Goal: Task Accomplishment & Management: Manage account settings

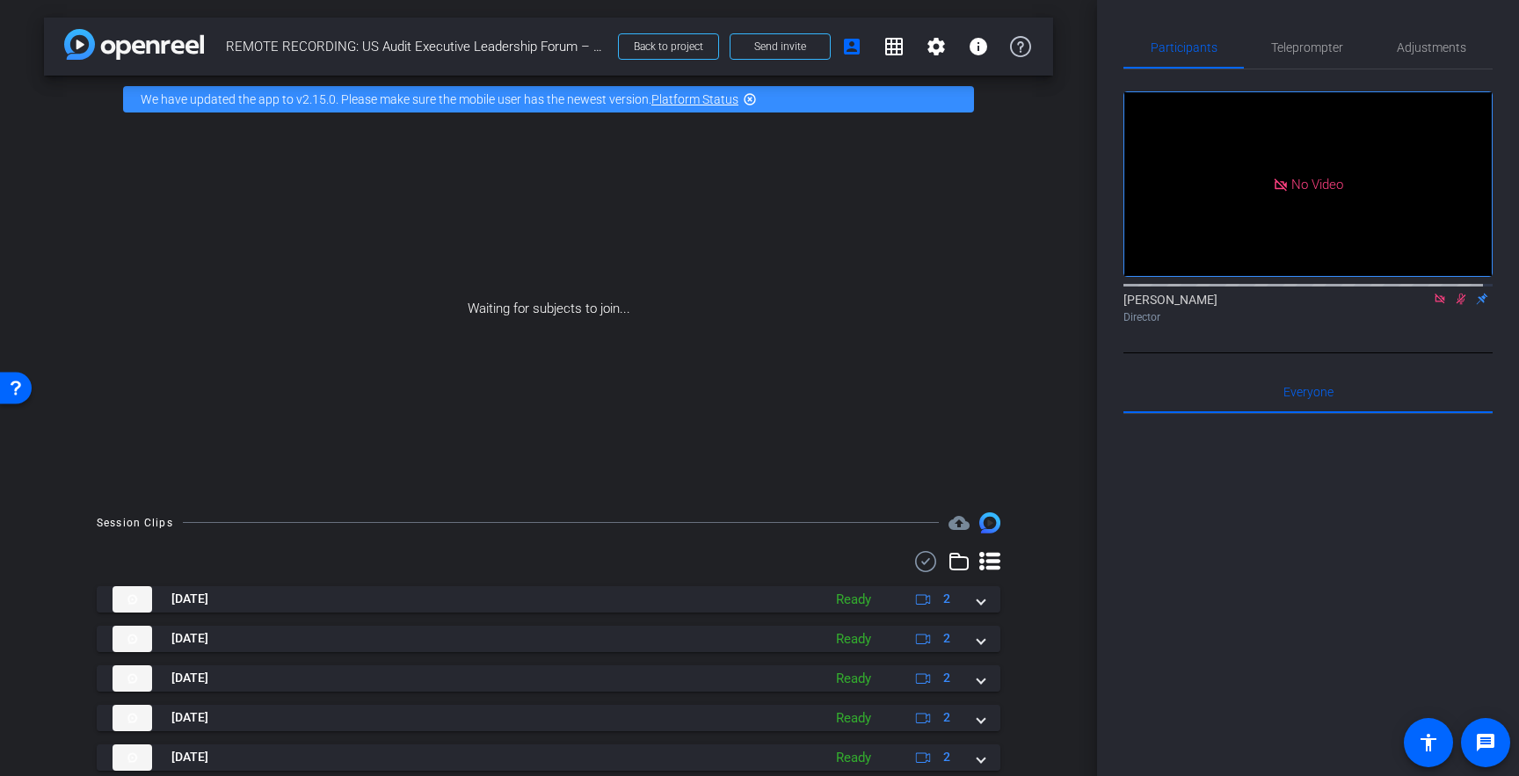
scroll to position [255, 0]
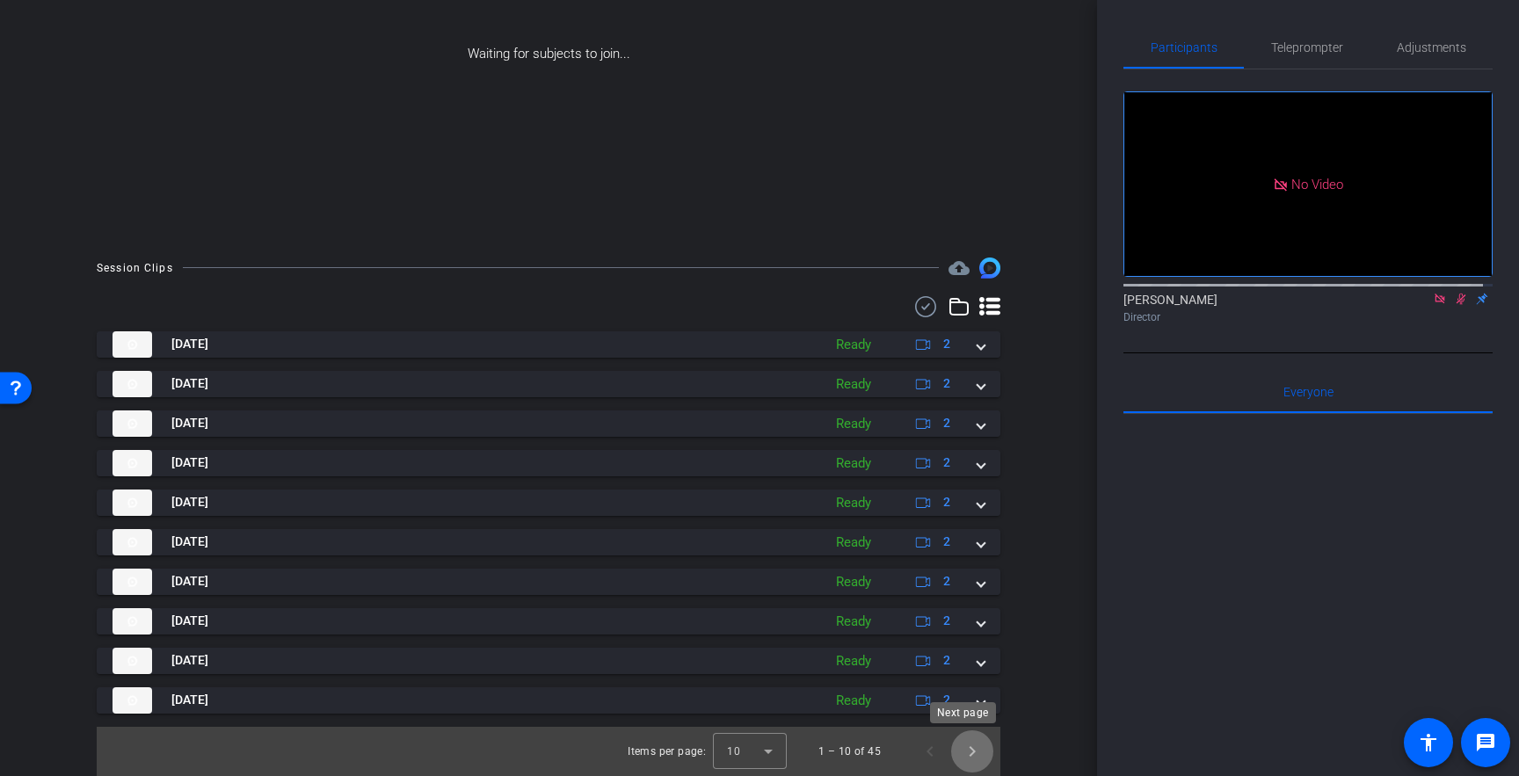
click at [957, 749] on span "Next page" at bounding box center [972, 752] width 42 height 42
click at [968, 751] on span "Next page" at bounding box center [972, 752] width 42 height 42
click at [925, 748] on span "Previous page" at bounding box center [930, 752] width 42 height 42
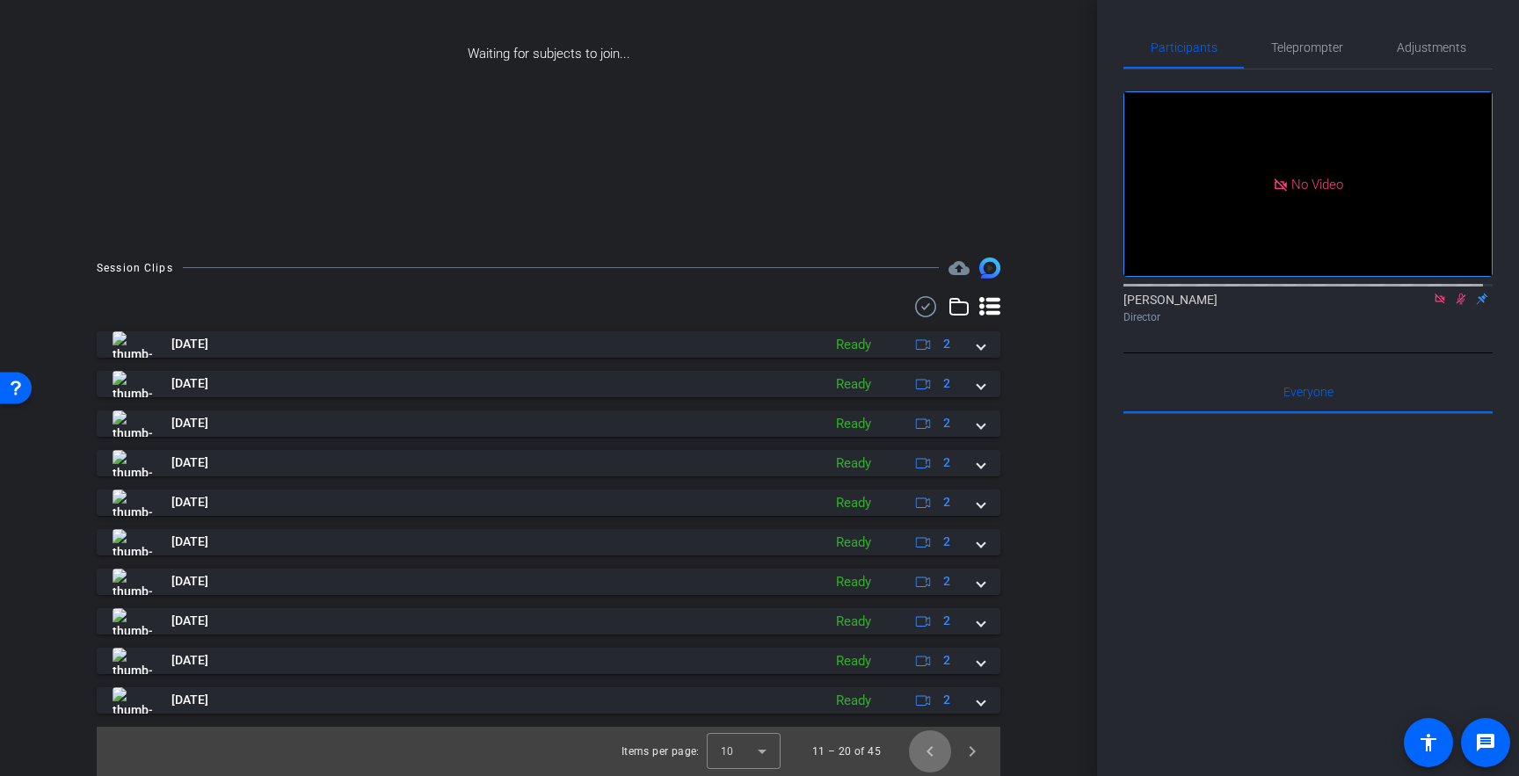
click at [924, 748] on span "Previous page" at bounding box center [930, 752] width 42 height 42
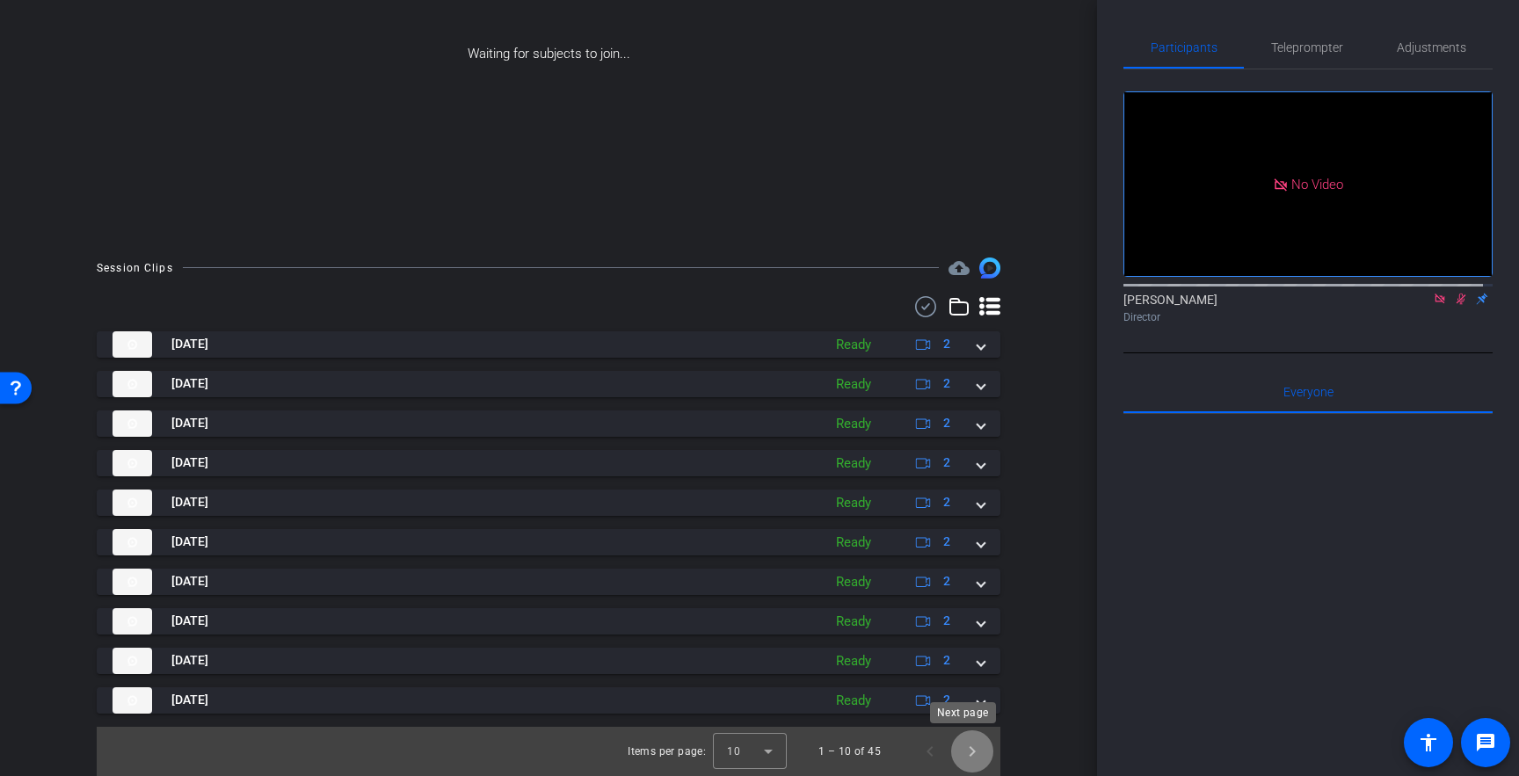
click at [979, 754] on span "Next page" at bounding box center [972, 752] width 42 height 42
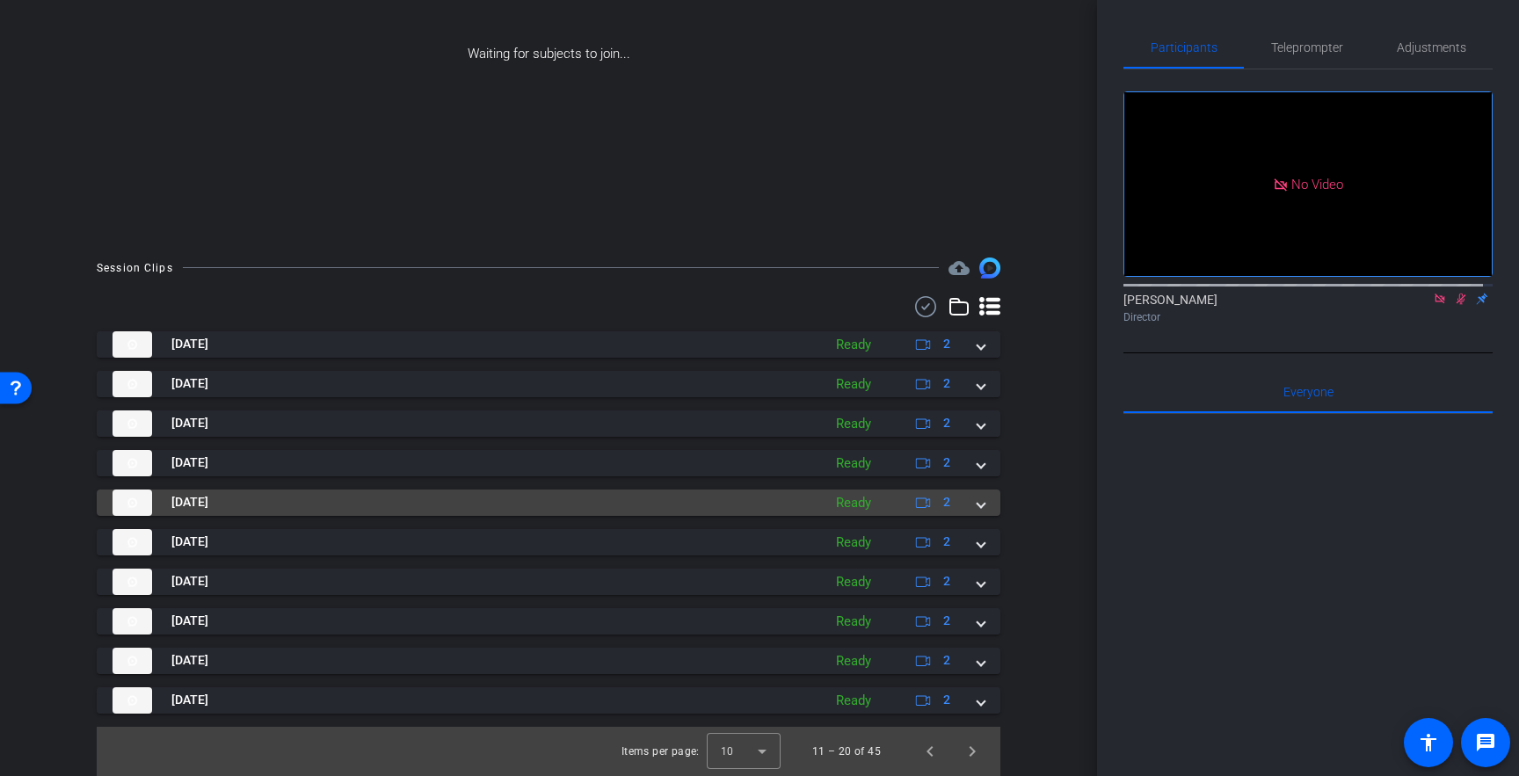
click at [985, 504] on mat-expansion-panel-header "Sep 5, 2025 Ready 2" at bounding box center [549, 503] width 904 height 26
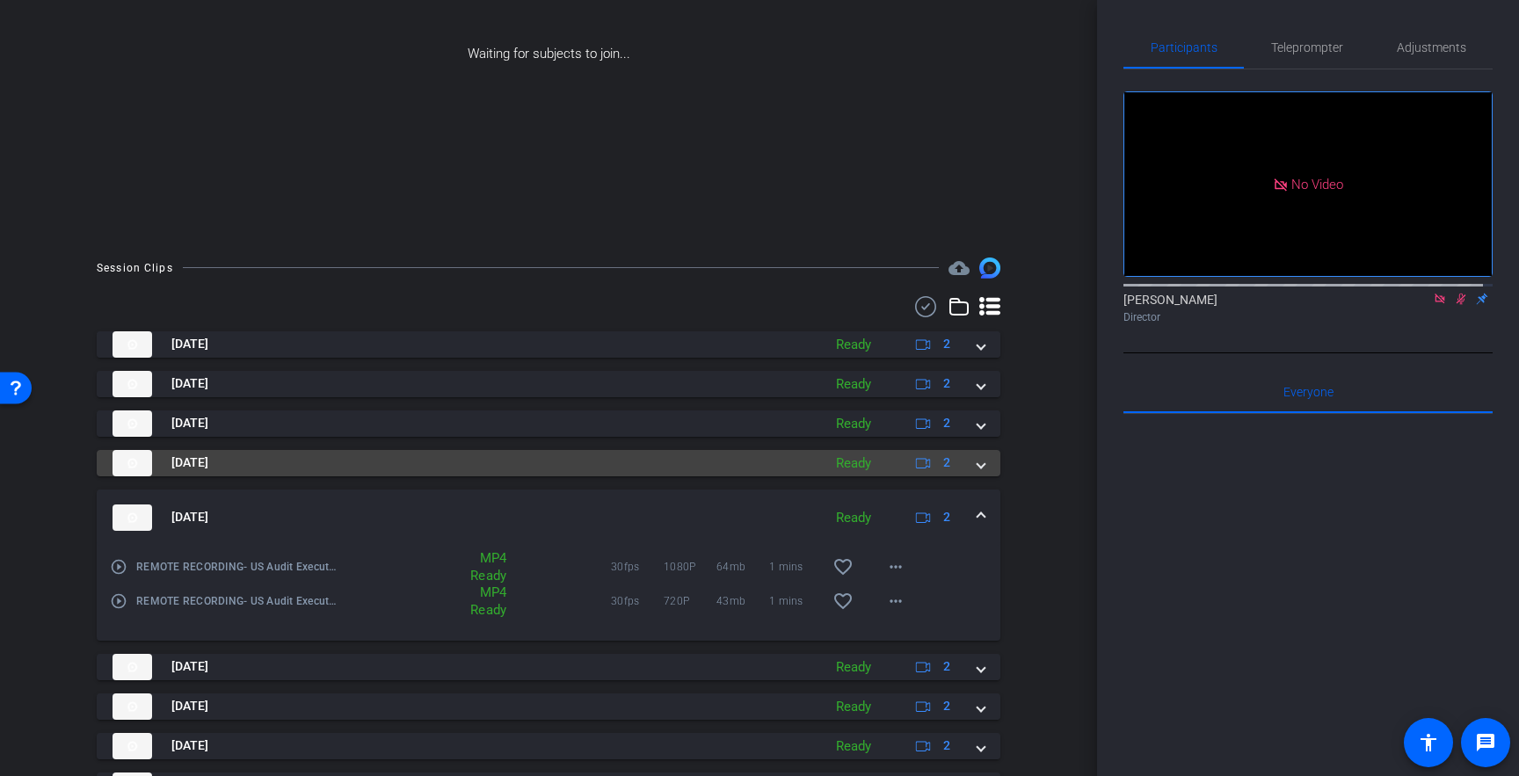
click at [976, 469] on mat-expansion-panel-header "Sep 5, 2025 Ready 2" at bounding box center [549, 463] width 904 height 26
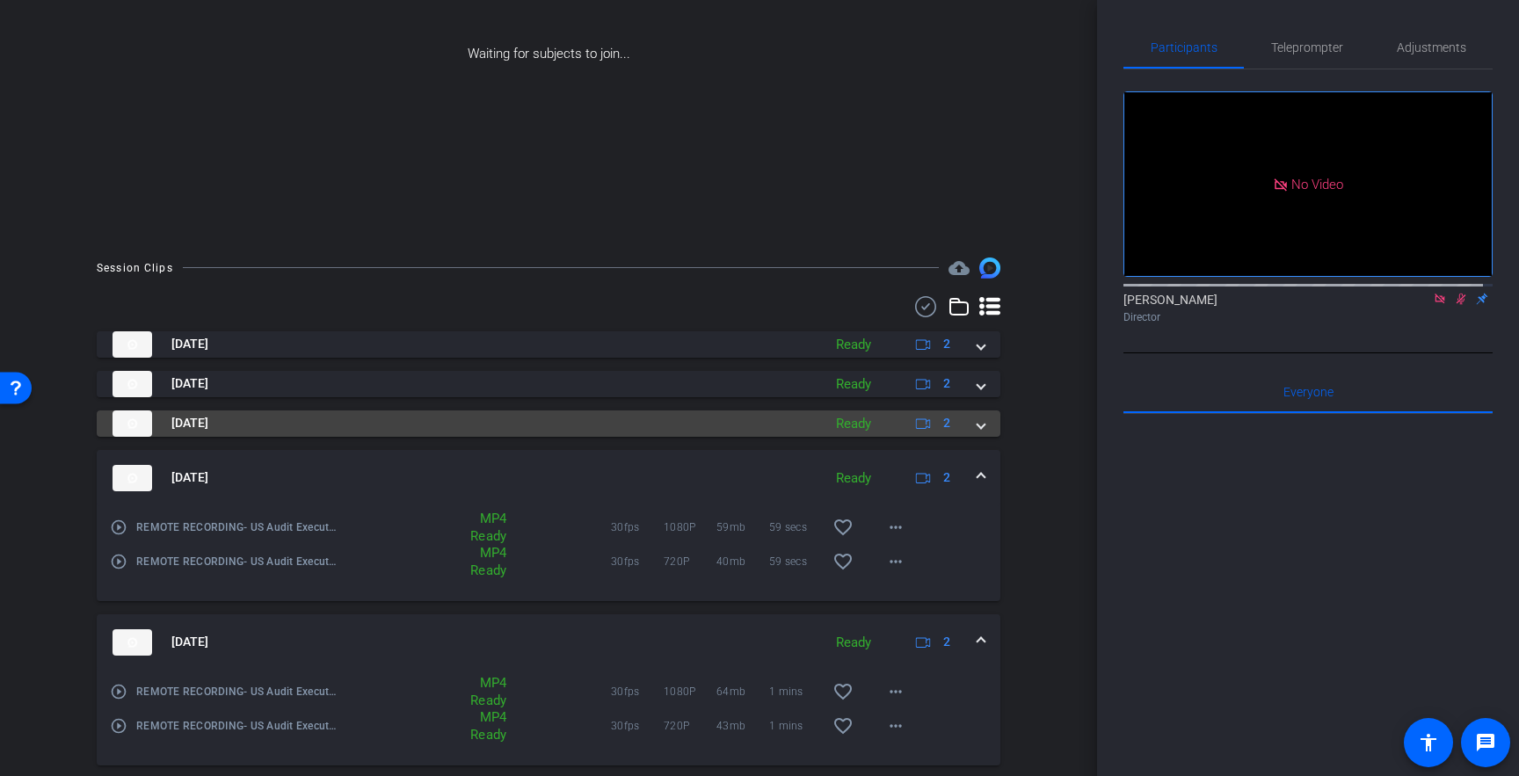
click at [978, 423] on mat-expansion-panel-header "Sep 5, 2025 Ready 2" at bounding box center [549, 424] width 904 height 26
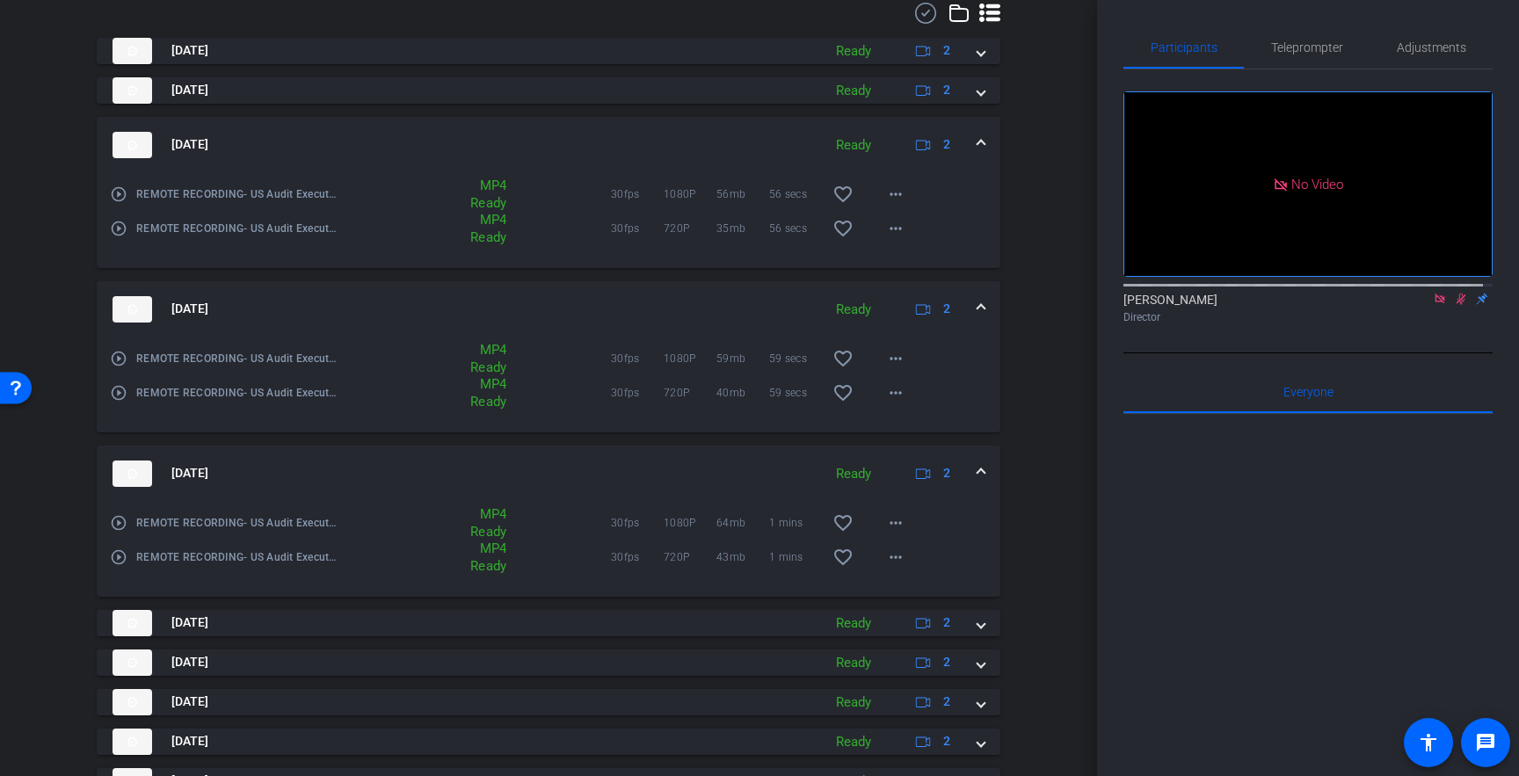
scroll to position [460, 0]
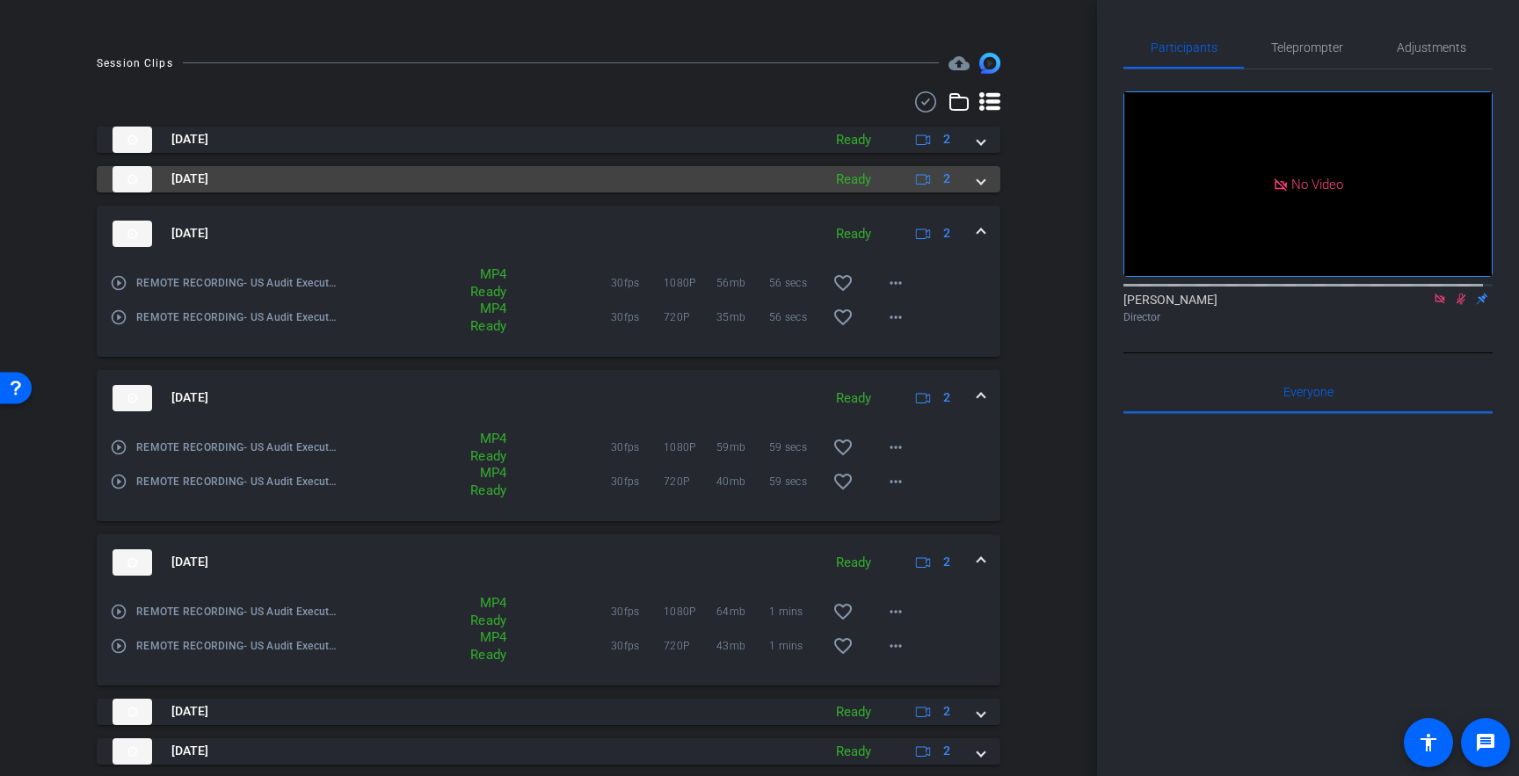
click at [978, 179] on span at bounding box center [981, 179] width 7 height 18
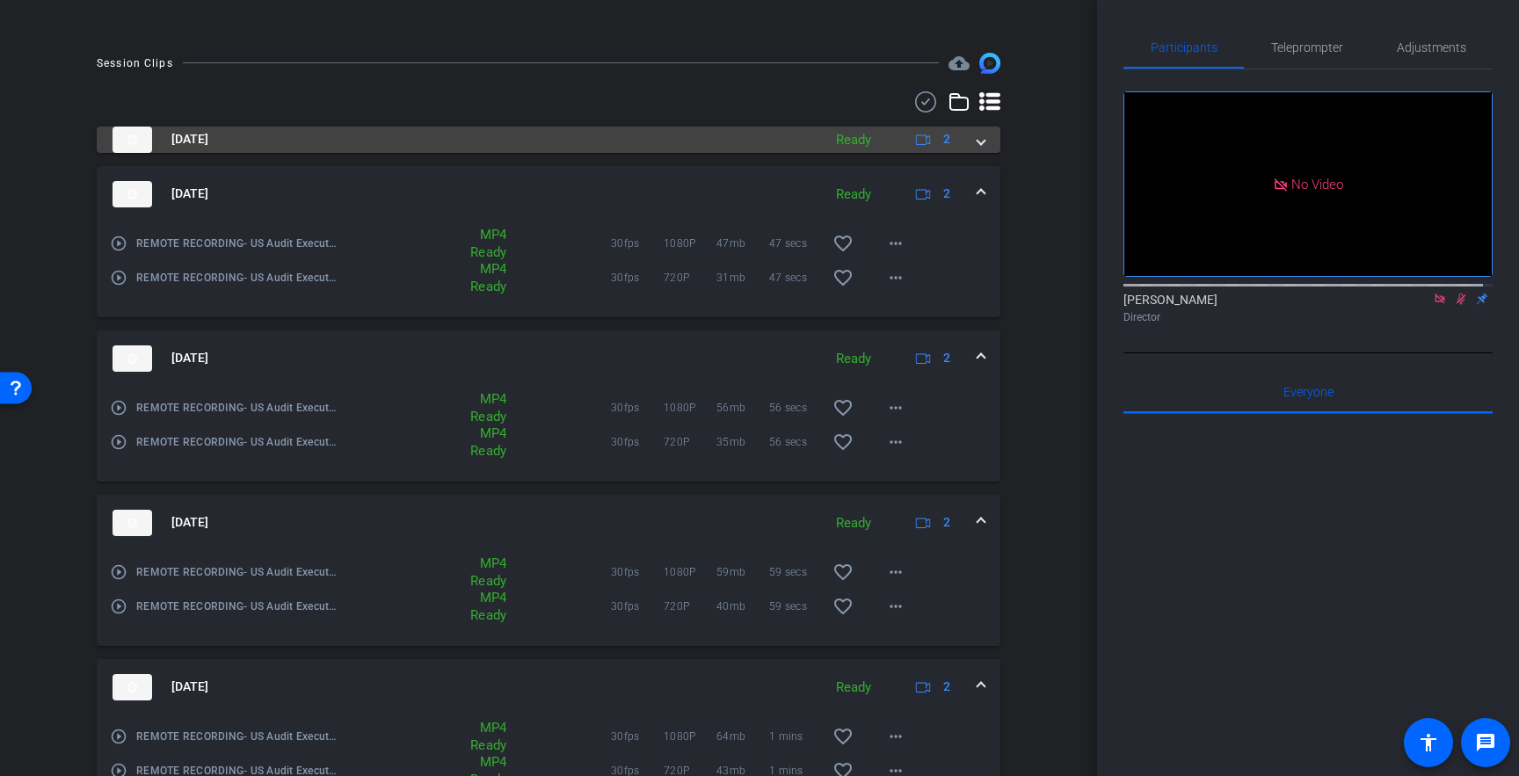
click at [978, 140] on span at bounding box center [981, 139] width 7 height 18
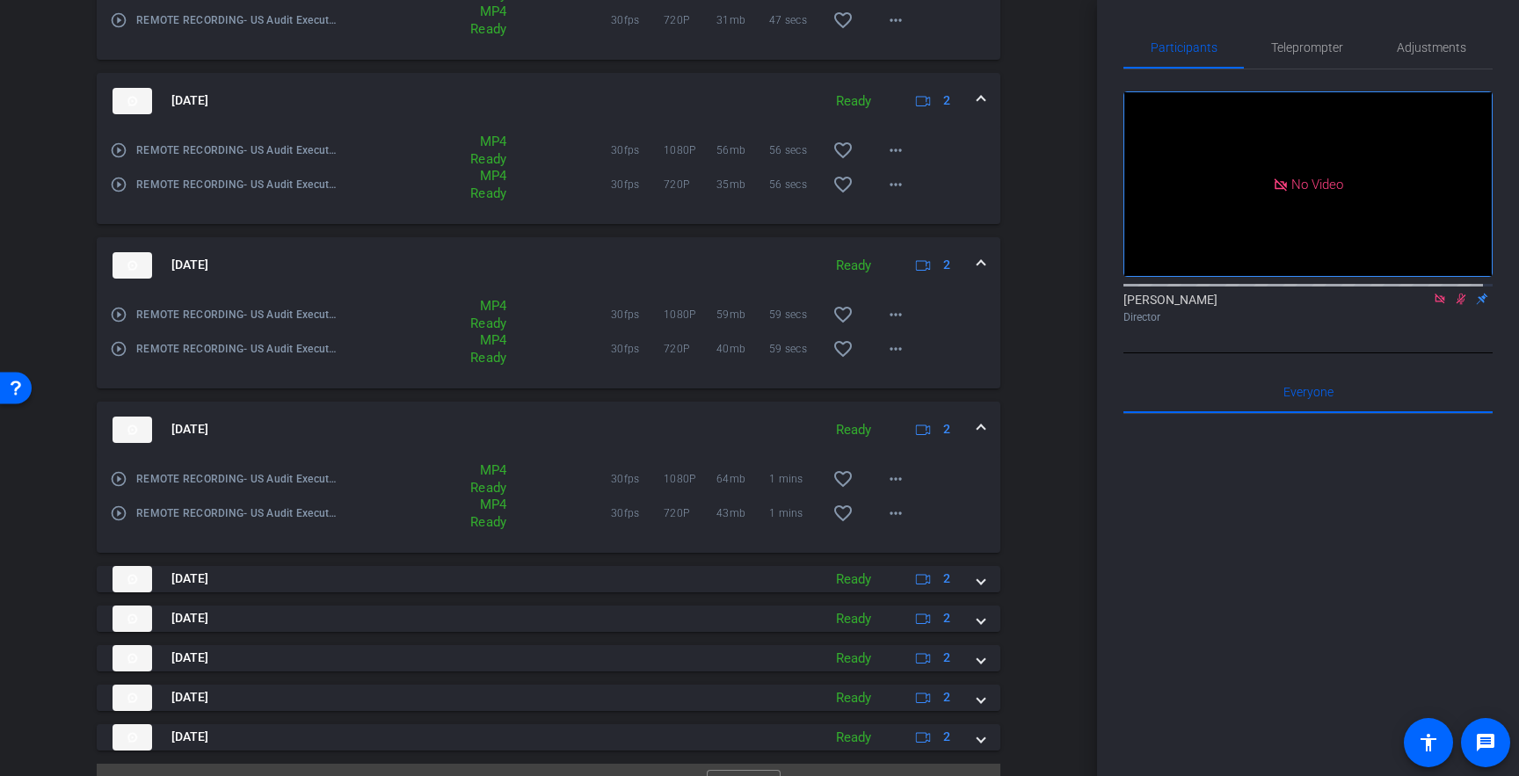
scroll to position [879, 0]
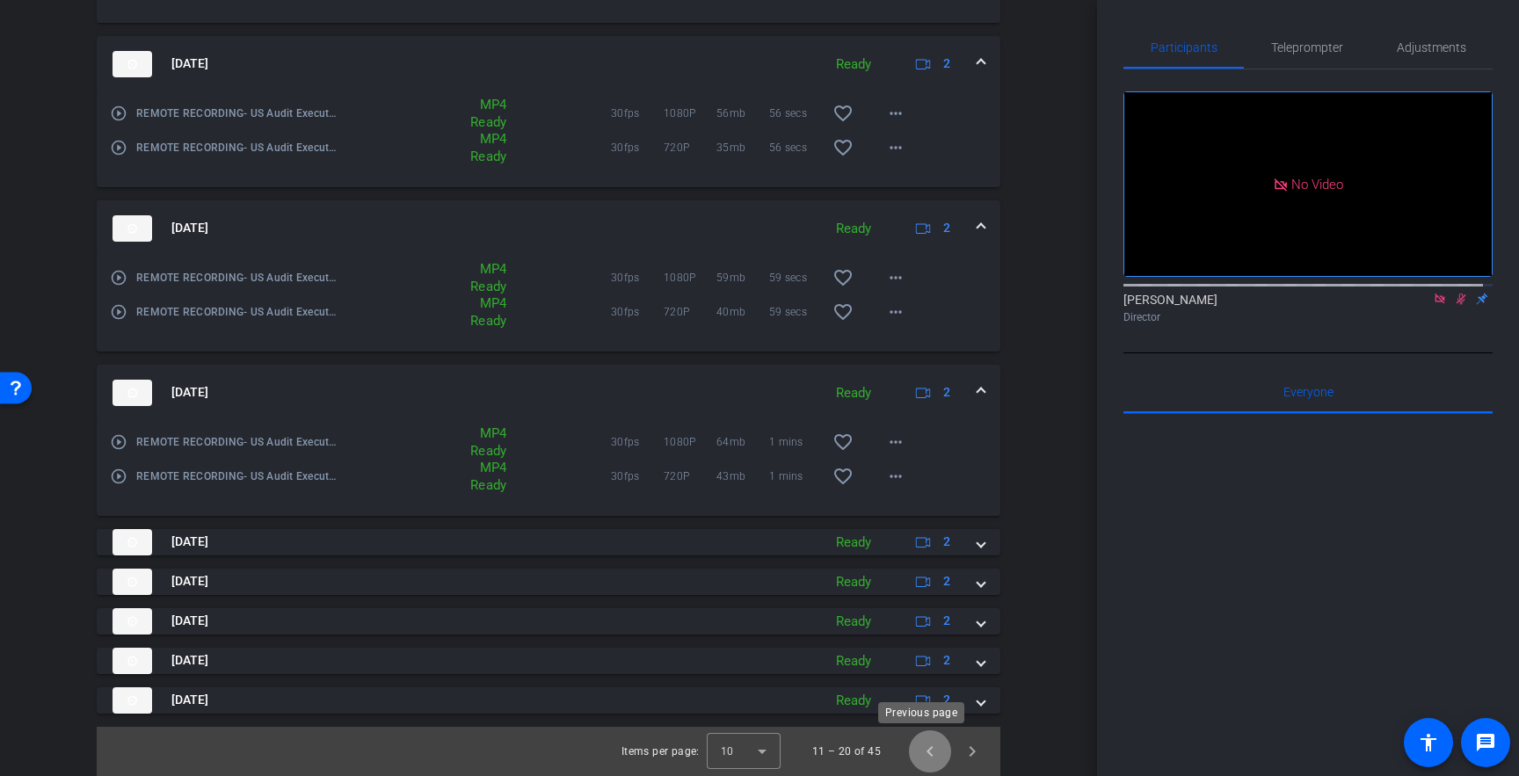
click at [922, 752] on span "Previous page" at bounding box center [930, 752] width 42 height 42
click at [1038, 725] on div "Session Clips cloud_upload Sep 5, 2025 Ready 2 play_circle_outline REMOTE RECOR…" at bounding box center [548, 204] width 1009 height 1143
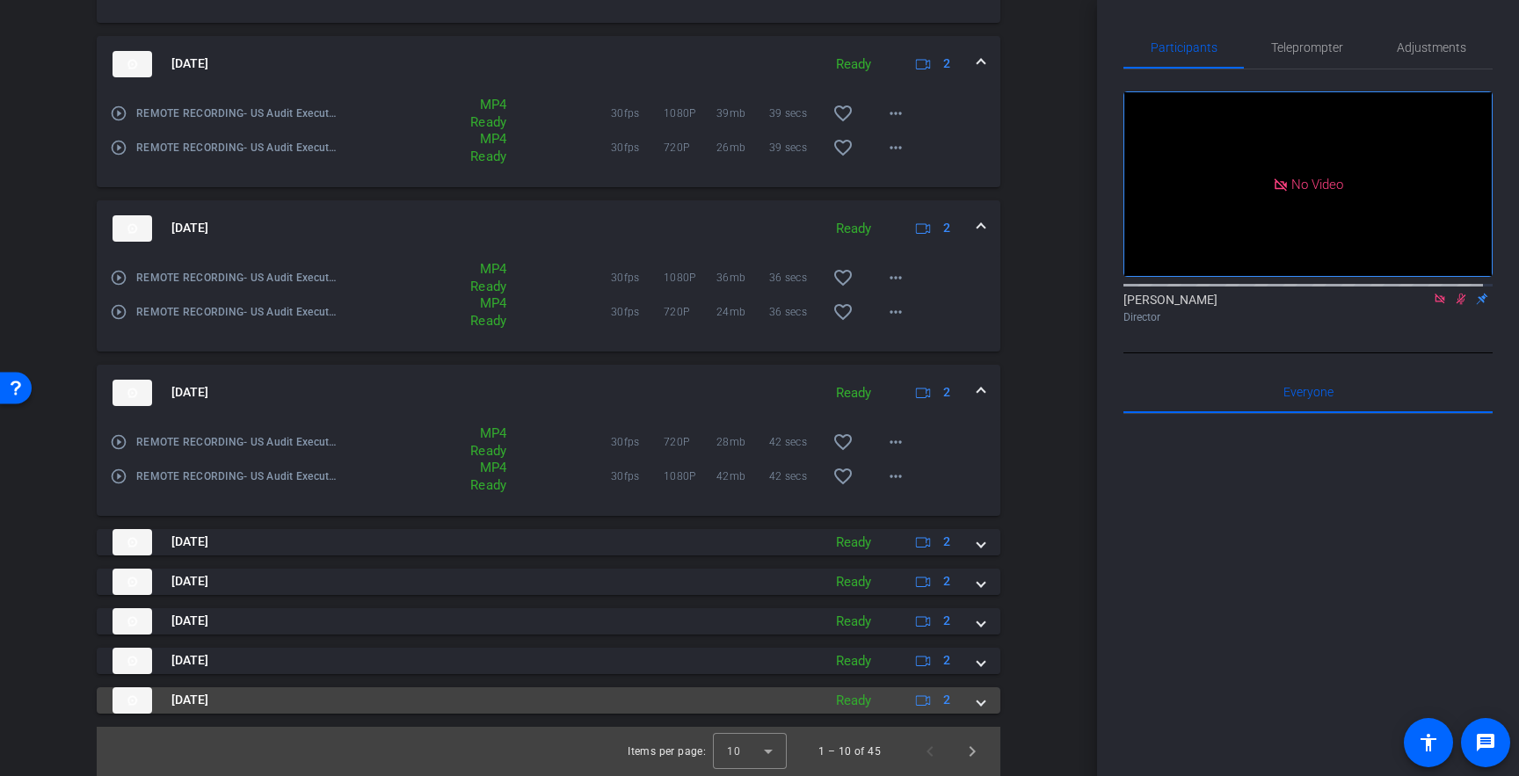
click at [978, 702] on span at bounding box center [981, 700] width 7 height 18
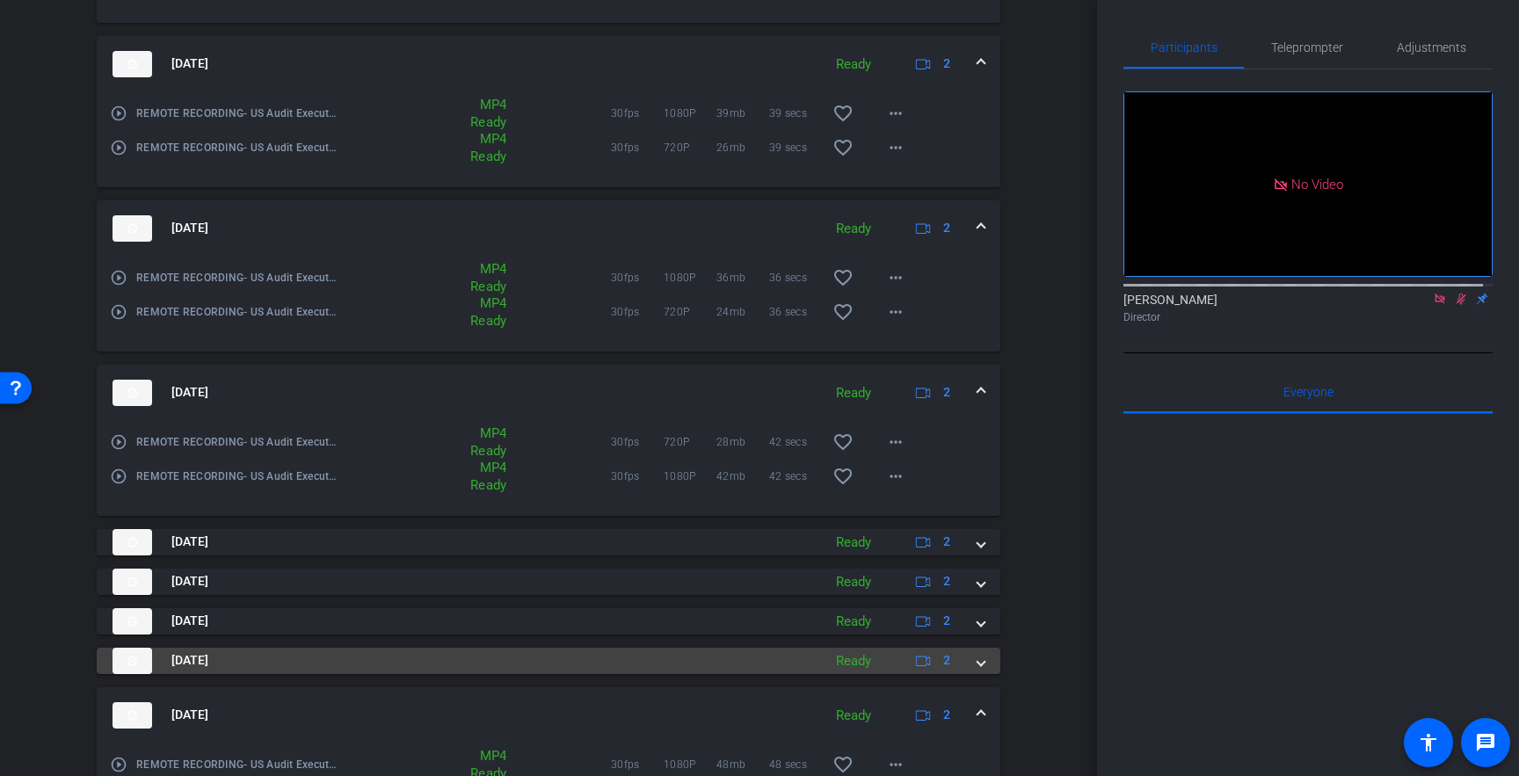
drag, startPoint x: 975, startPoint y: 665, endPoint x: 973, endPoint y: 635, distance: 29.9
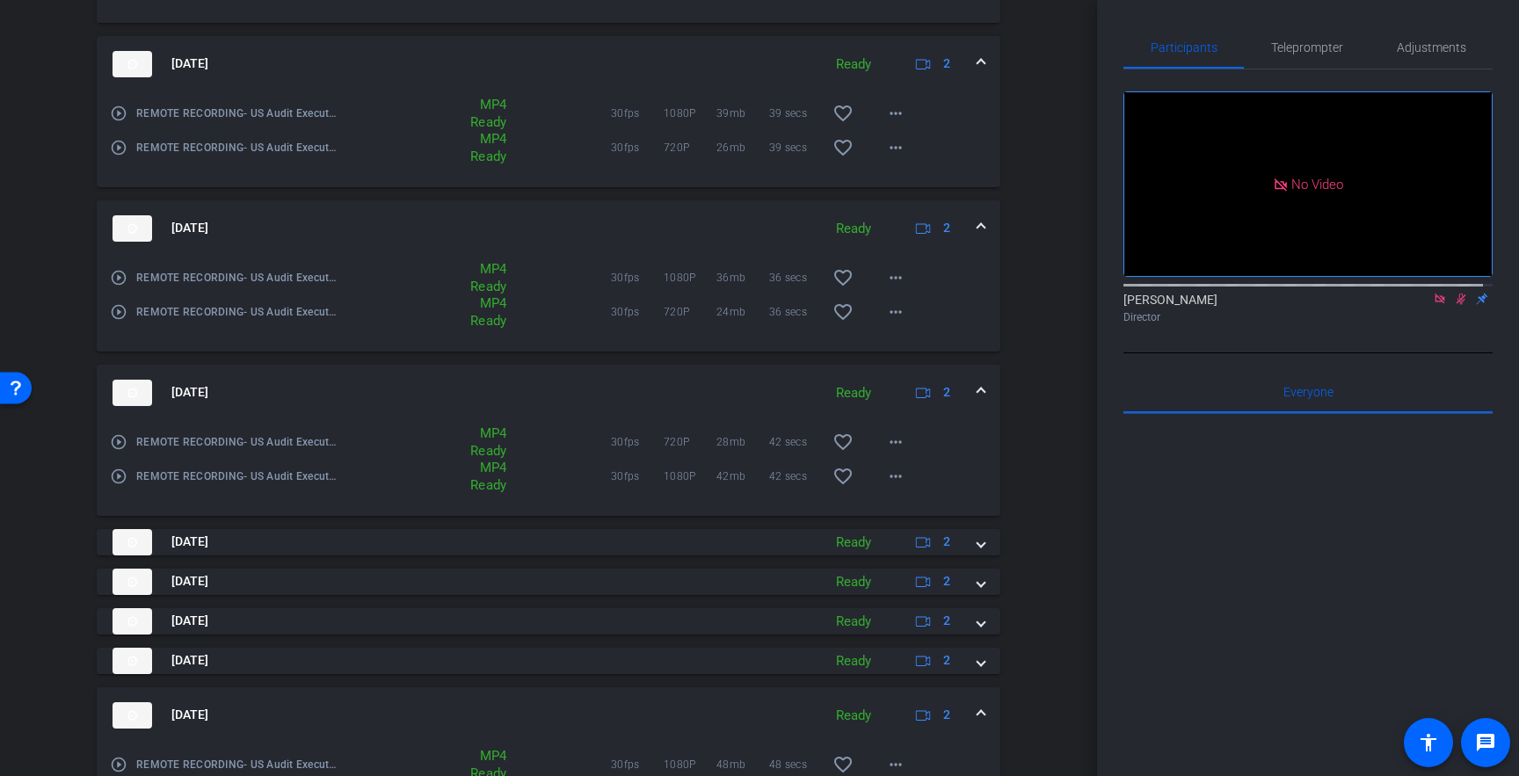
click at [975, 662] on mat-expansion-panel-header "Sep 5, 2025 Ready 2" at bounding box center [549, 661] width 904 height 26
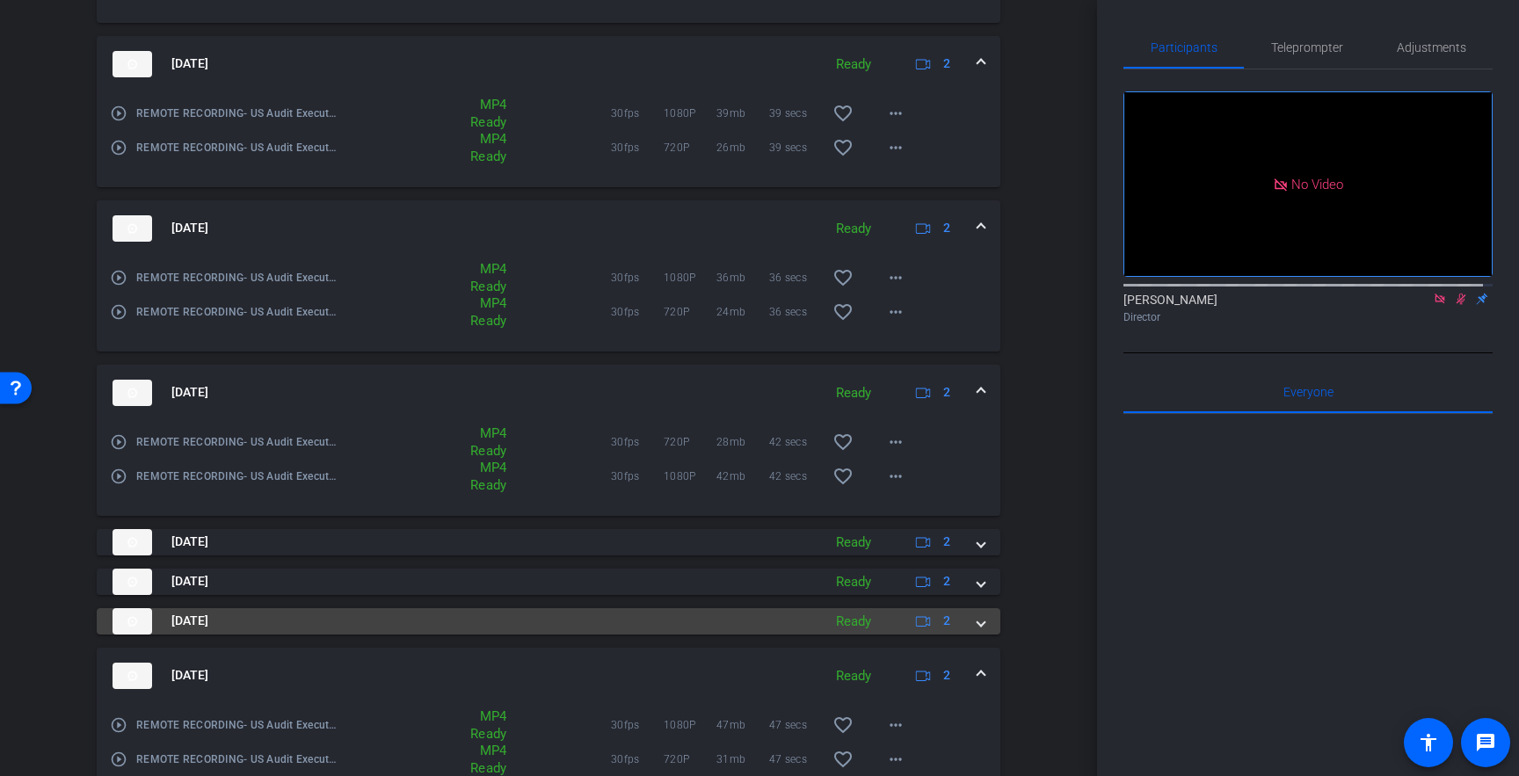
click at [978, 614] on span at bounding box center [981, 621] width 7 height 18
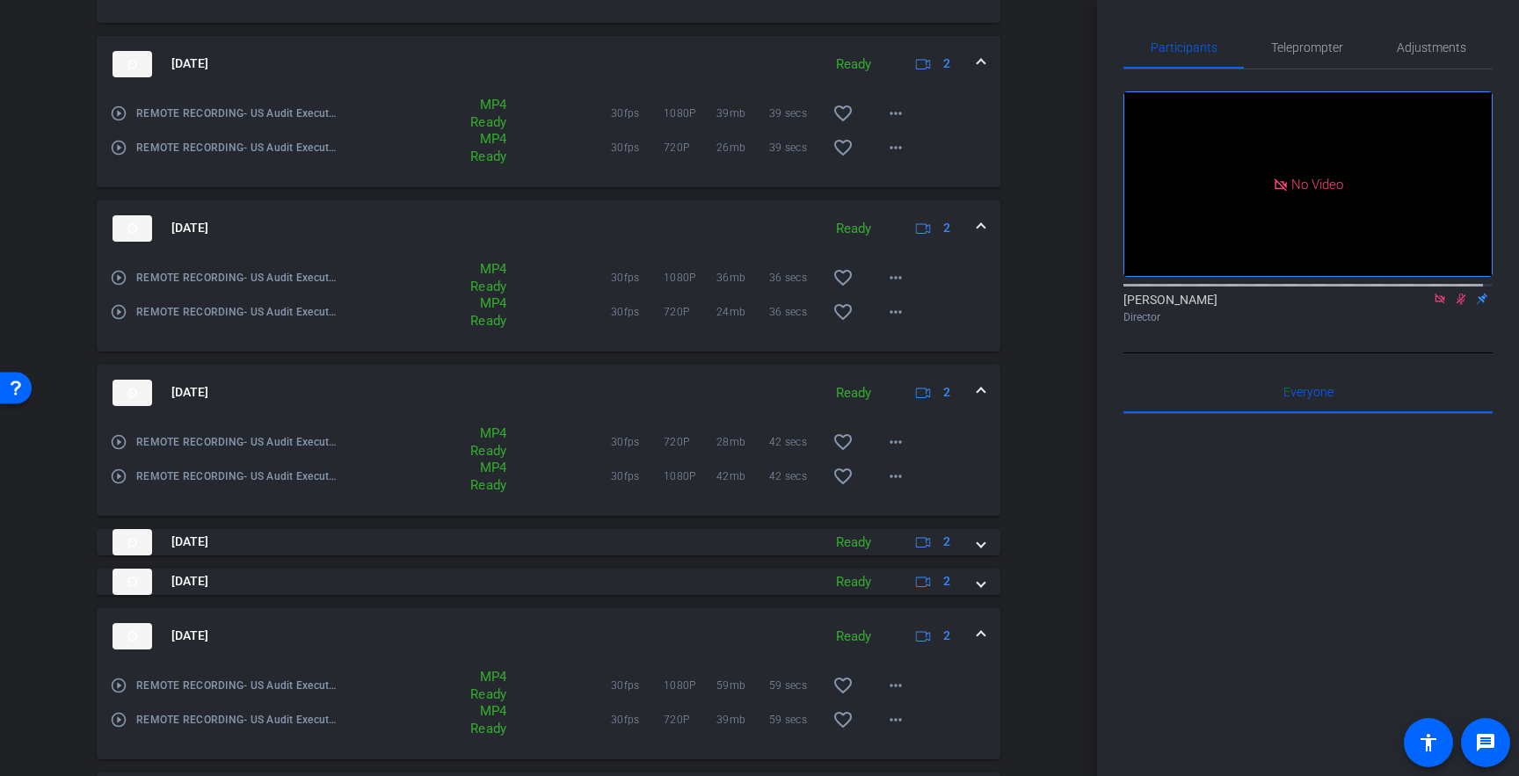
drag, startPoint x: 973, startPoint y: 587, endPoint x: 974, endPoint y: 562, distance: 25.5
click at [978, 585] on span at bounding box center [981, 581] width 7 height 18
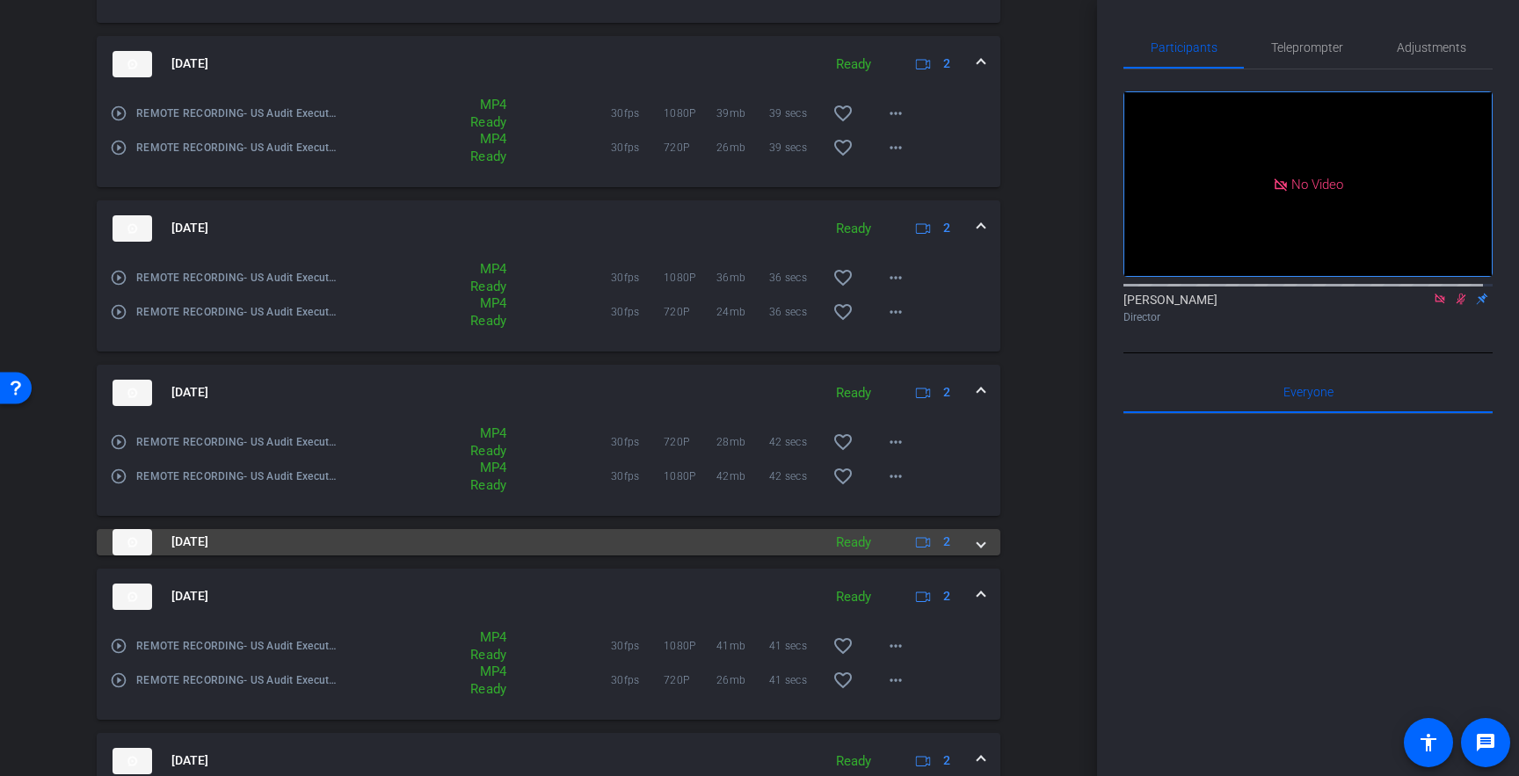
drag, startPoint x: 974, startPoint y: 542, endPoint x: 945, endPoint y: 581, distance: 48.4
click at [978, 542] on span at bounding box center [981, 542] width 7 height 18
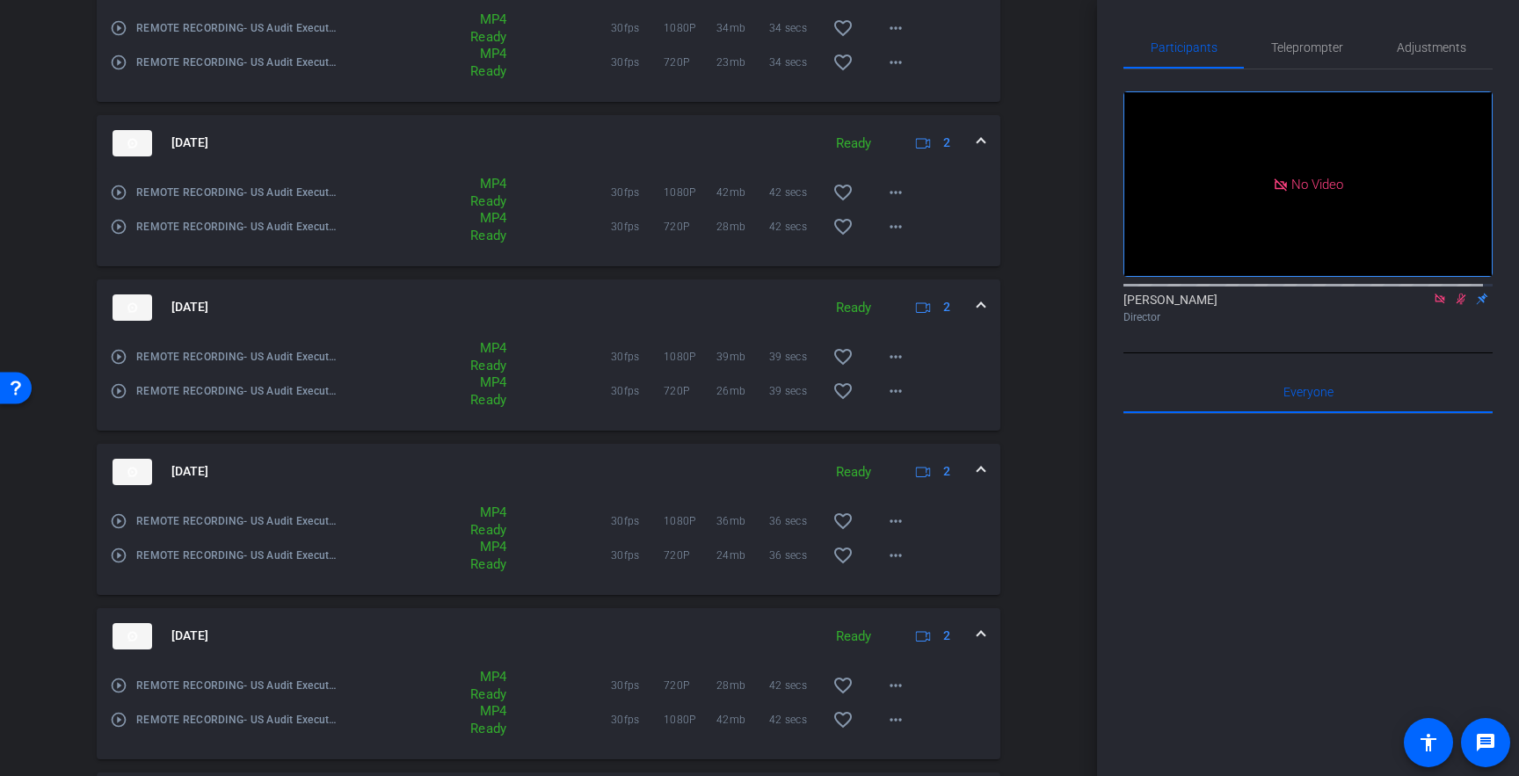
scroll to position [373, 0]
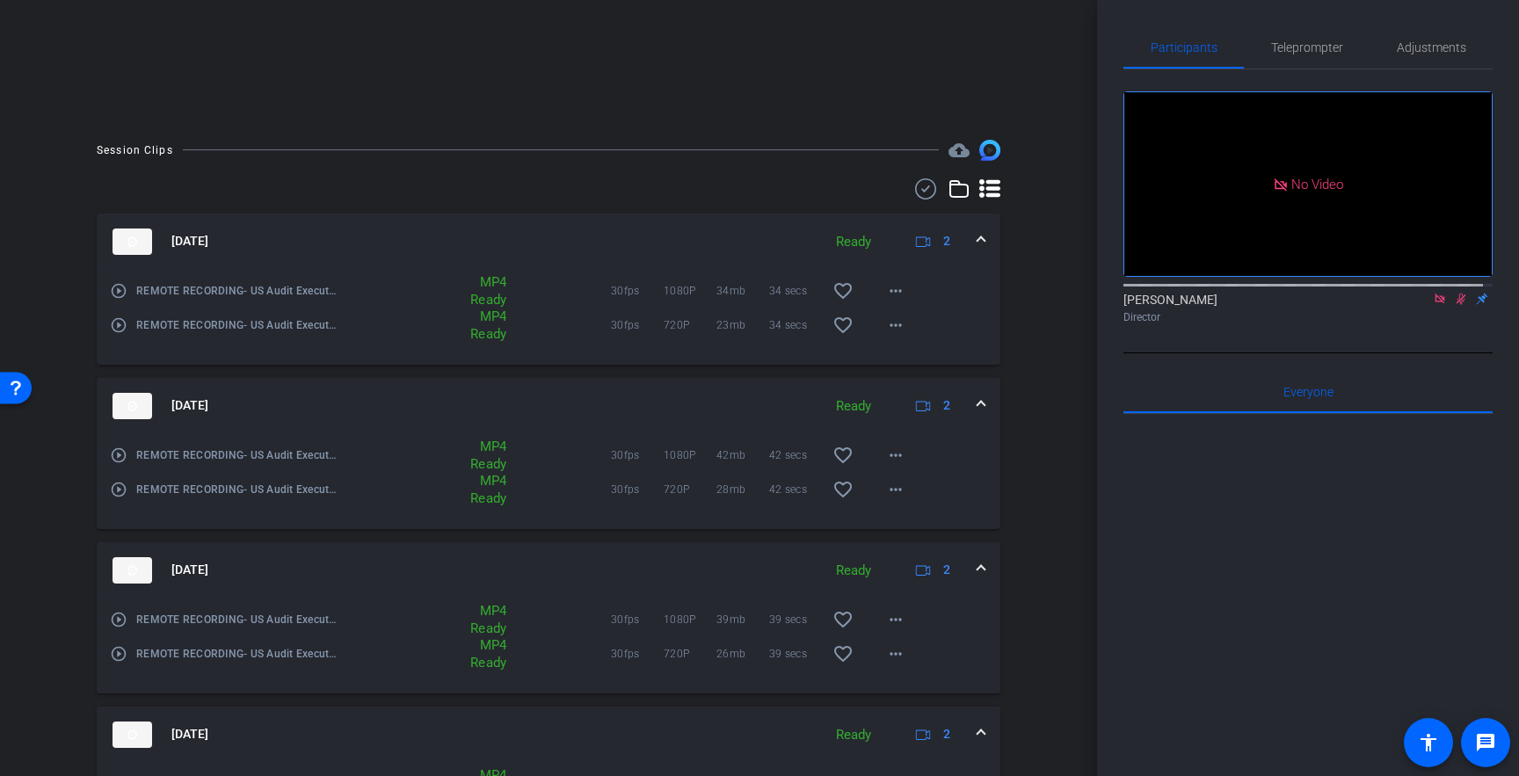
click at [1048, 459] on div "arrow_back REMOTE RECORDING: US Audit Executive Leadership Forum – AI Demo (250…" at bounding box center [548, 388] width 1097 height 776
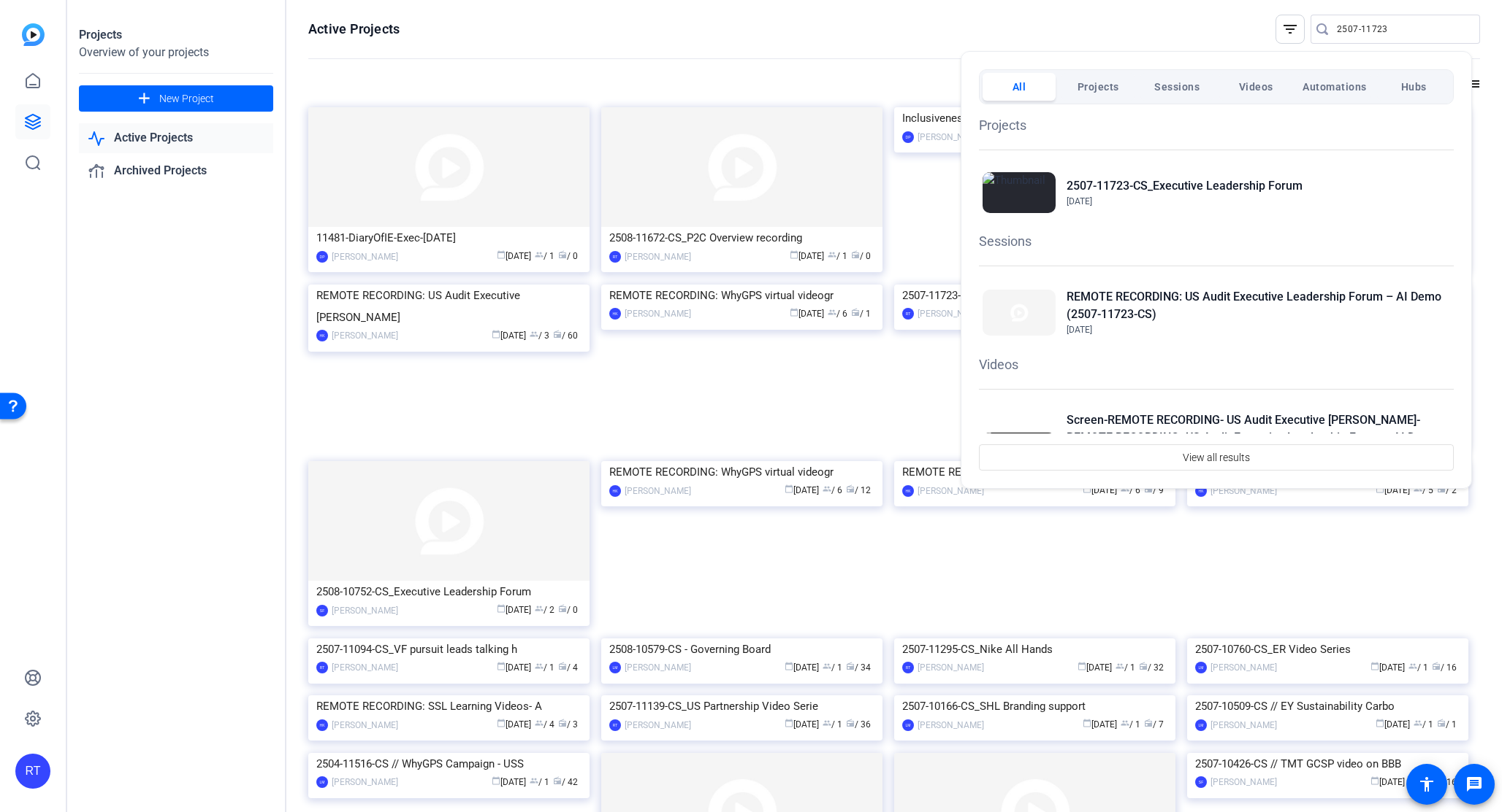
click at [1337, 30] on div at bounding box center [751, 406] width 1502 height 812
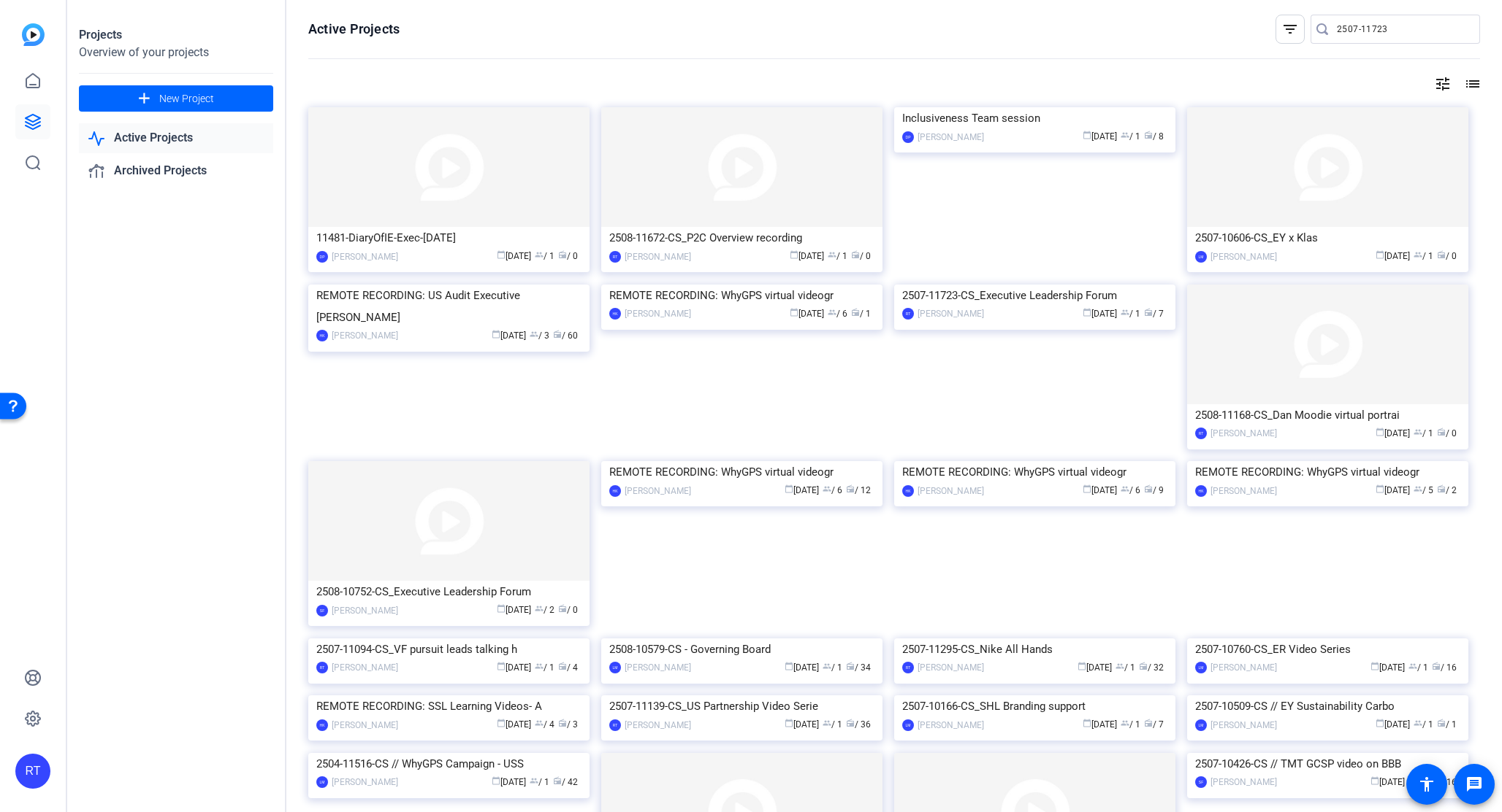
click at [1337, 30] on input "2507-11723" at bounding box center [1402, 29] width 131 height 17
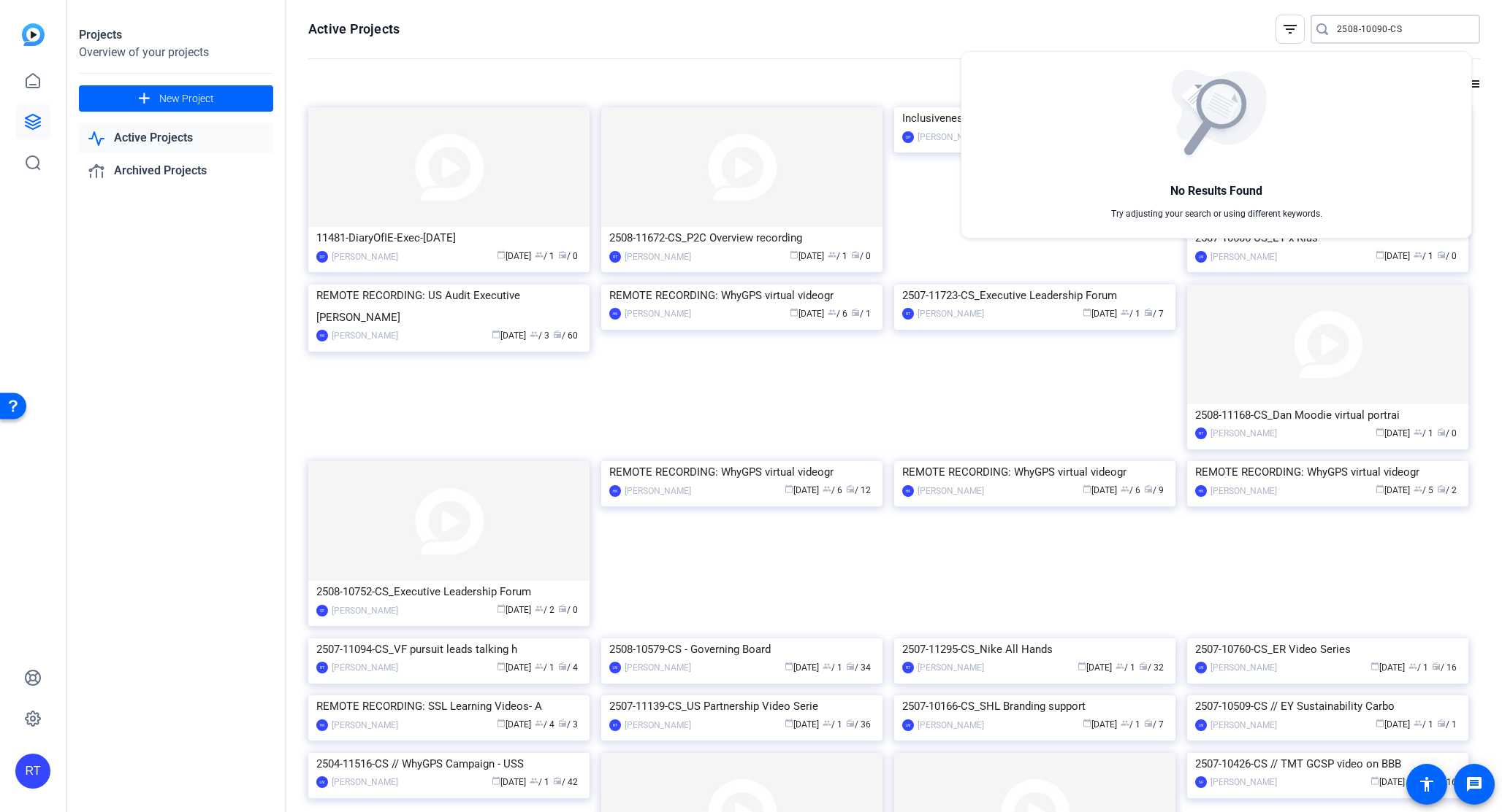
type input "2508-10090-CS"
click at [1356, 29] on div at bounding box center [751, 406] width 1502 height 812
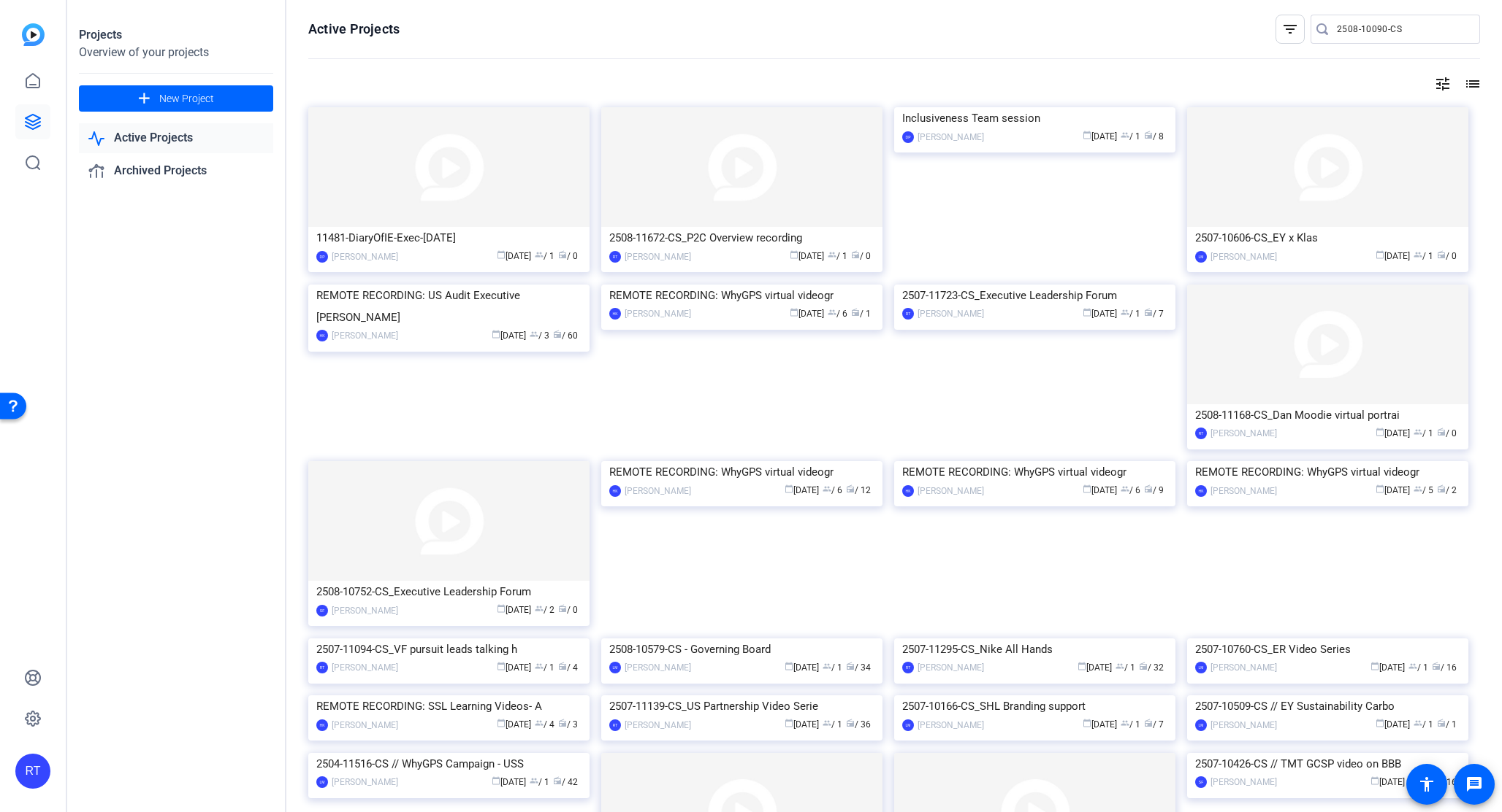
click at [1356, 29] on input "2508-10090-CS" at bounding box center [1402, 29] width 131 height 17
click at [164, 105] on span "New Project" at bounding box center [187, 99] width 55 height 15
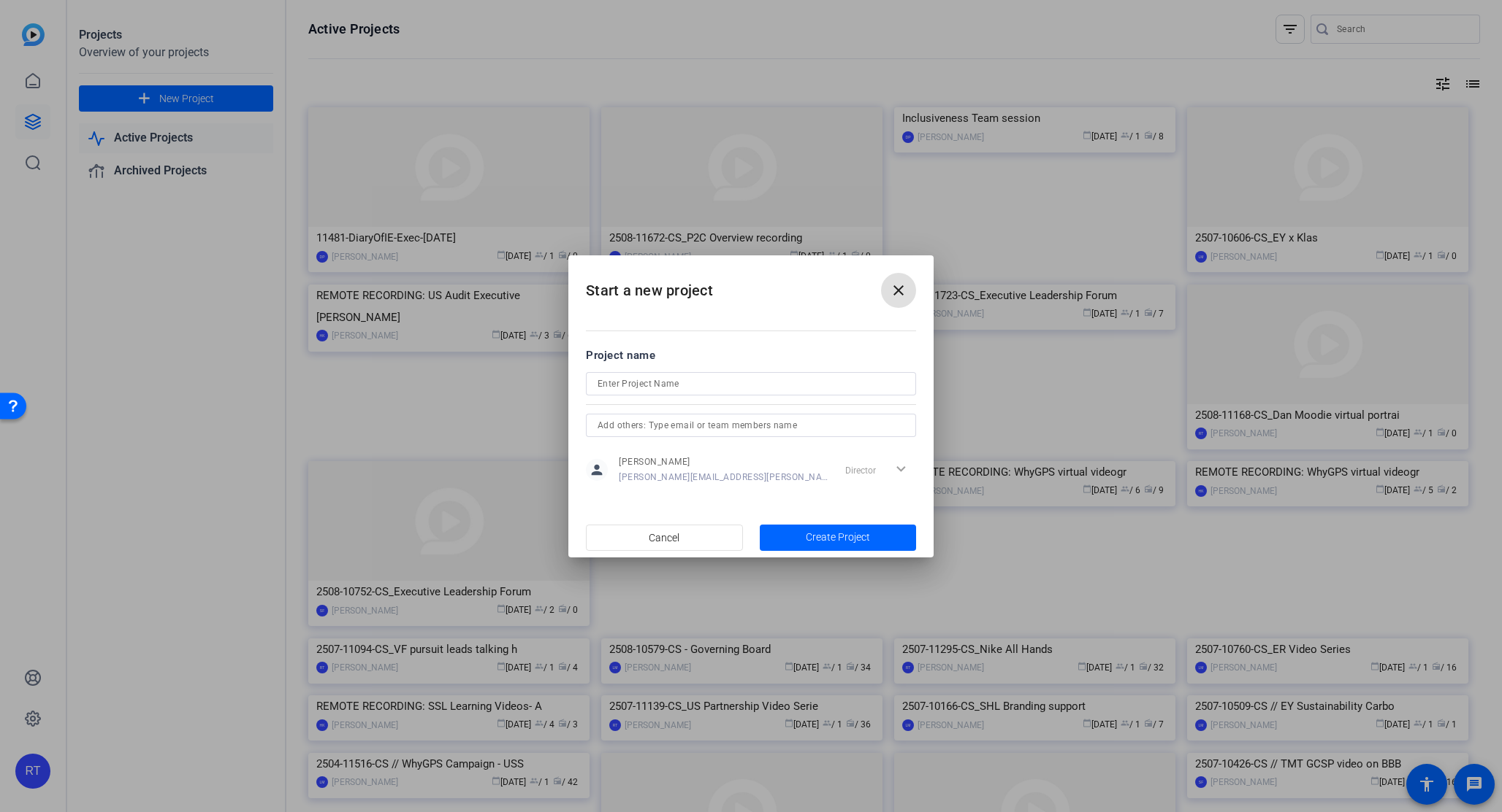
click at [611, 379] on input at bounding box center [750, 384] width 307 height 17
paste input "BBC Sign-off webcast - Video production // 2508-10090-CS"
drag, startPoint x: 777, startPoint y: 384, endPoint x: 884, endPoint y: 385, distance: 107.0
click at [884, 385] on input "BBC Sign-off webcast - Video production // 2508-10090-CS" at bounding box center [750, 384] width 307 height 17
click at [597, 384] on input "BBC Sign-off webcast - Video production" at bounding box center [750, 384] width 307 height 17
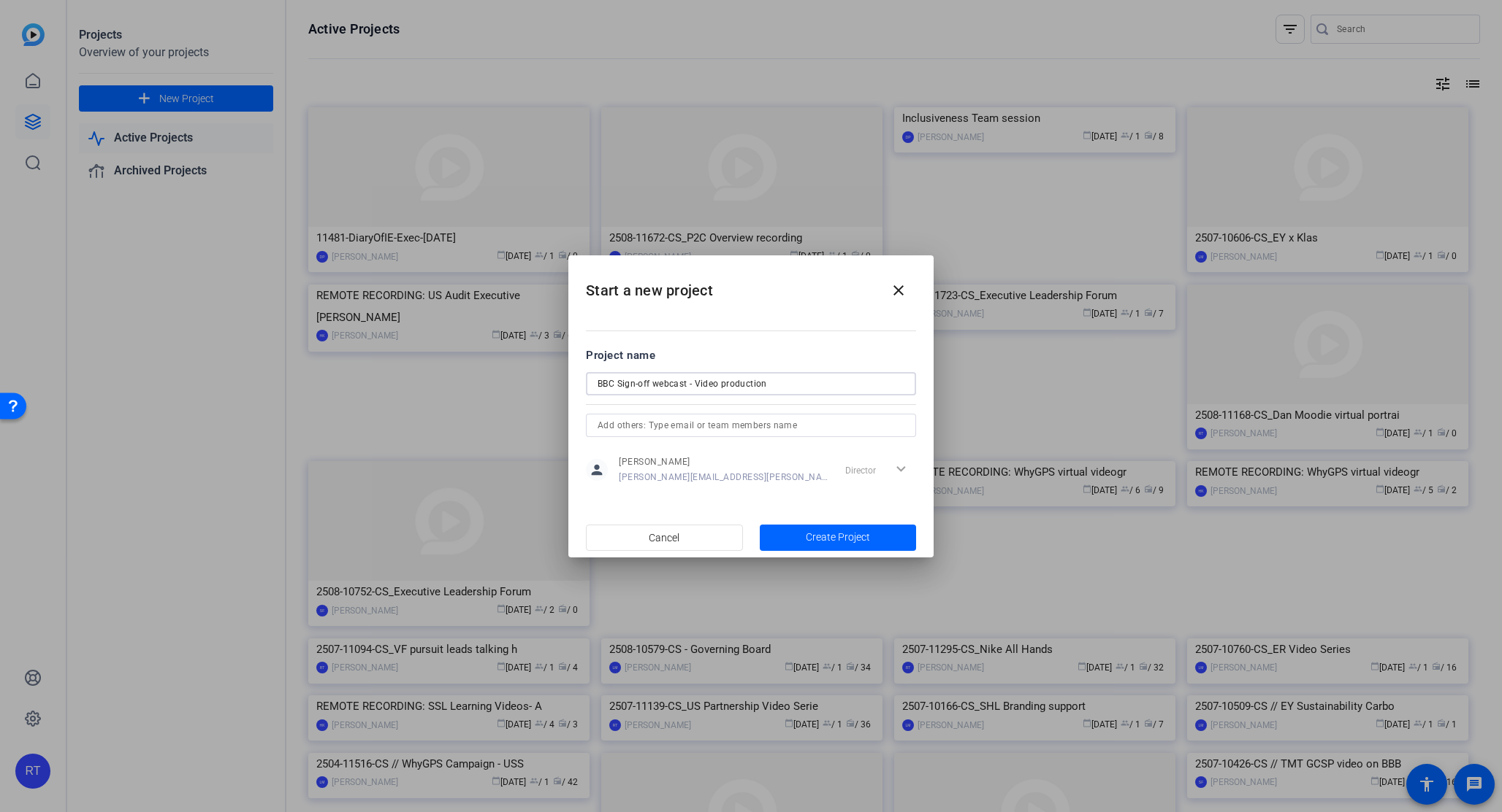
paste input "2508-10090-CS"
drag, startPoint x: 758, startPoint y: 385, endPoint x: 891, endPoint y: 394, distance: 133.3
click at [891, 394] on div "2508-10090-CS_BBC Sign-off webcast - Video production" at bounding box center [750, 384] width 307 height 23
type input "2508-10090-CS_BBC Sign-off webcast"
click at [810, 539] on span "Create Project" at bounding box center [837, 537] width 64 height 15
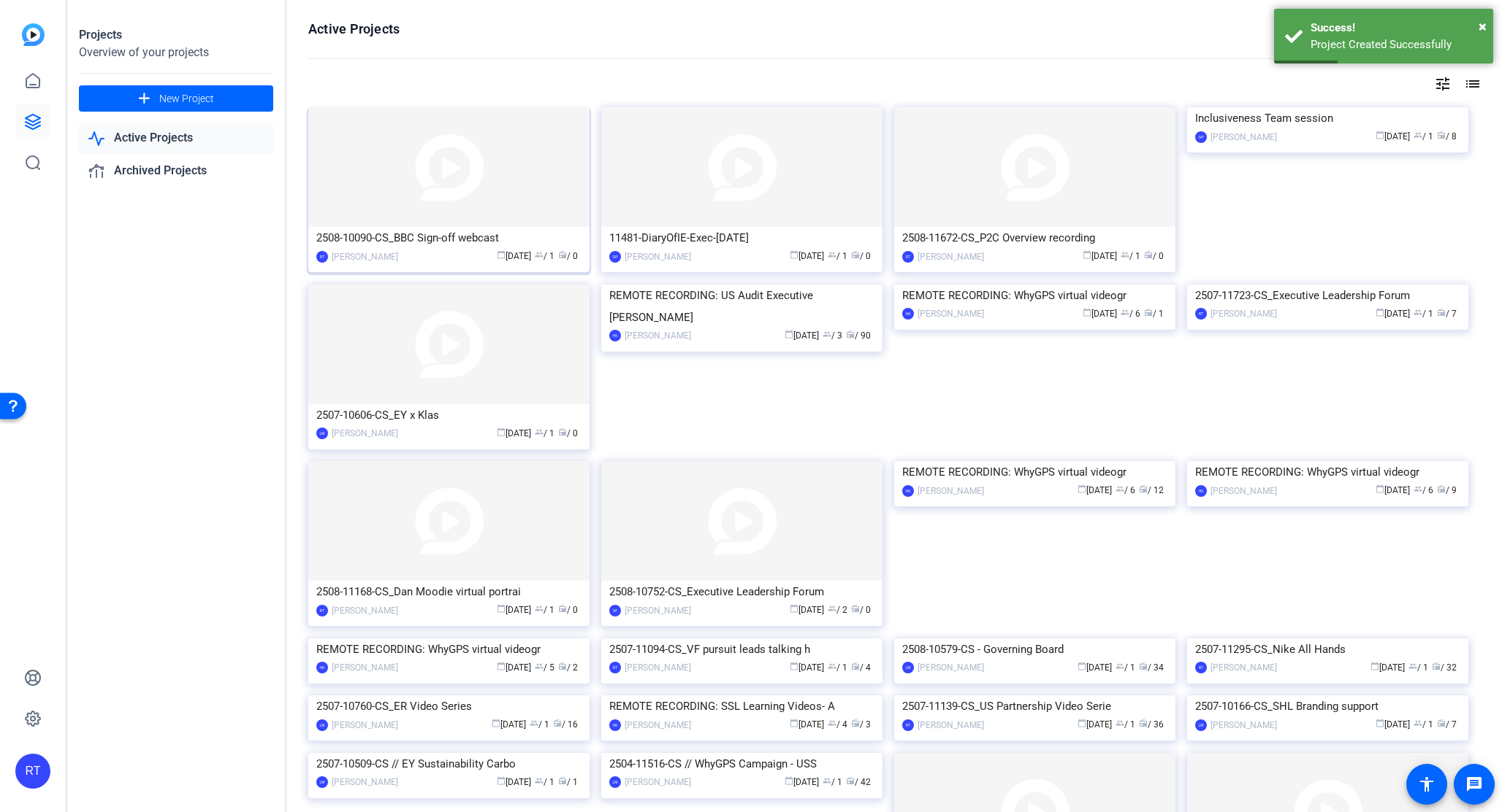
click at [372, 238] on div "2508-10090-CS_BBC Sign-off webcast" at bounding box center [449, 237] width 265 height 22
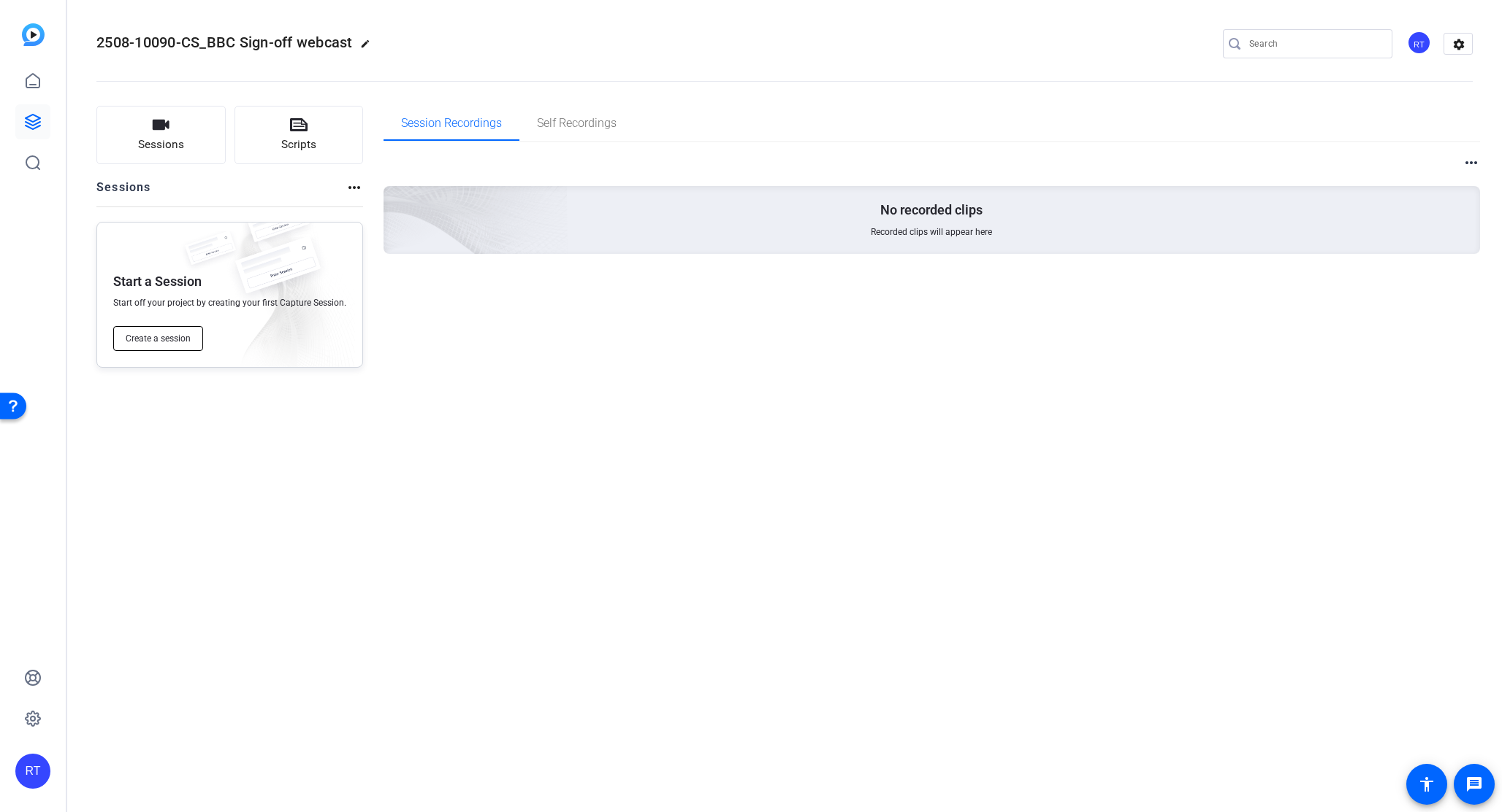
click at [159, 338] on span "Create a session" at bounding box center [158, 339] width 65 height 12
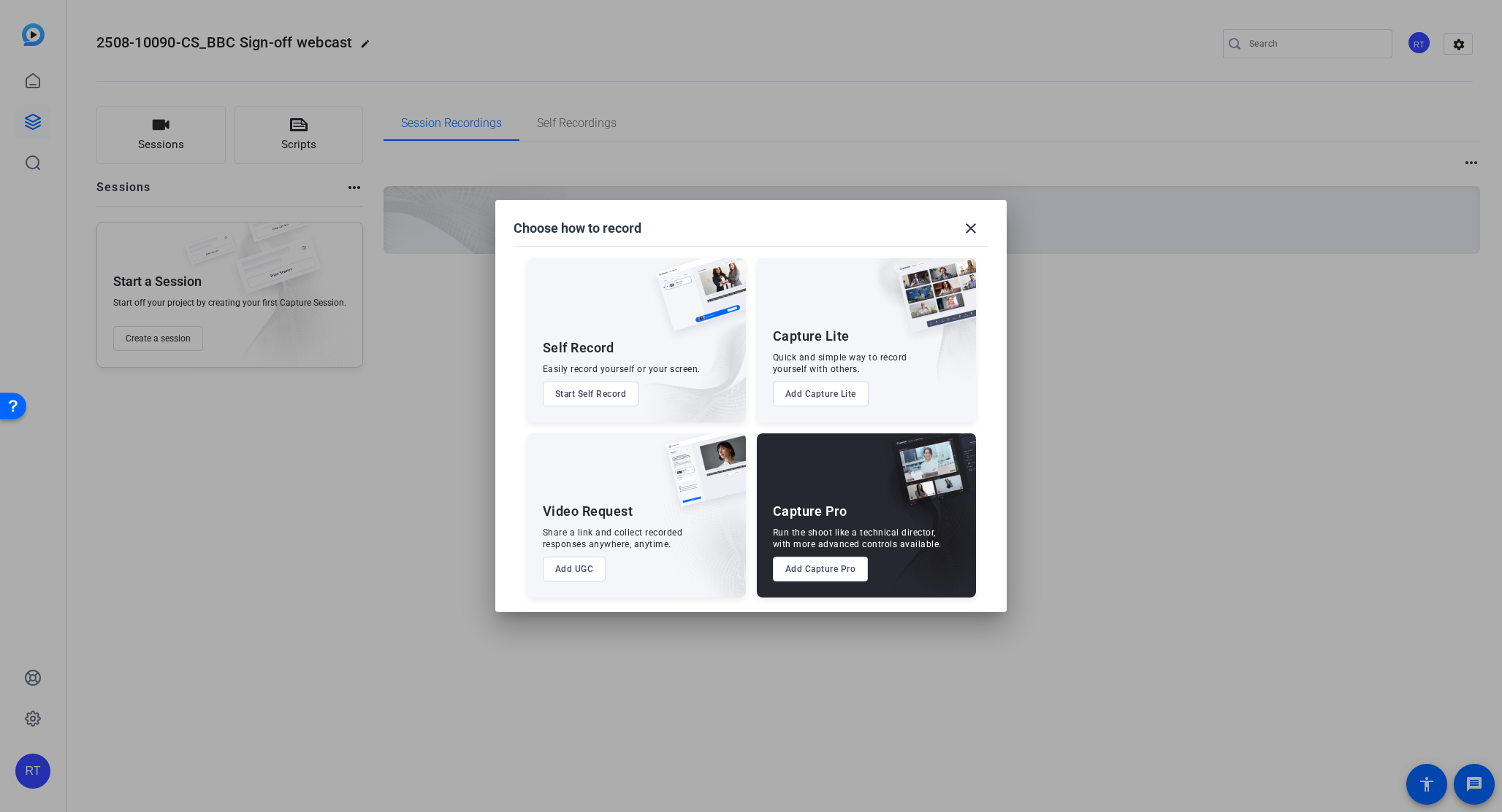
click at [817, 569] on button "Add Capture Pro" at bounding box center [820, 570] width 96 height 25
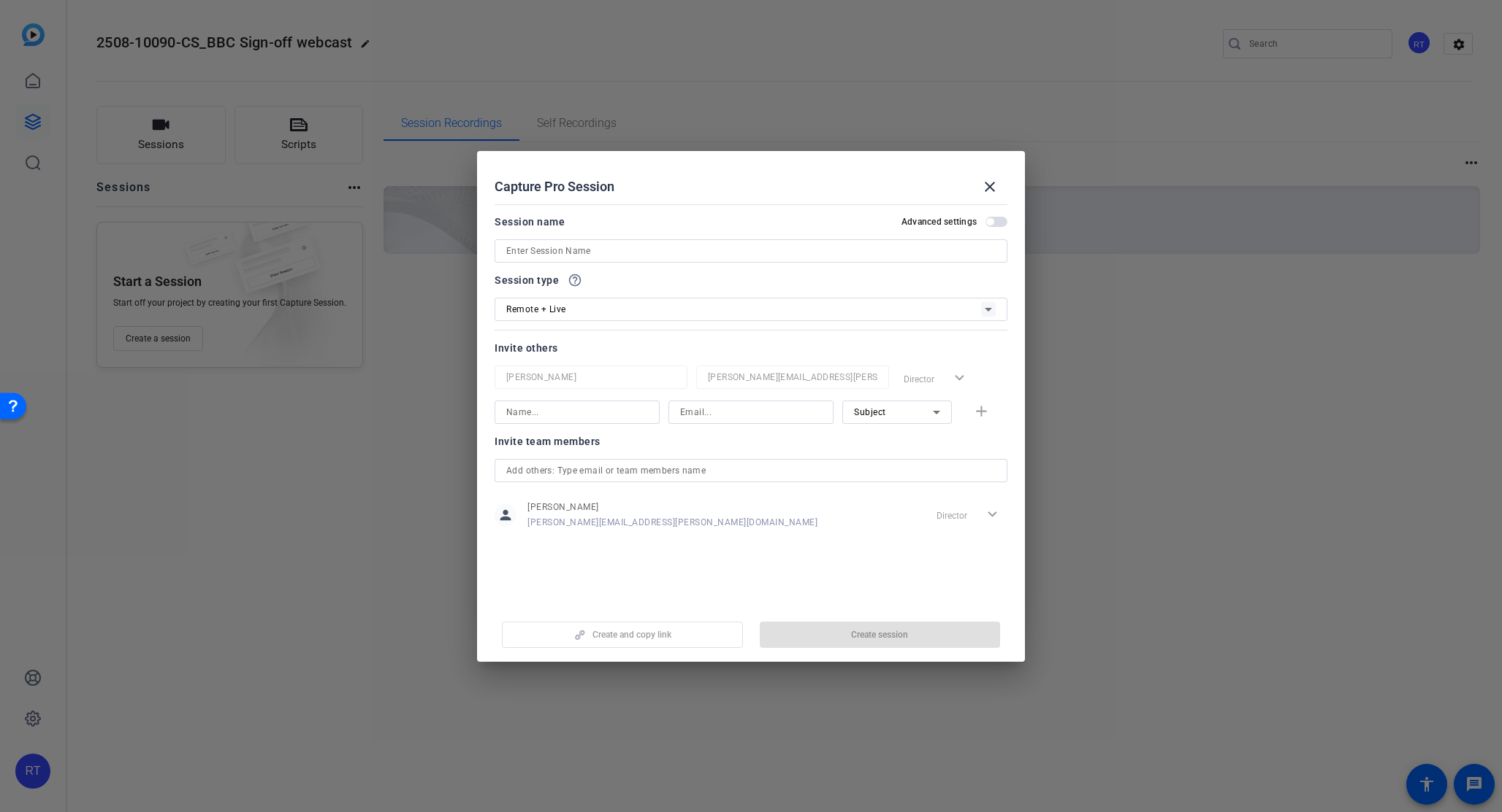
click at [565, 252] on input at bounding box center [750, 251] width 489 height 17
paste input "10:30AM ET to 11:30AM ET"
click at [507, 249] on input "10:30AM ET to 11:30AM ET" at bounding box center [750, 251] width 489 height 17
type input "[DATE] 10:30AM ET to 11:30AM ET"
click at [601, 312] on div "Remote + Live" at bounding box center [743, 309] width 474 height 18
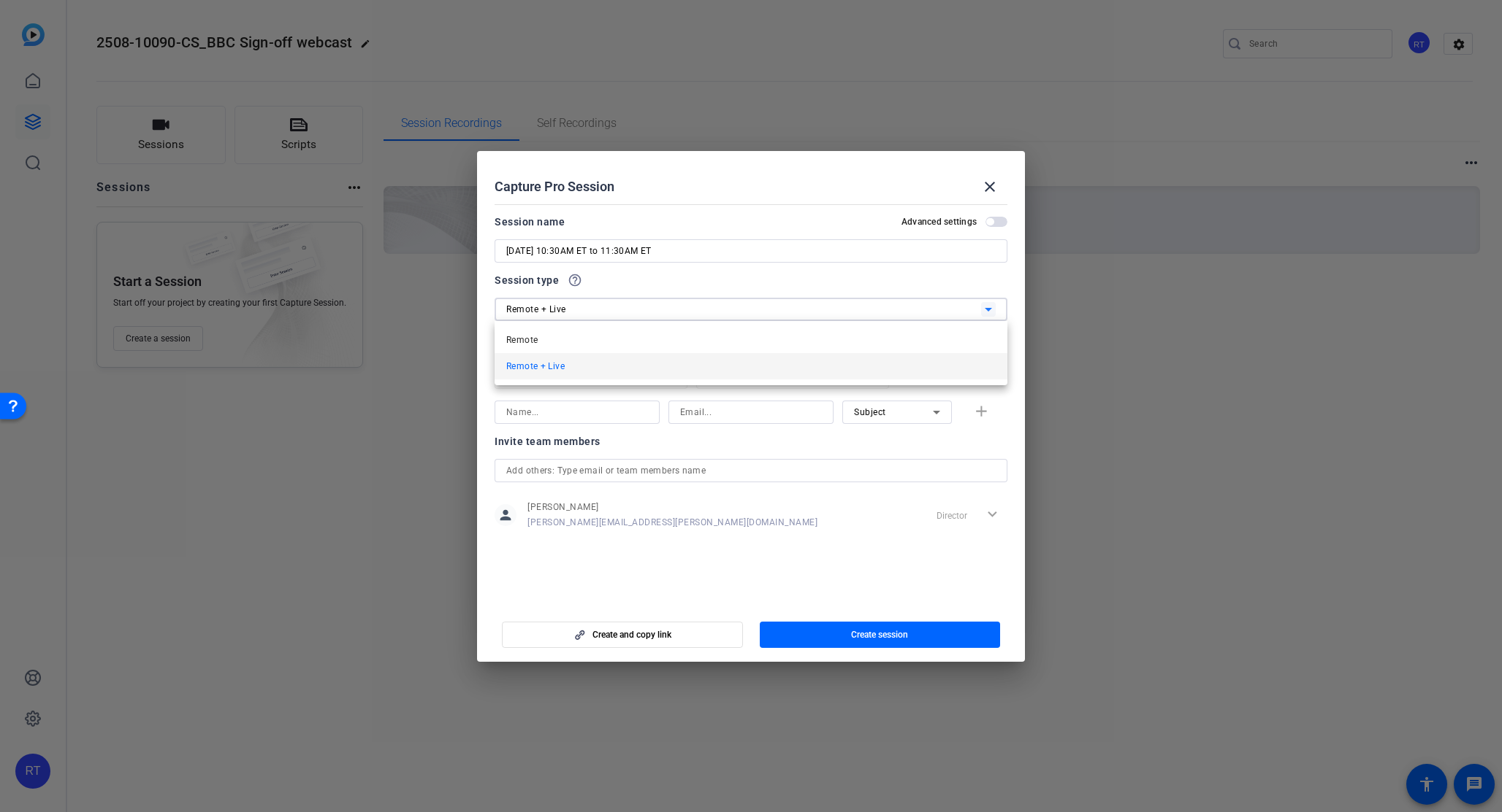
click at [543, 335] on mat-option "Remote" at bounding box center [750, 340] width 513 height 27
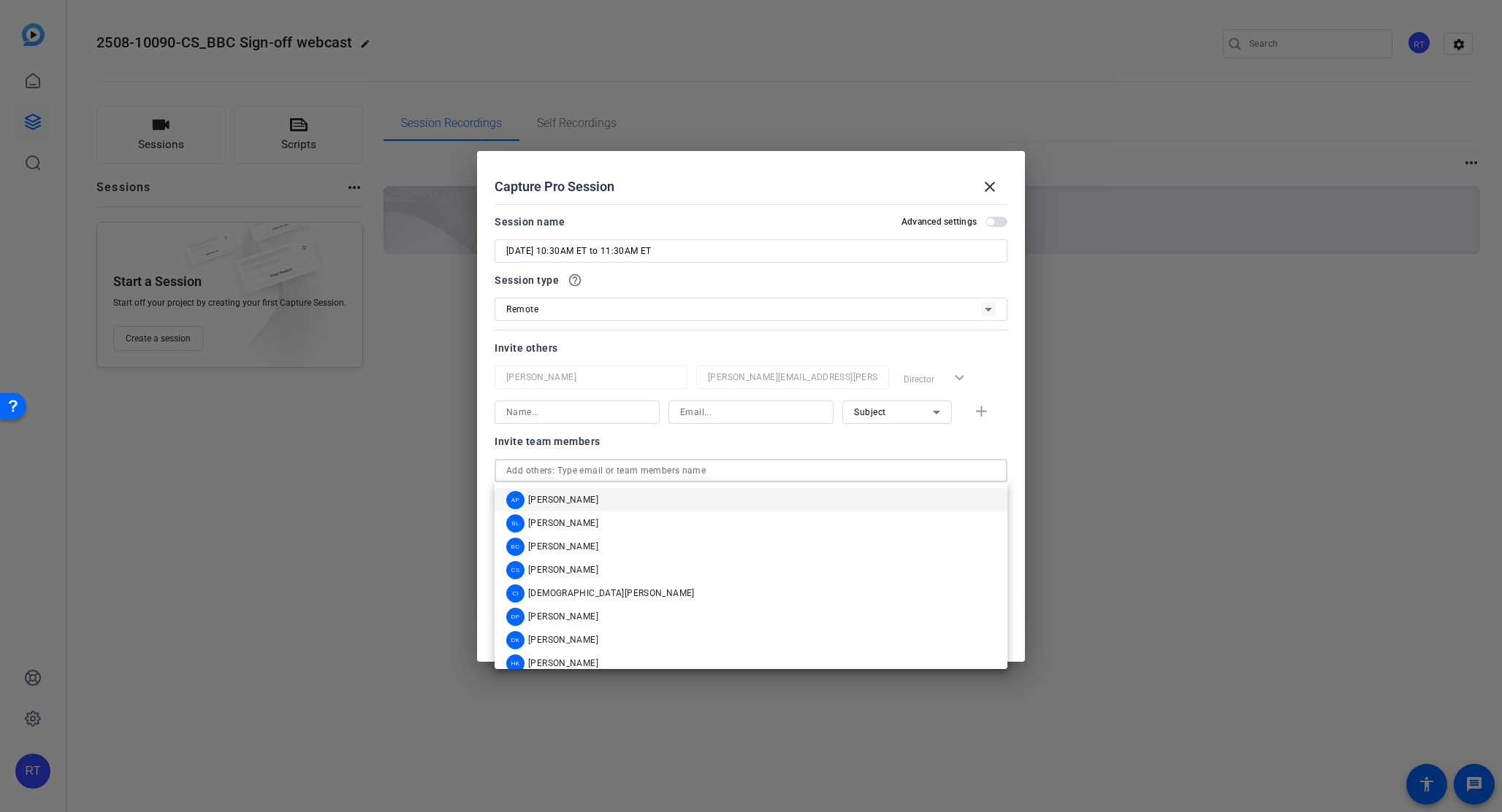
click at [553, 471] on input "text" at bounding box center [750, 470] width 489 height 17
click at [557, 544] on span "[PERSON_NAME]" at bounding box center [563, 546] width 70 height 12
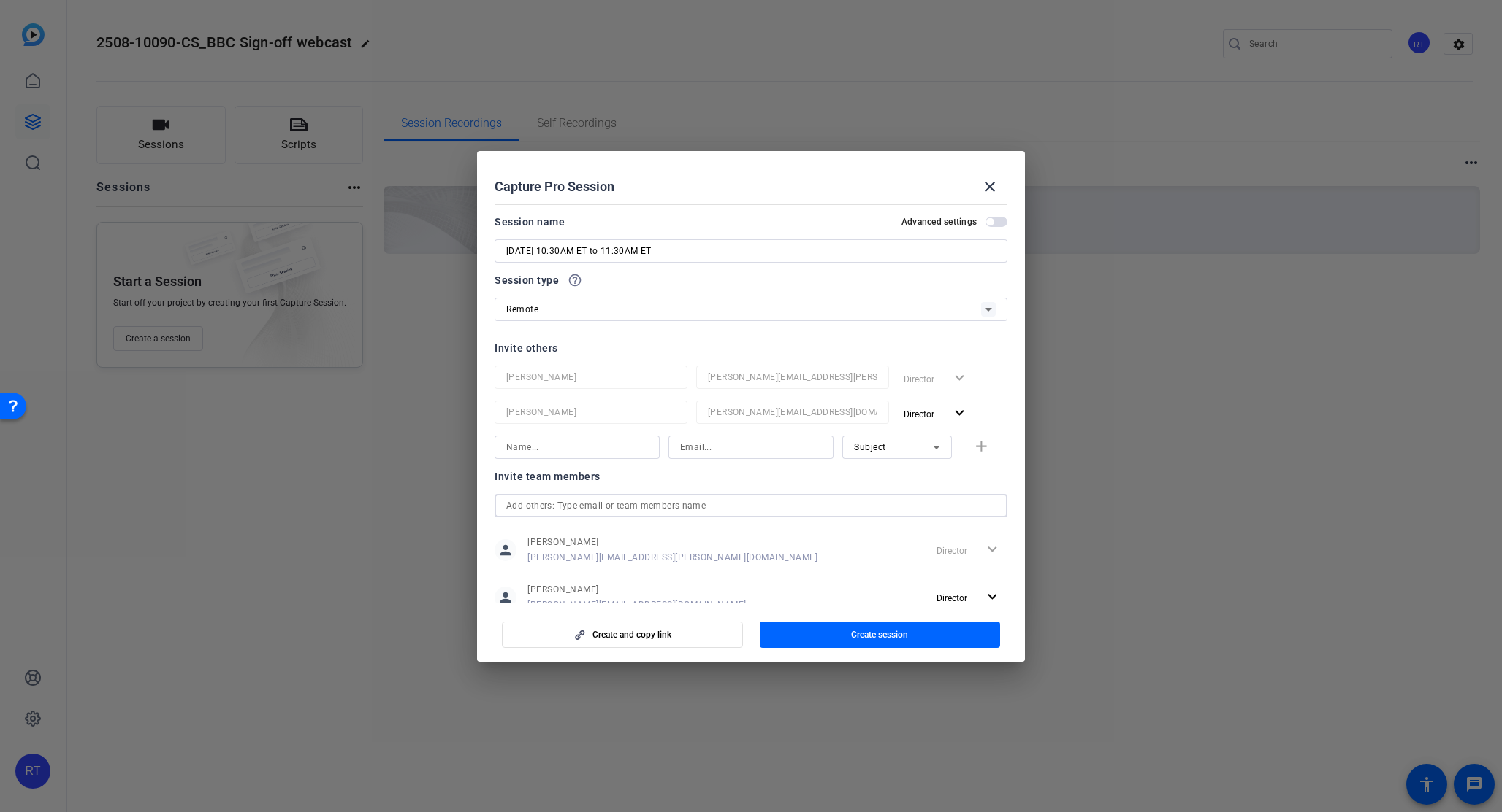
click at [550, 507] on input "text" at bounding box center [750, 506] width 489 height 17
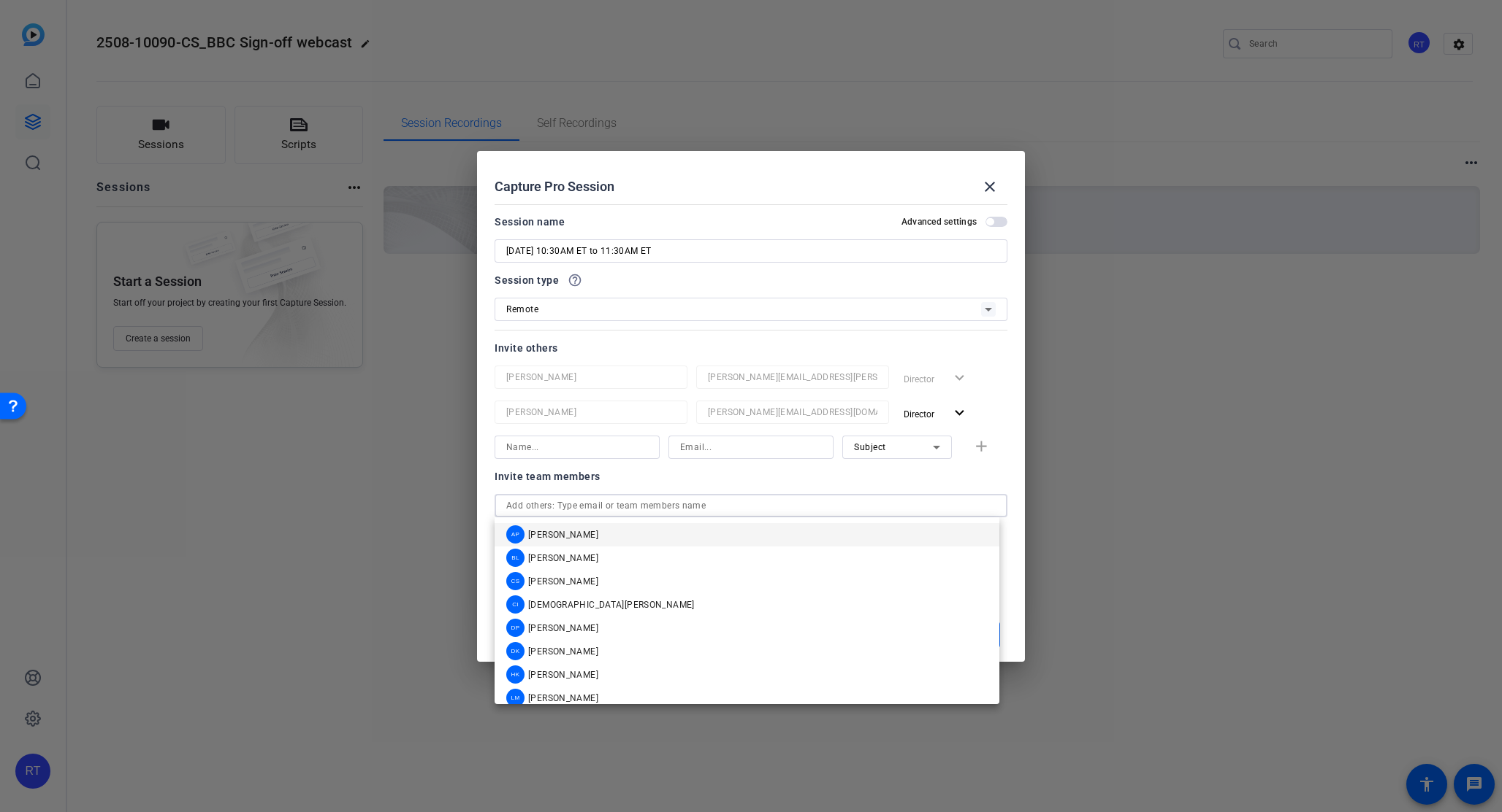
click at [537, 511] on input "text" at bounding box center [750, 506] width 489 height 17
click at [559, 491] on div "Invite team members person [PERSON_NAME] [PERSON_NAME][EMAIL_ADDRESS][PERSON_NA…" at bounding box center [750, 550] width 513 height 163
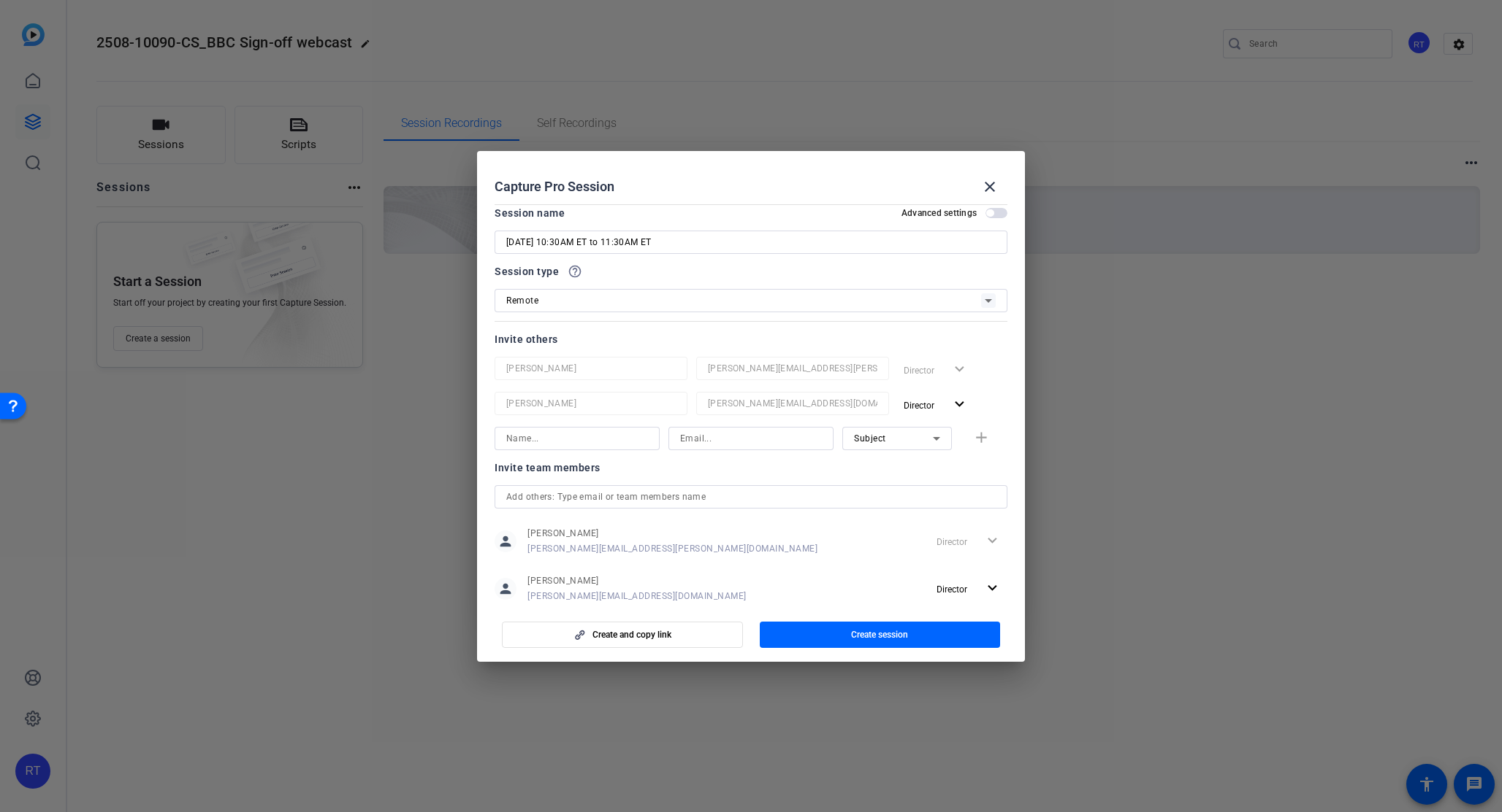
scroll to position [35, 0]
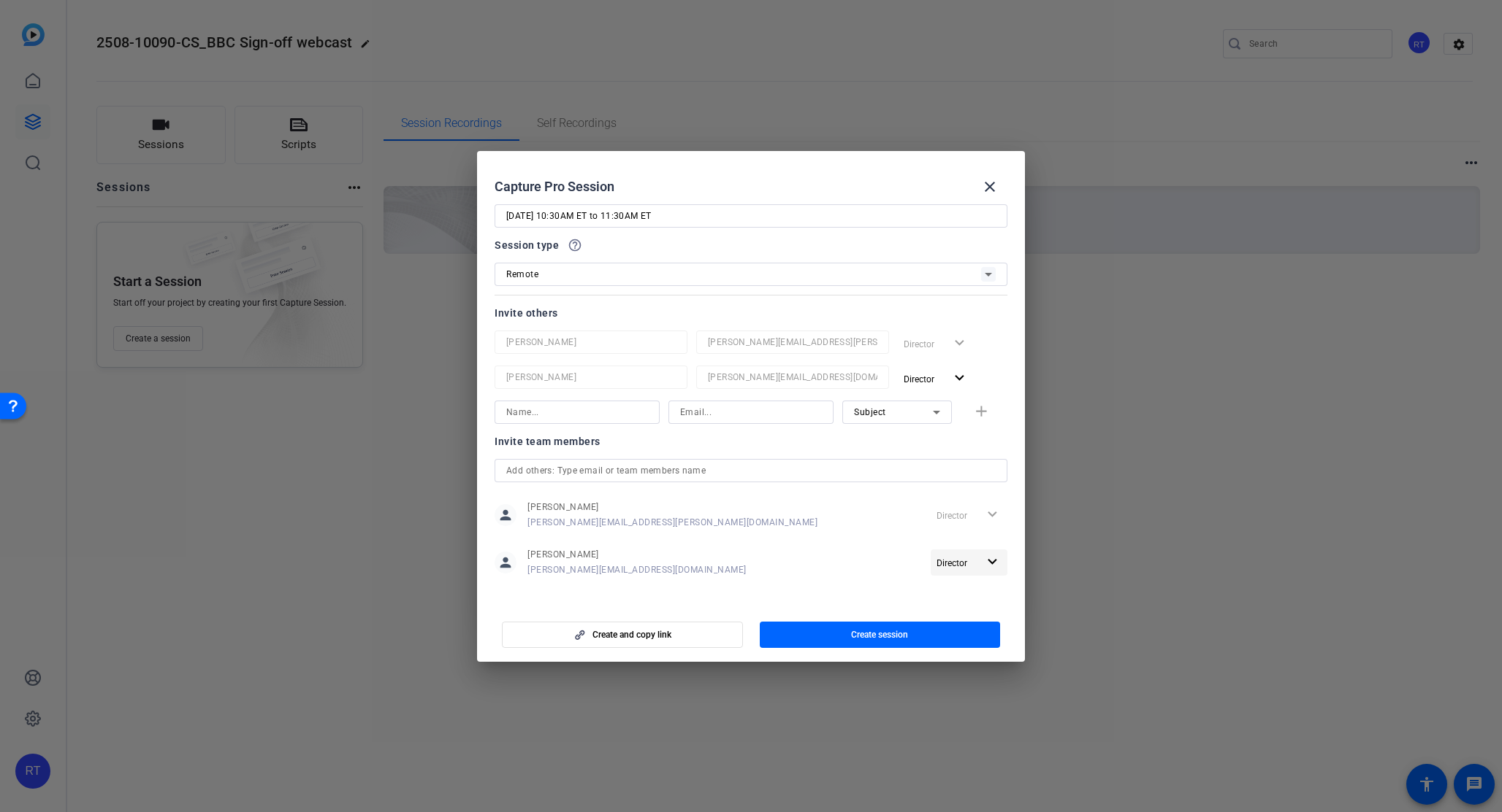
click at [983, 564] on mat-icon "expand_more" at bounding box center [992, 562] width 18 height 18
click at [958, 618] on span "Remove User" at bounding box center [960, 618] width 54 height 10
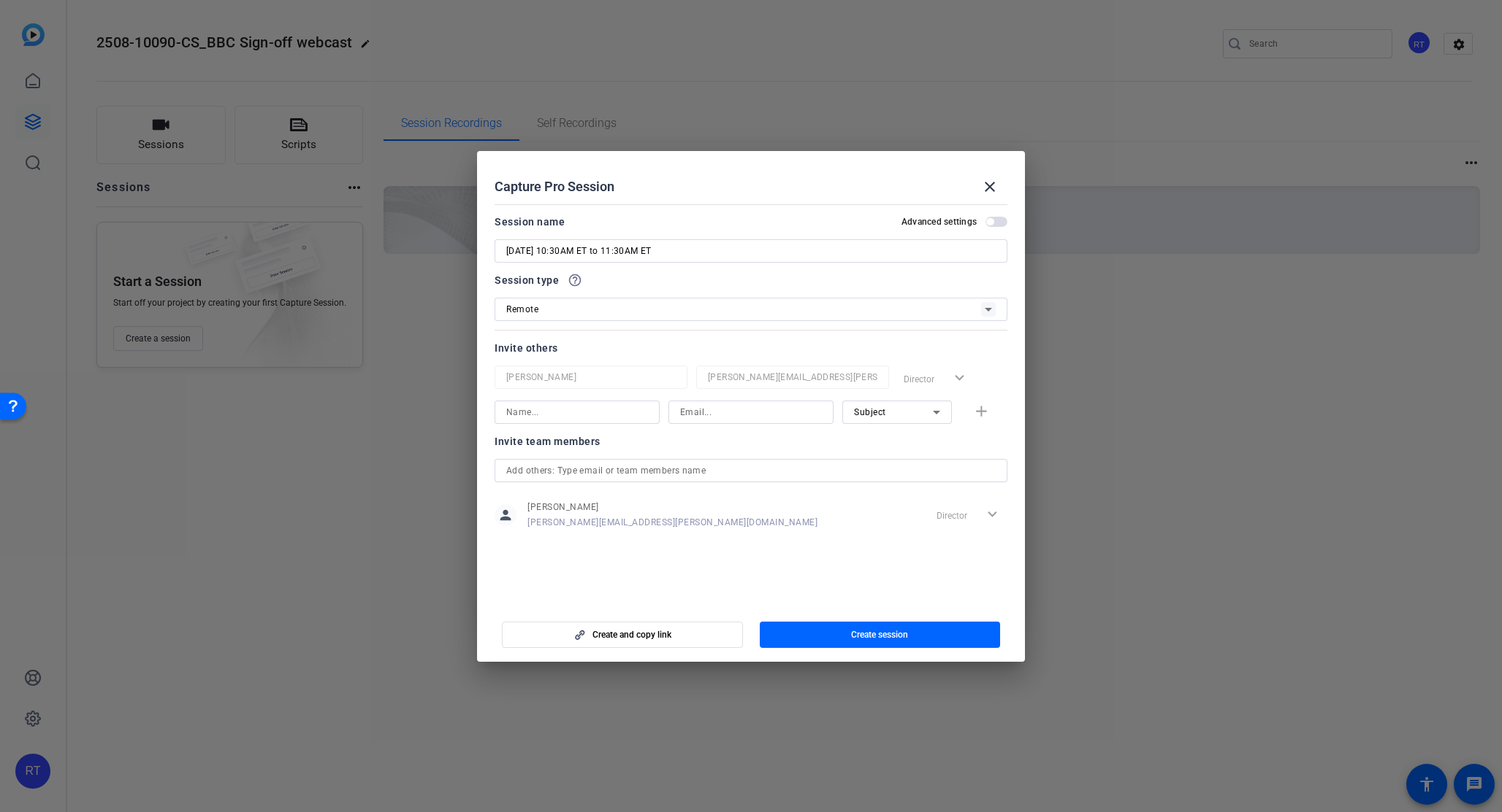
click at [589, 474] on input "text" at bounding box center [750, 470] width 489 height 17
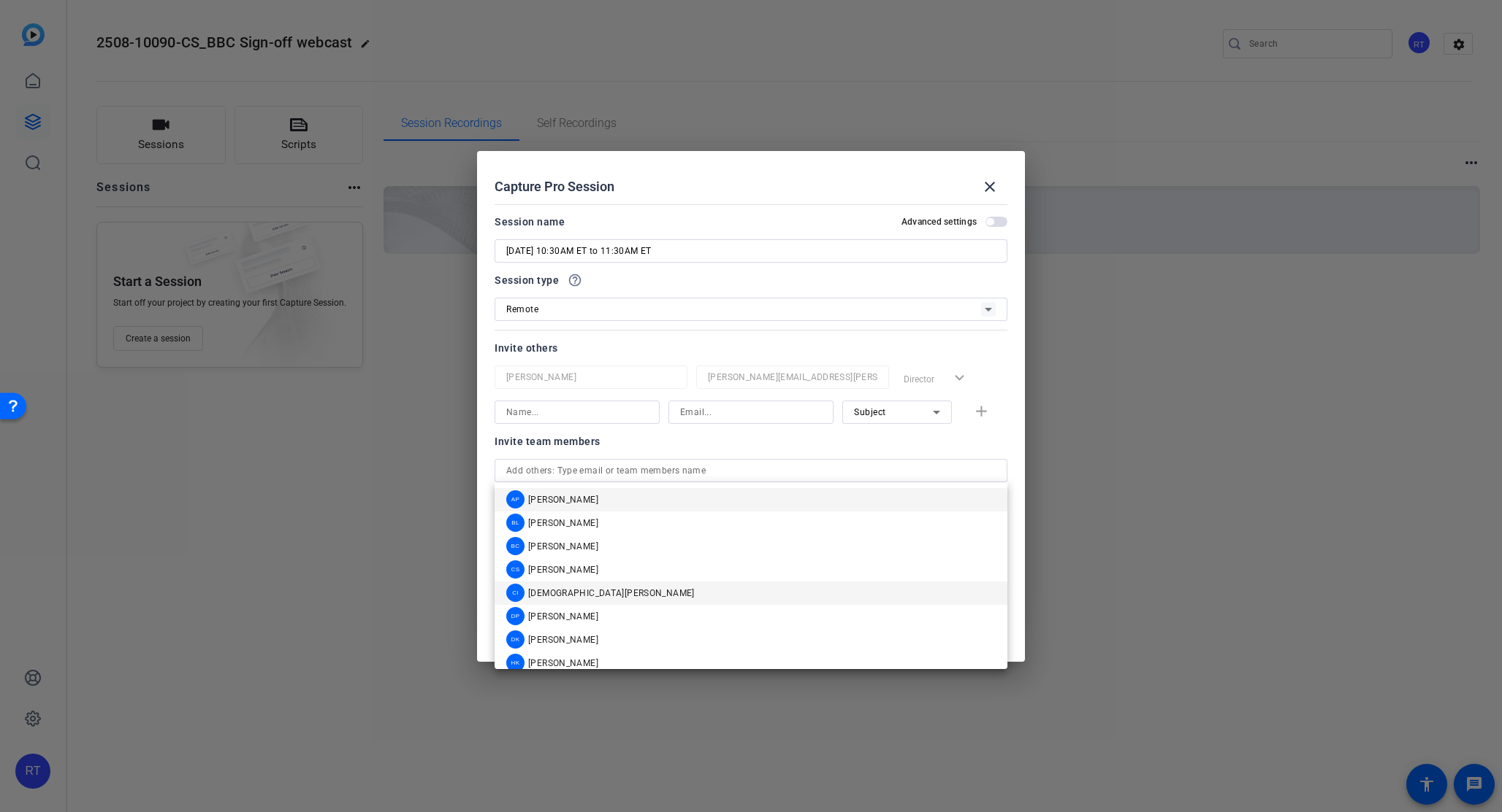
drag, startPoint x: 568, startPoint y: 568, endPoint x: 569, endPoint y: 594, distance: 26.0
click at [569, 594] on div "AP [PERSON_NAME] [PERSON_NAME] [PERSON_NAME] [PERSON_NAME] CS [PERSON_NAME] [PE…" at bounding box center [750, 575] width 513 height 187
click at [569, 594] on span "[DEMOGRAPHIC_DATA][PERSON_NAME]" at bounding box center [611, 594] width 166 height 12
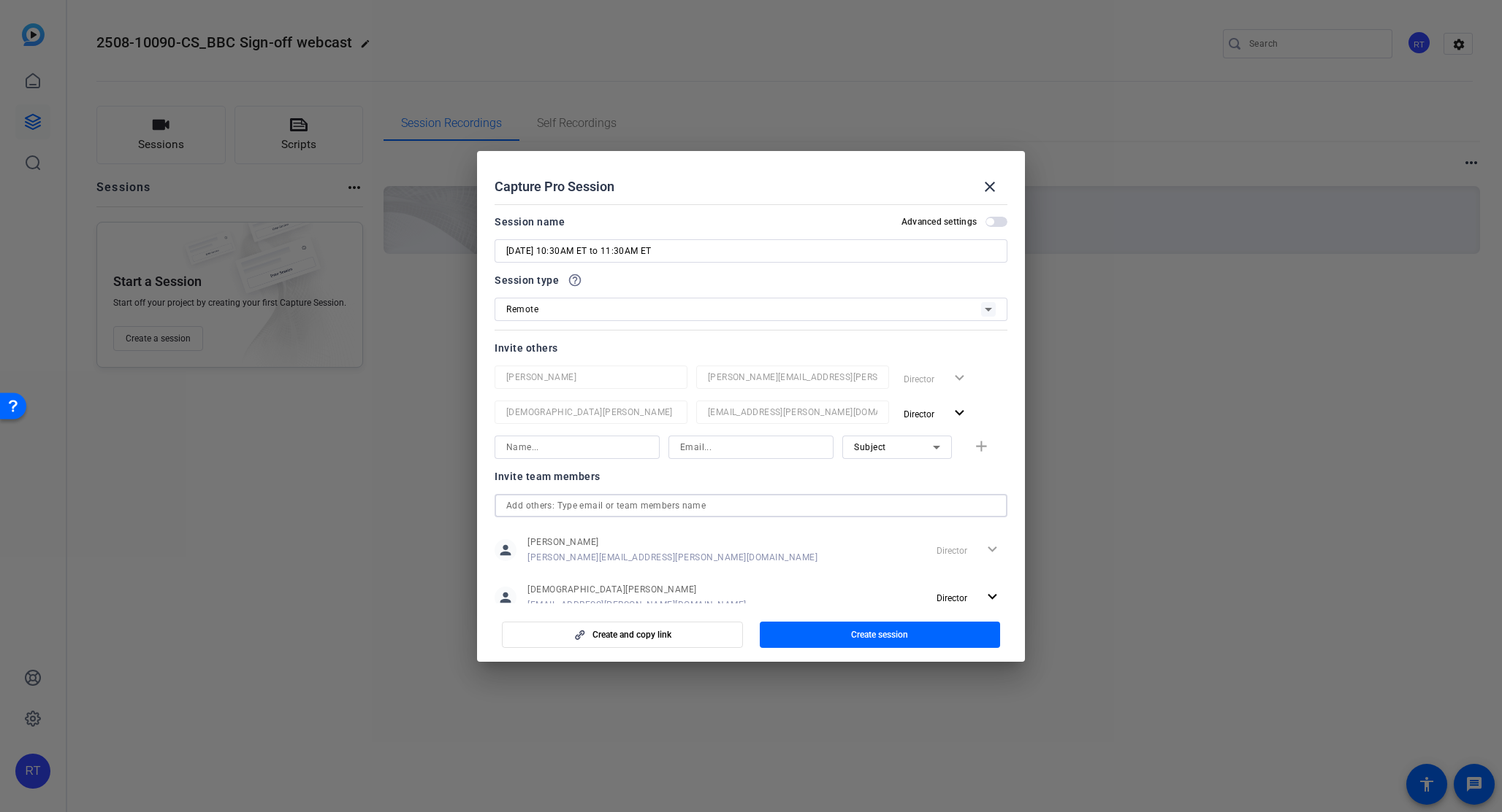
click at [597, 506] on input "text" at bounding box center [750, 506] width 489 height 17
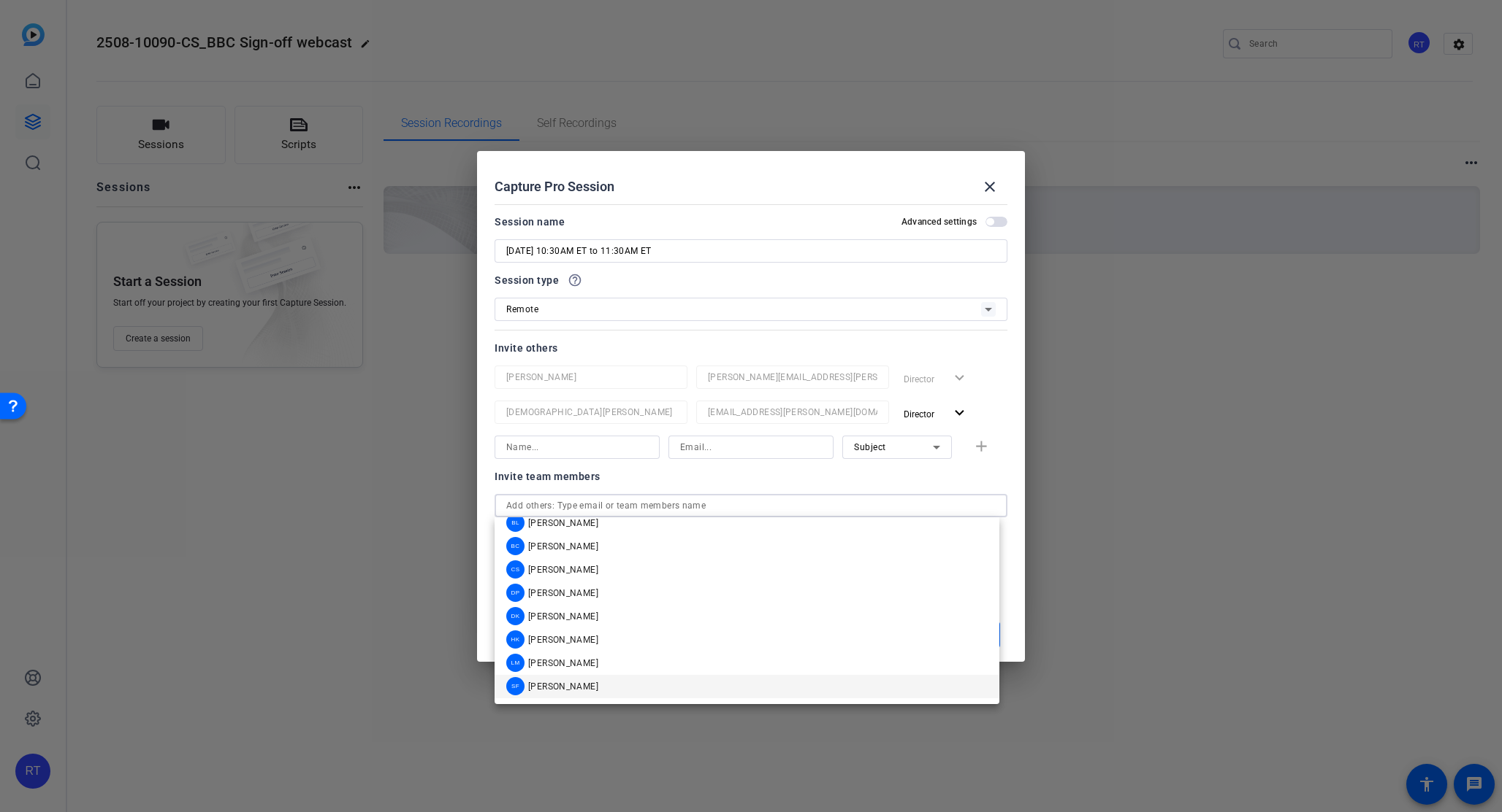
click at [577, 685] on span "[PERSON_NAME]" at bounding box center [563, 687] width 70 height 12
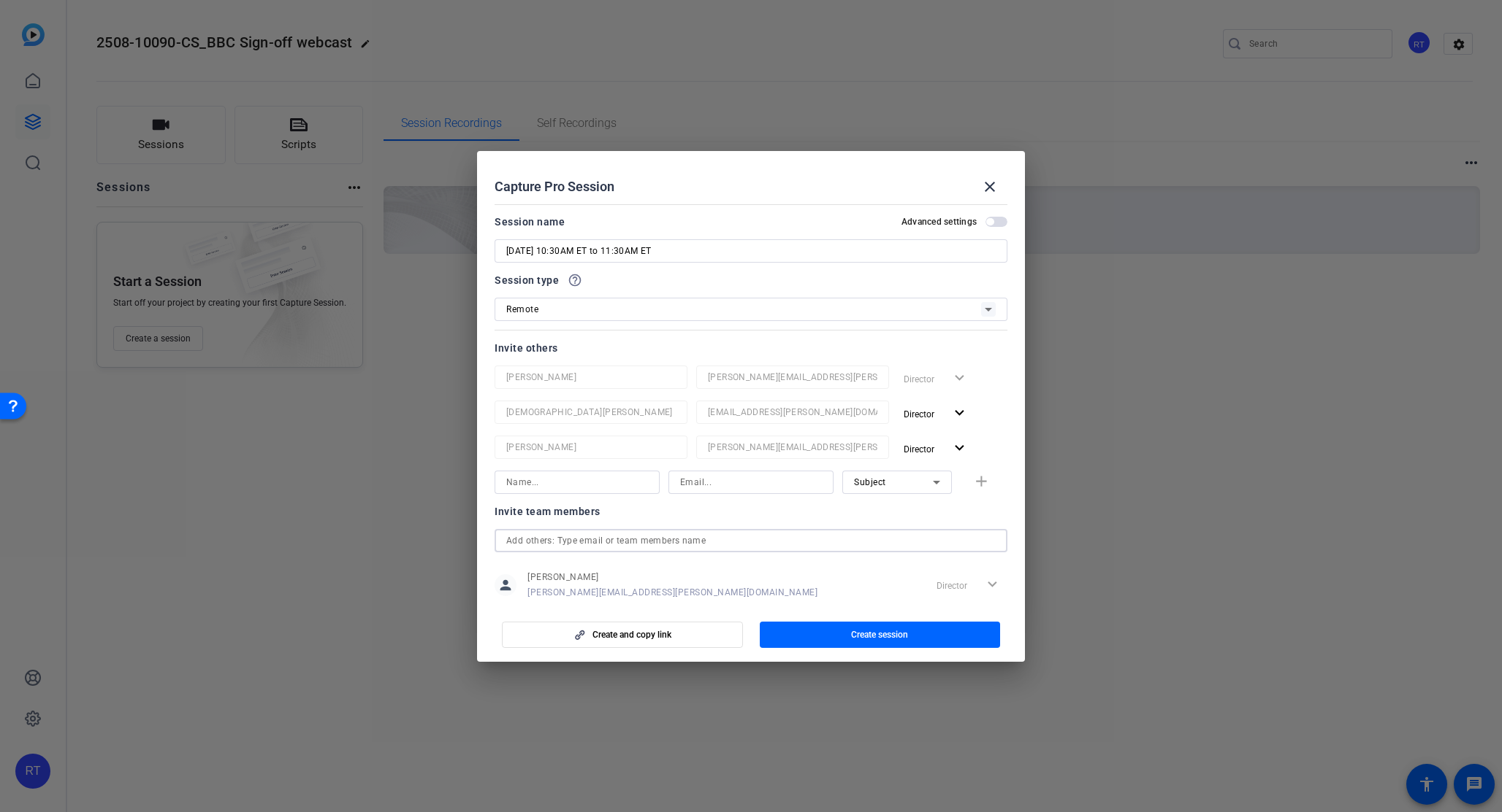
scroll to position [12, 0]
click at [867, 638] on span "Create session" at bounding box center [879, 635] width 57 height 12
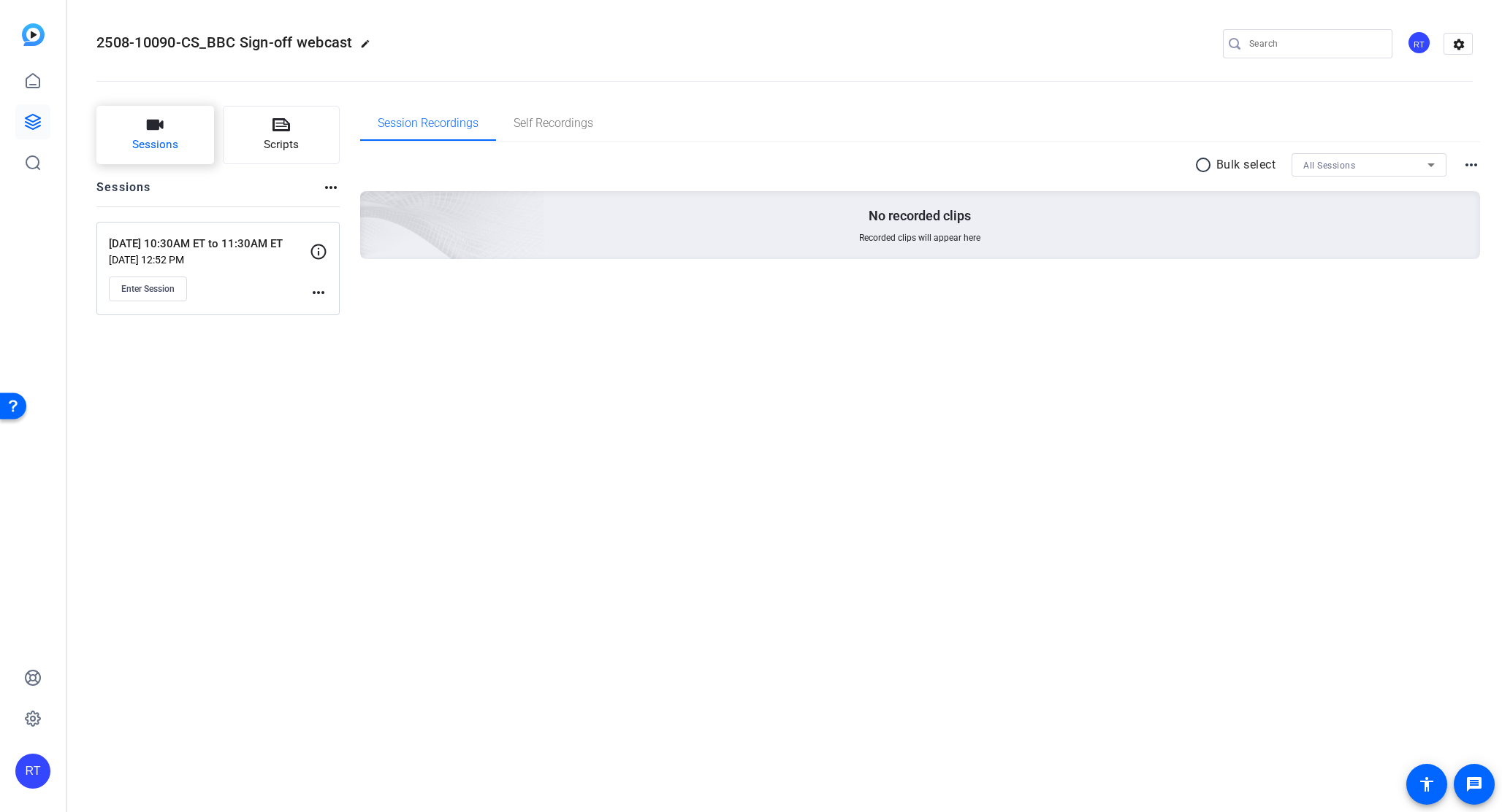
click at [157, 139] on span "Sessions" at bounding box center [155, 144] width 46 height 17
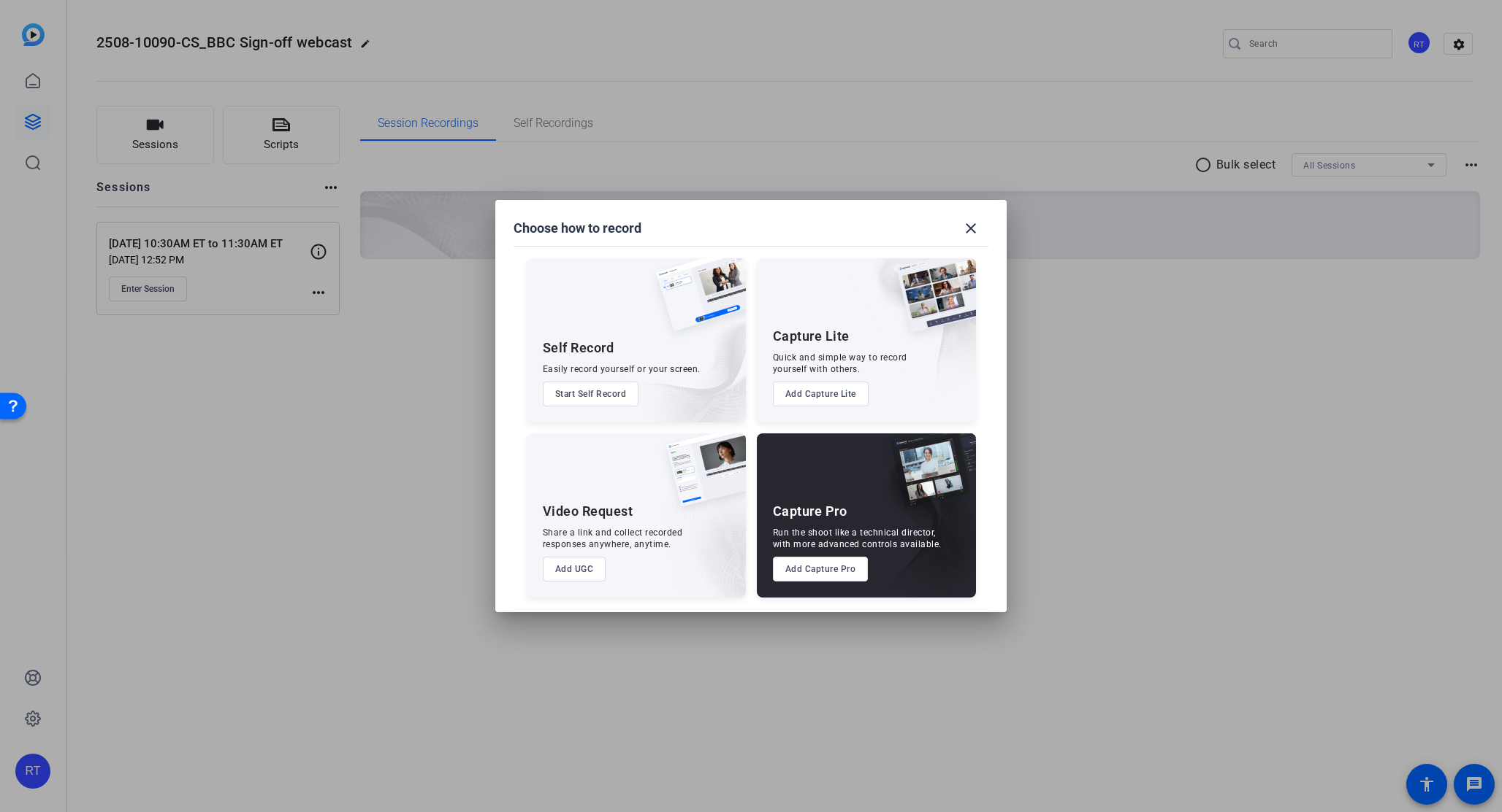
click at [804, 575] on button "Add Capture Pro" at bounding box center [820, 570] width 96 height 25
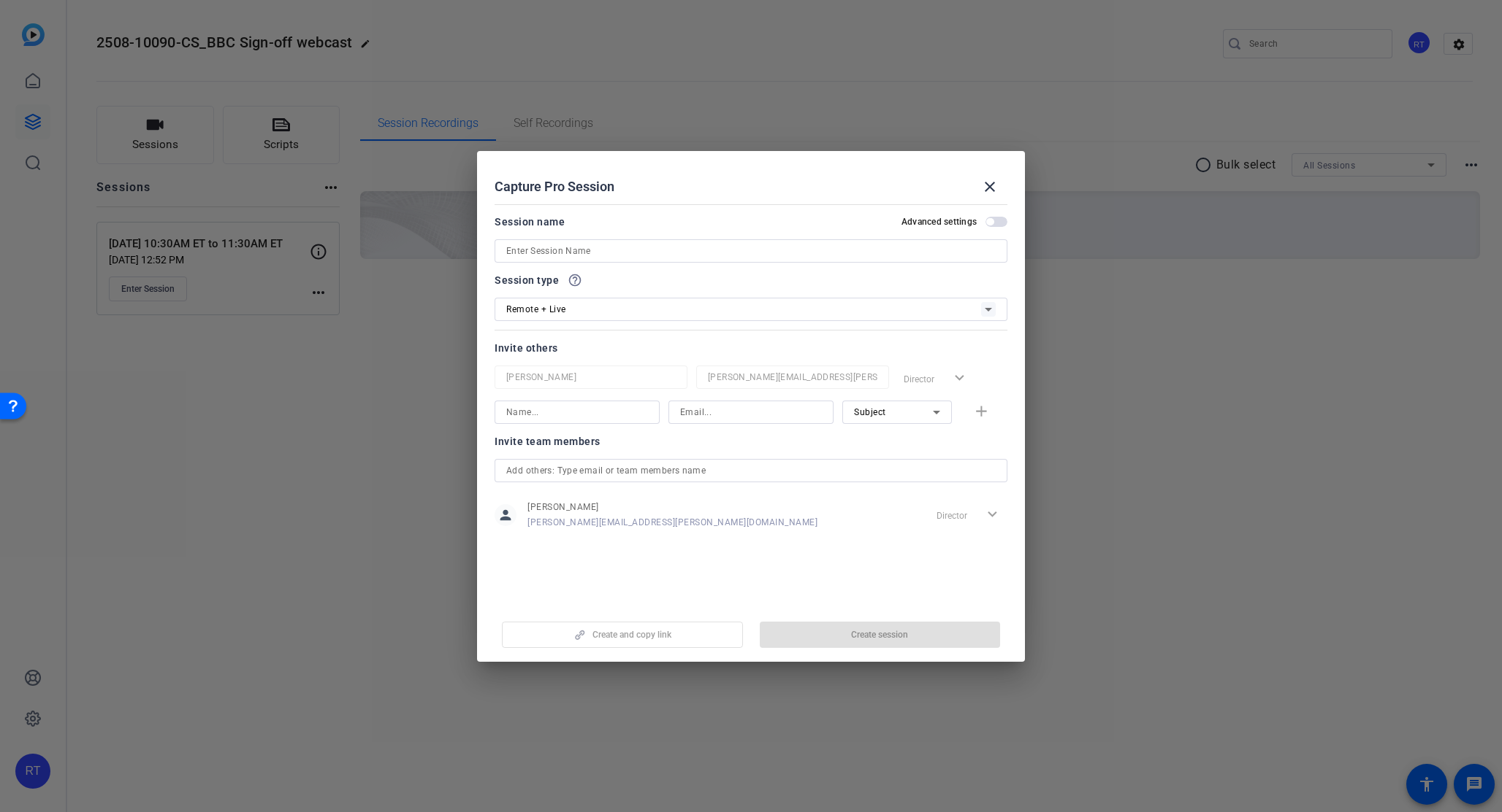
click at [552, 252] on input at bounding box center [750, 251] width 489 height 17
paste input "11:30AM ET to 12:30PM ET"
type input "11:30AM ET to 12:30PM ET"
click at [558, 310] on span "Remote + Live" at bounding box center [536, 310] width 60 height 10
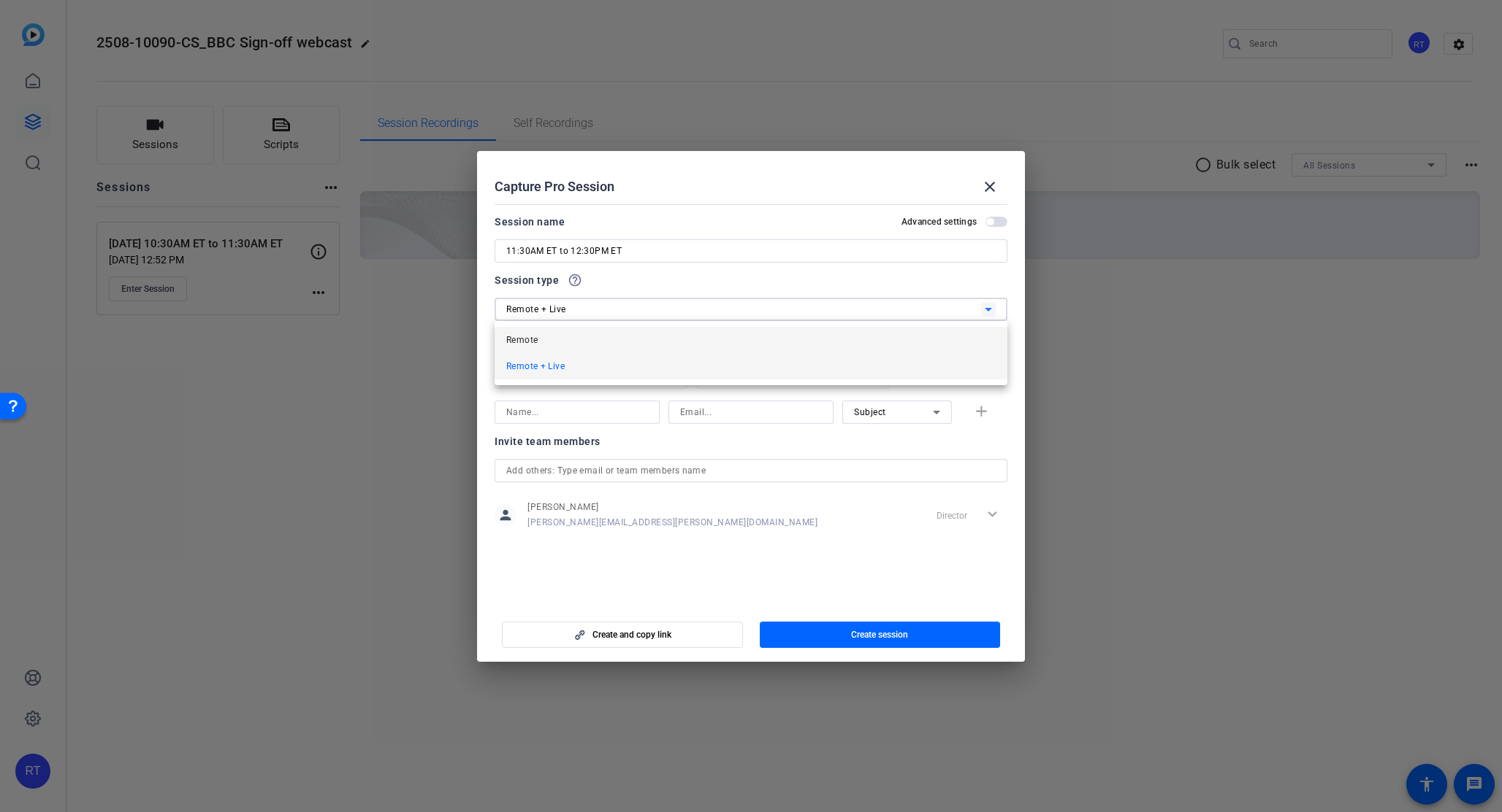
click at [547, 341] on mat-option "Remote" at bounding box center [750, 340] width 513 height 27
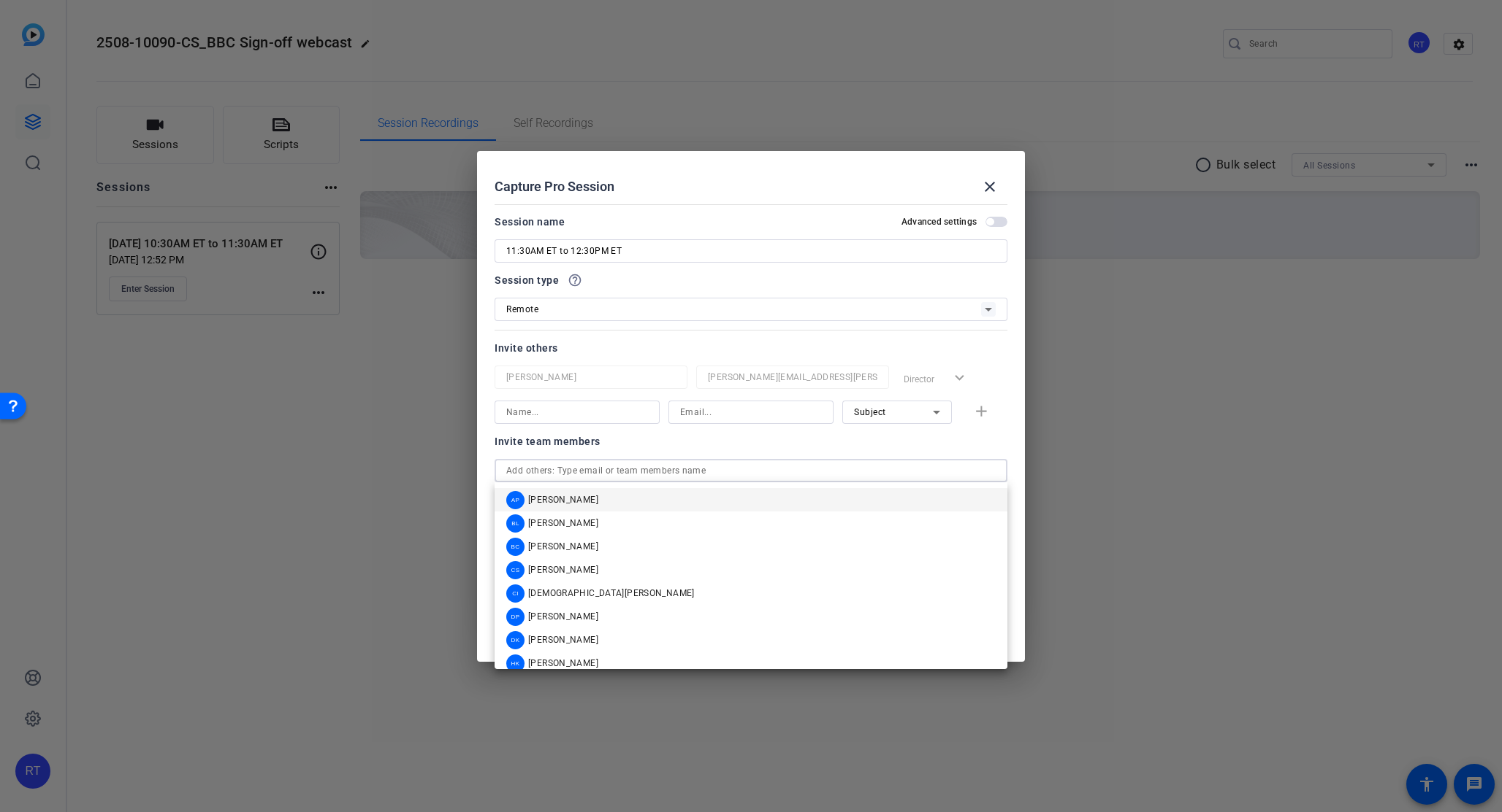
click at [582, 470] on input "text" at bounding box center [750, 470] width 489 height 17
click at [577, 591] on span "[DEMOGRAPHIC_DATA][PERSON_NAME]" at bounding box center [611, 594] width 166 height 12
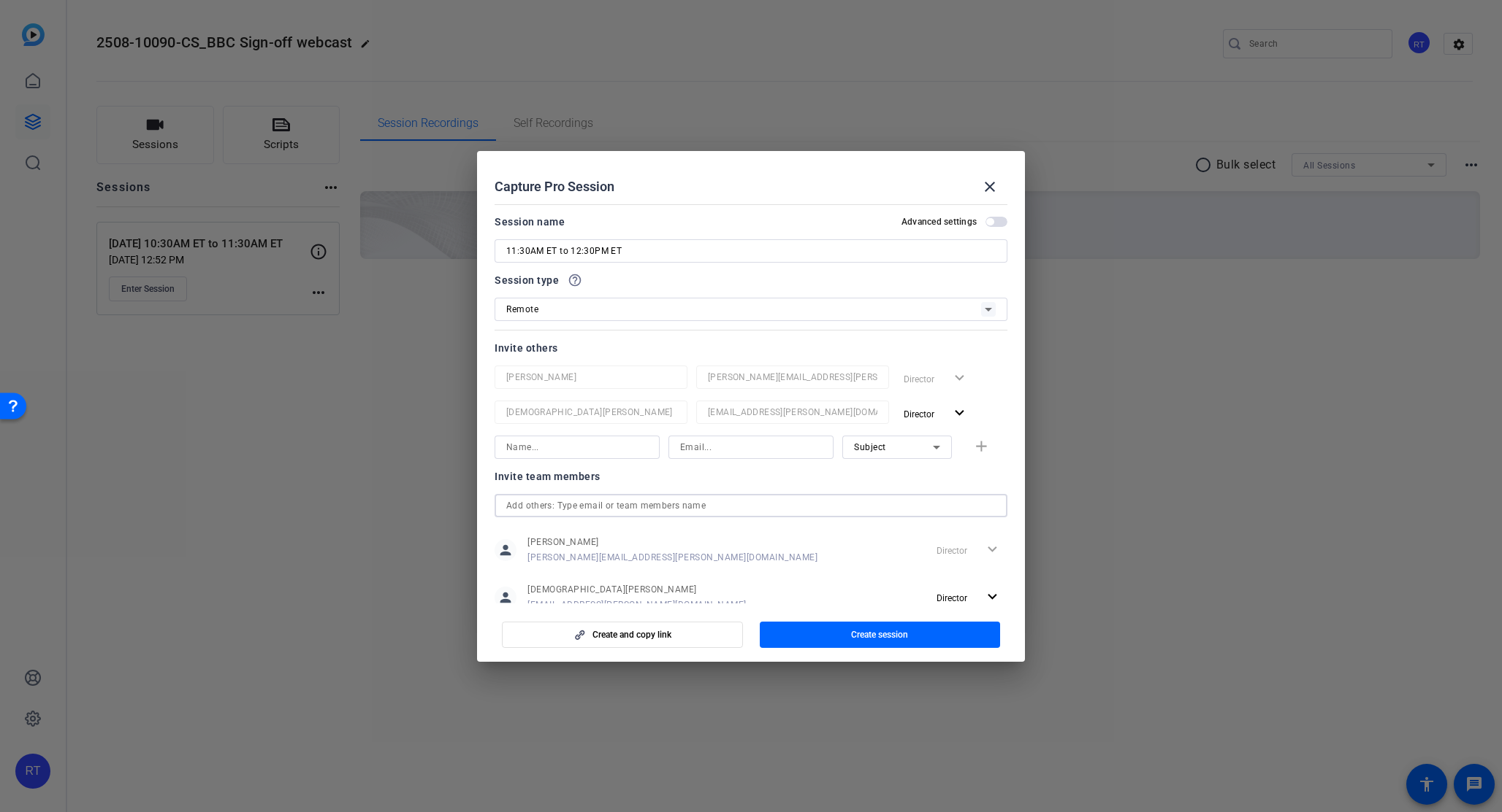
click at [562, 506] on input "text" at bounding box center [750, 506] width 489 height 17
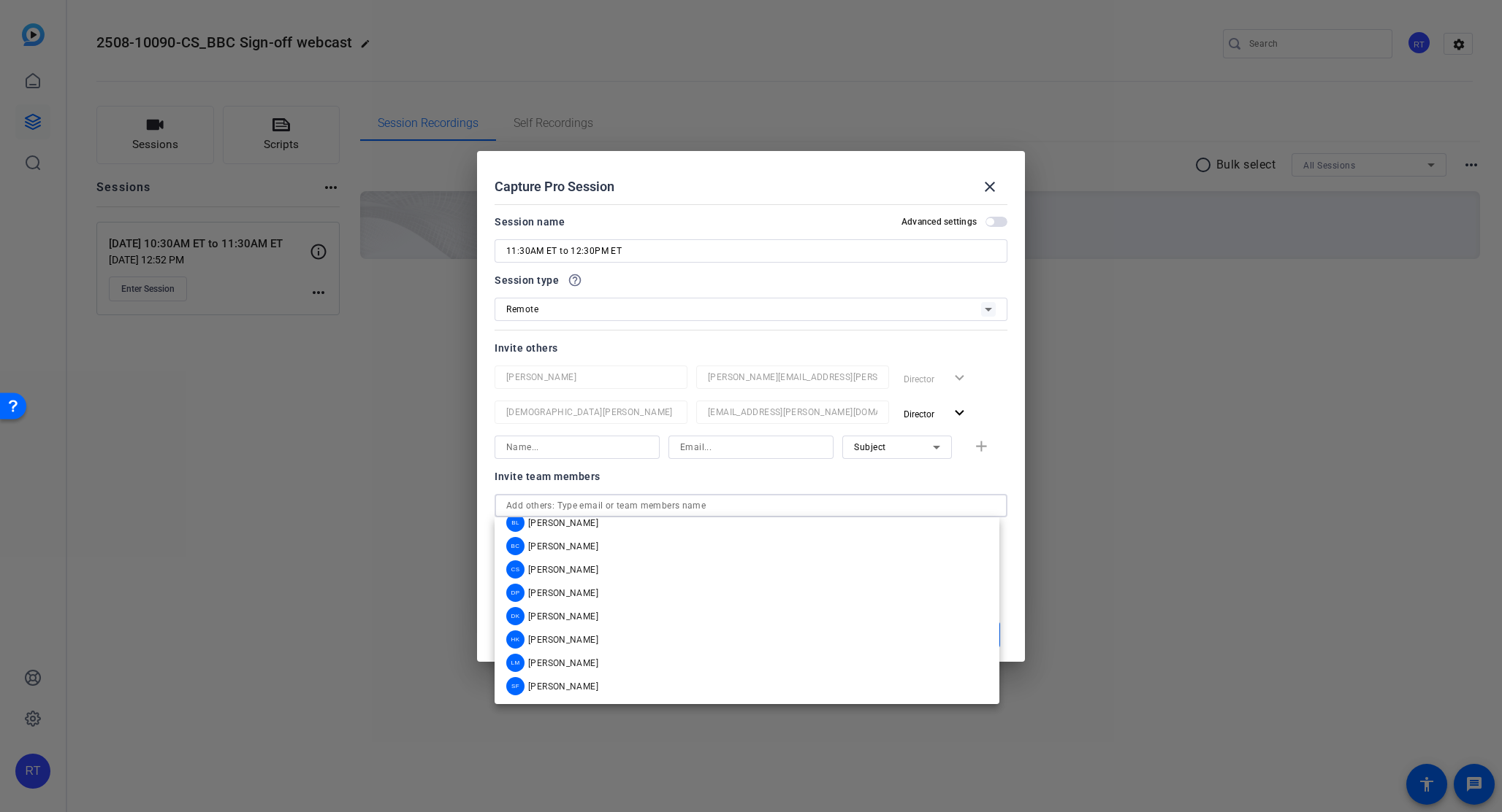
click at [575, 690] on span "[PERSON_NAME]" at bounding box center [563, 687] width 70 height 12
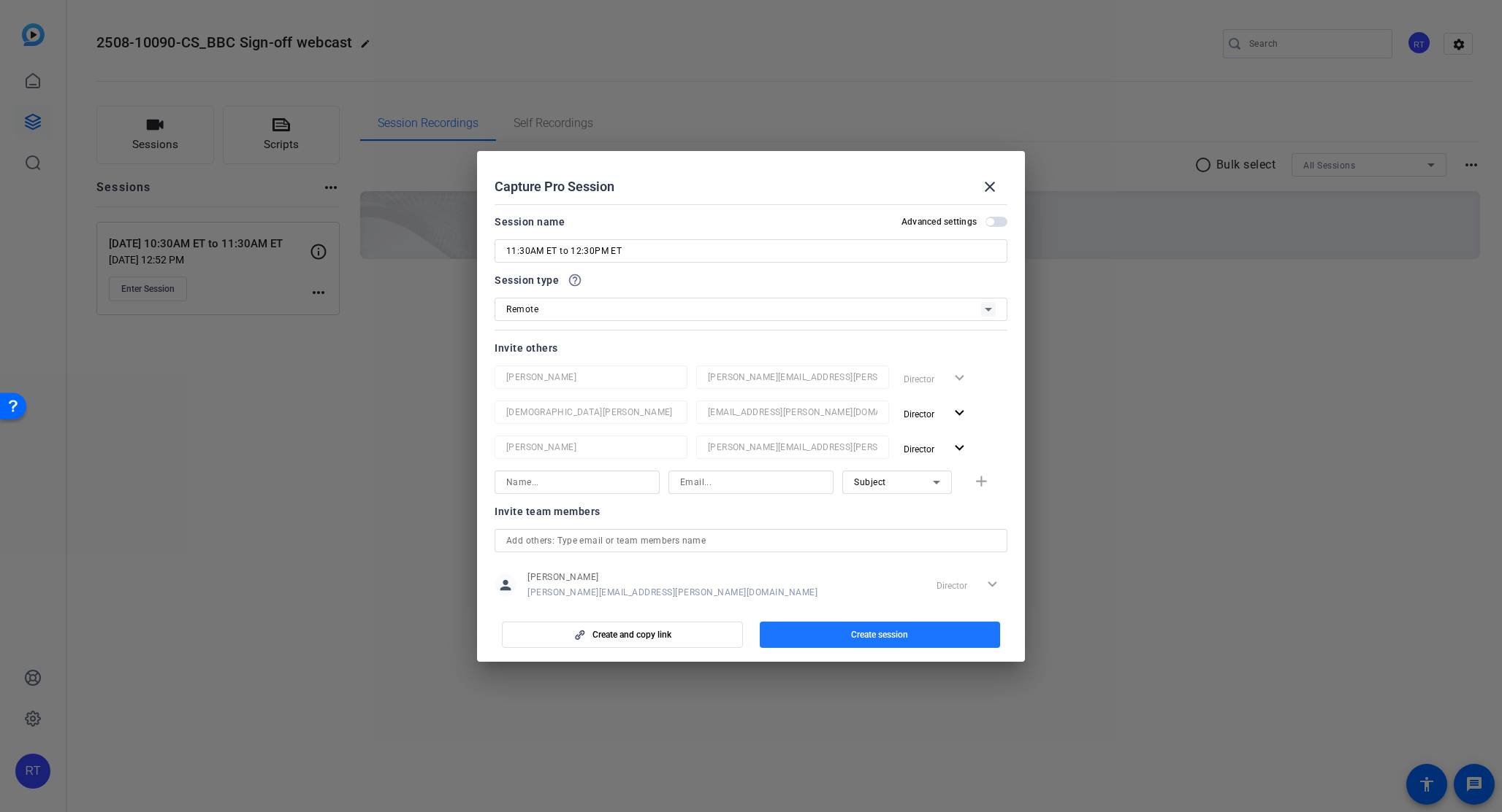
click at [869, 638] on span "Create session" at bounding box center [879, 635] width 57 height 12
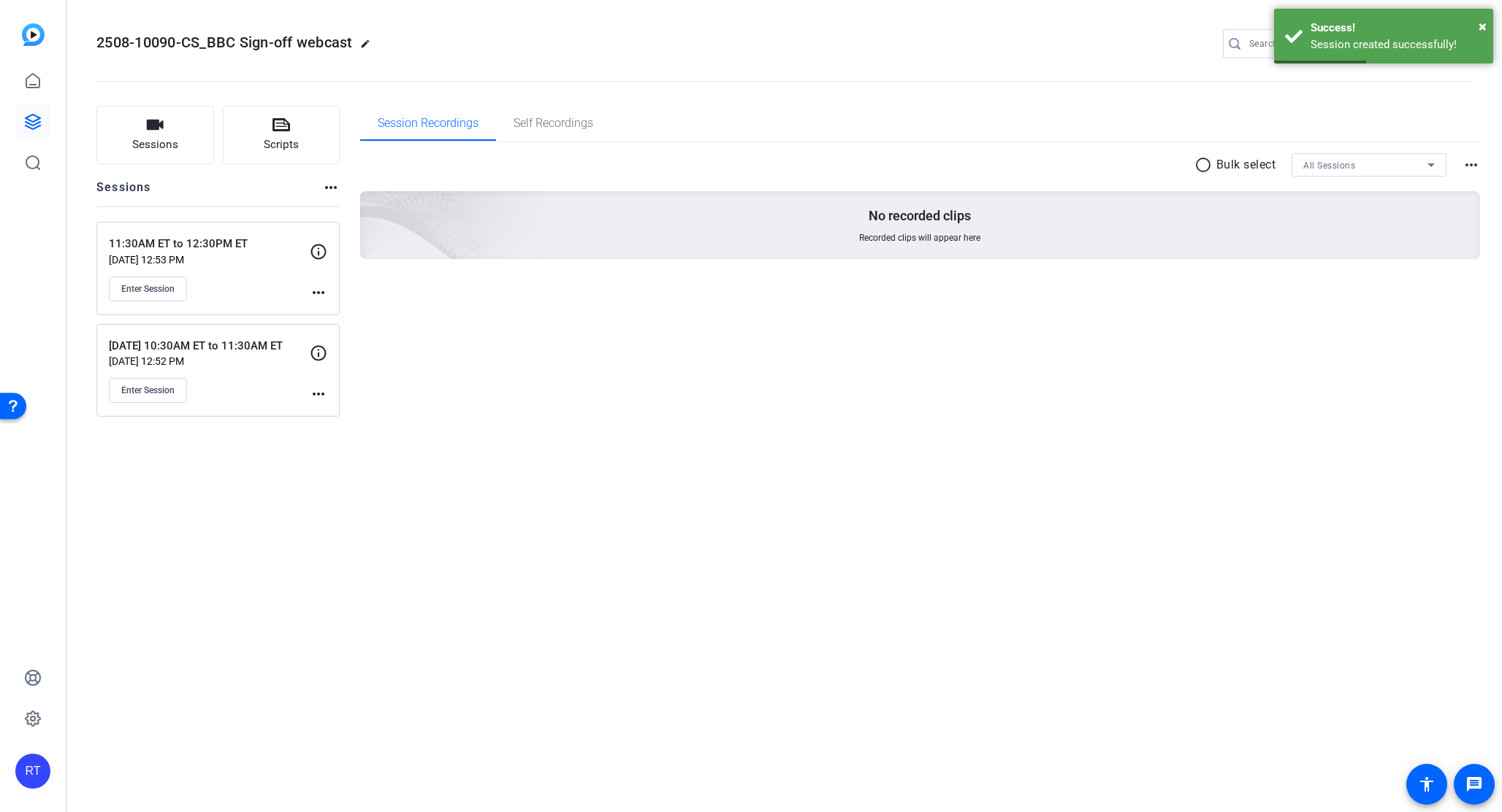
click at [317, 287] on mat-icon "more_horiz" at bounding box center [318, 292] width 17 height 17
click at [329, 317] on span "Edit Session" at bounding box center [355, 313] width 66 height 17
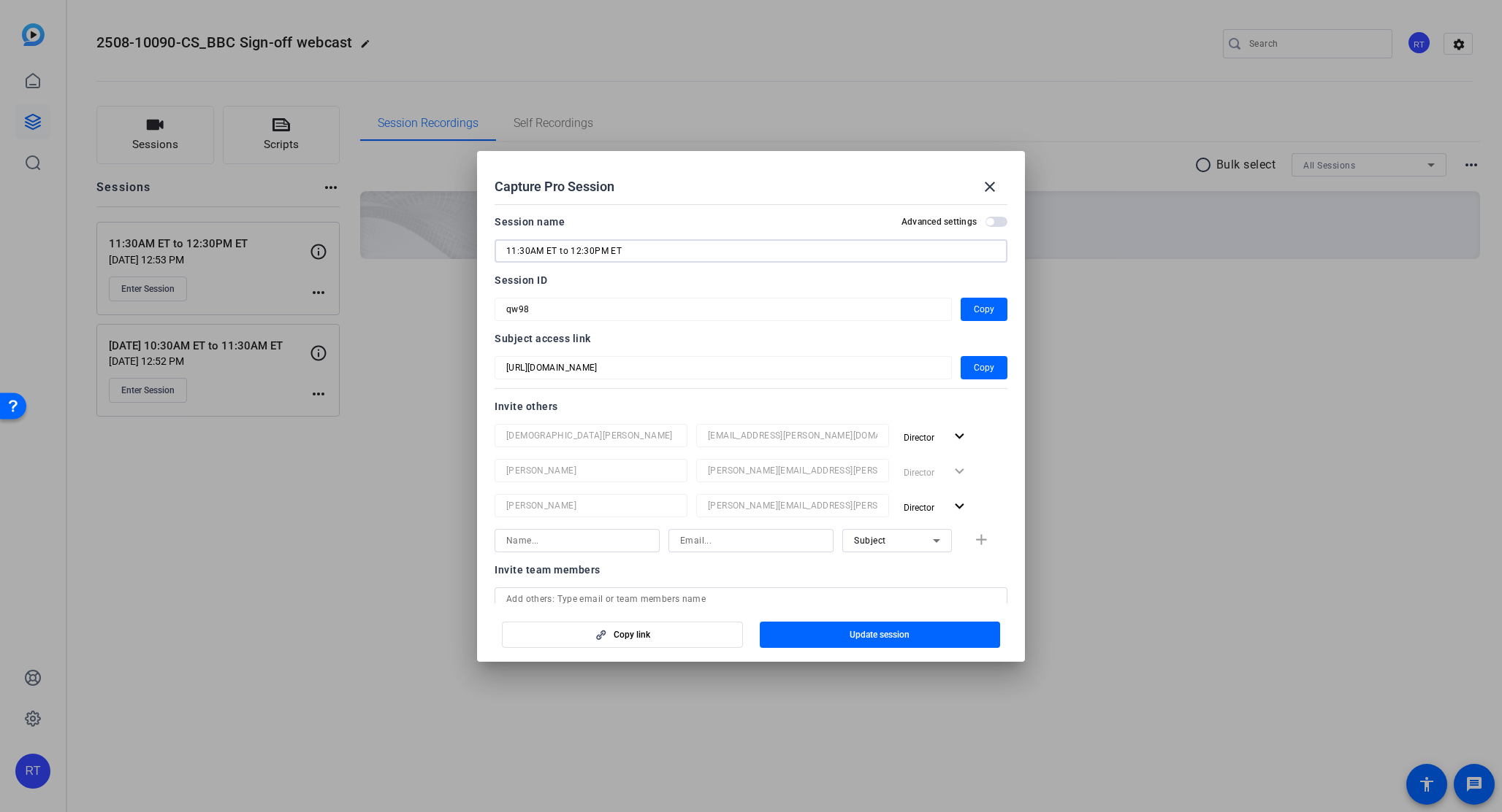
click at [506, 245] on input "11:30AM ET to 12:30PM ET" at bounding box center [750, 251] width 489 height 17
type input "[DATE] 11:30AM ET to 12:30PM ET"
click at [861, 631] on span "Update session" at bounding box center [879, 635] width 60 height 12
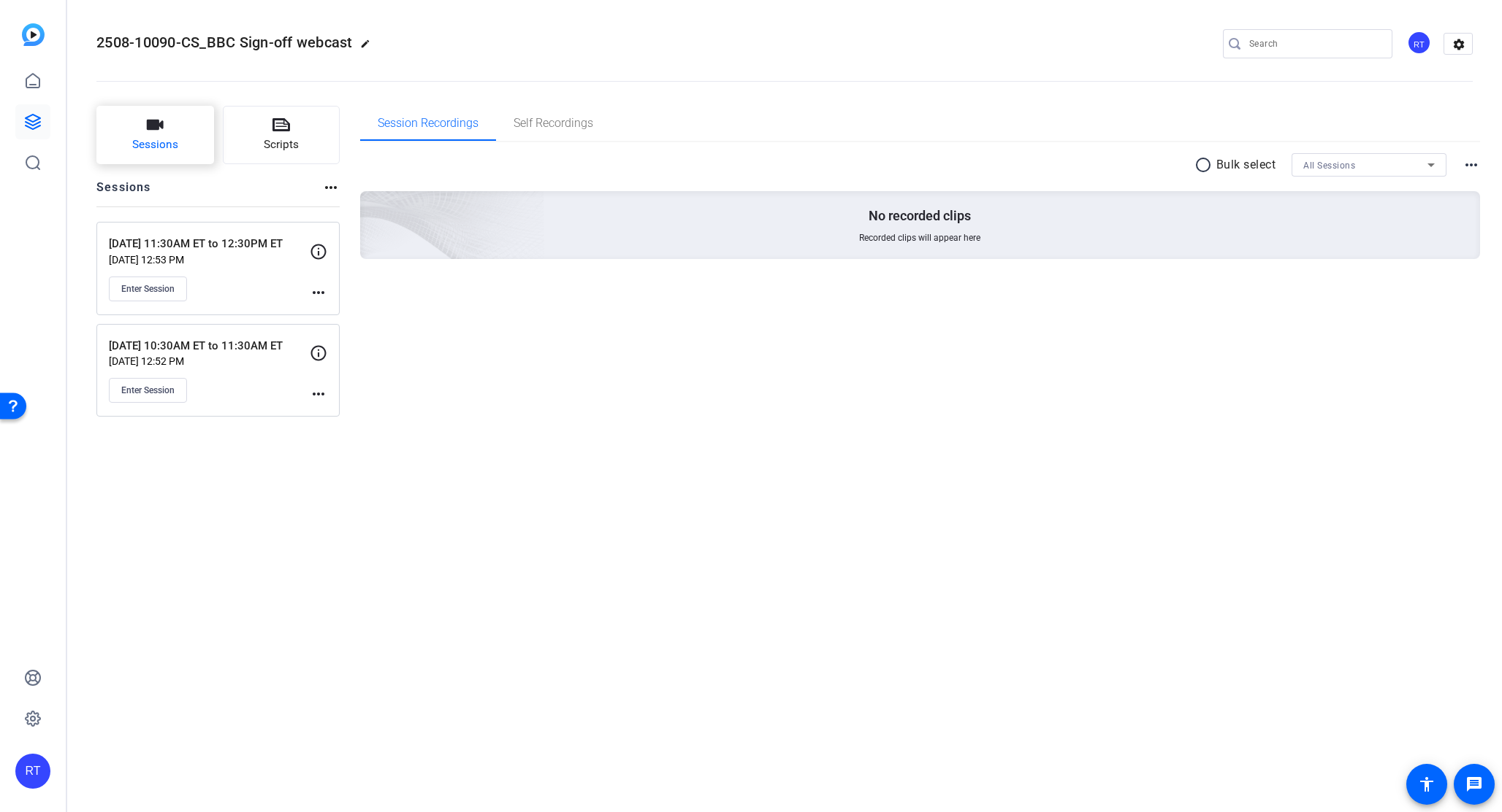
click at [148, 138] on span "Sessions" at bounding box center [155, 144] width 46 height 17
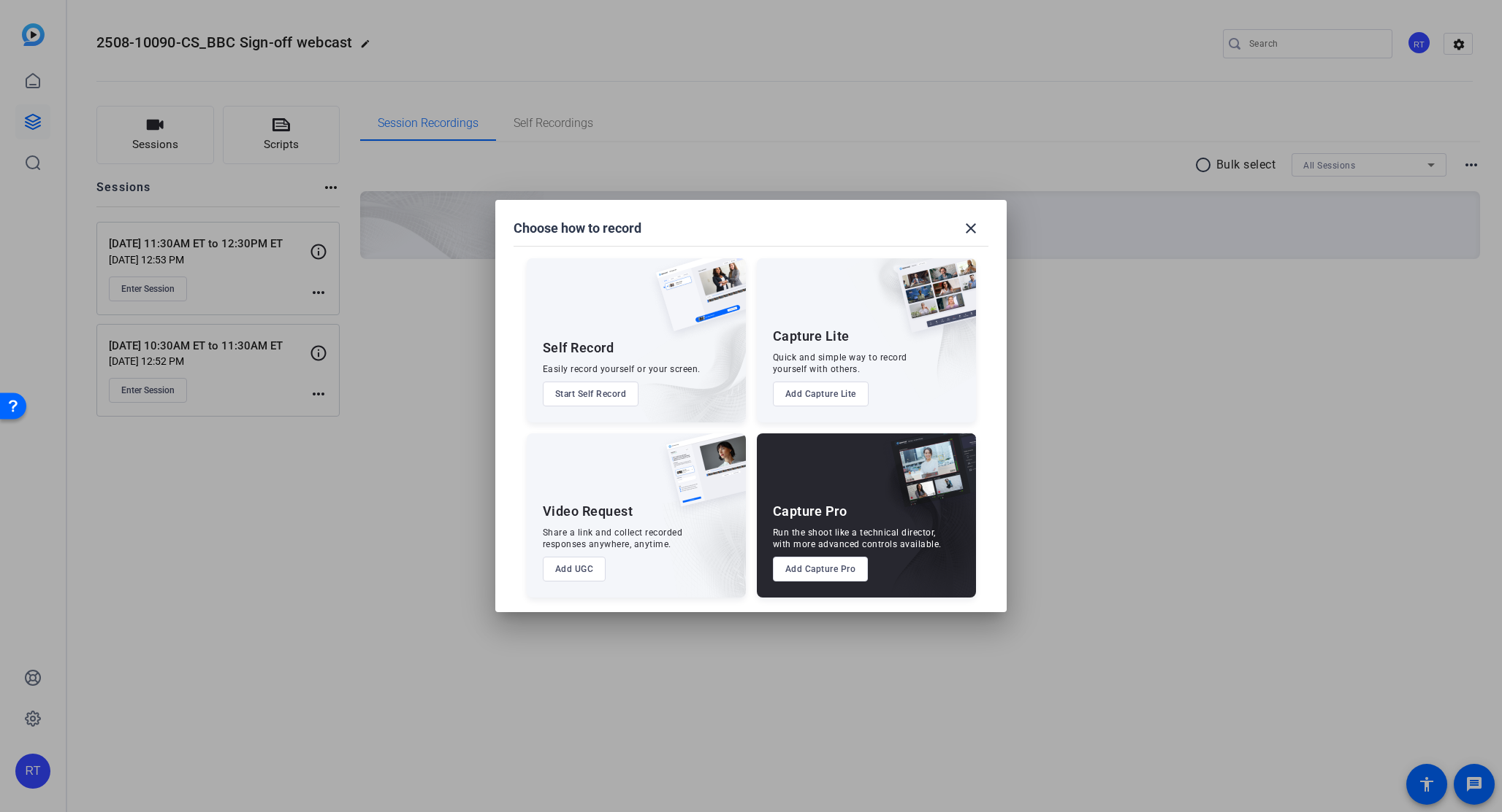
click at [149, 138] on div at bounding box center [751, 406] width 1502 height 812
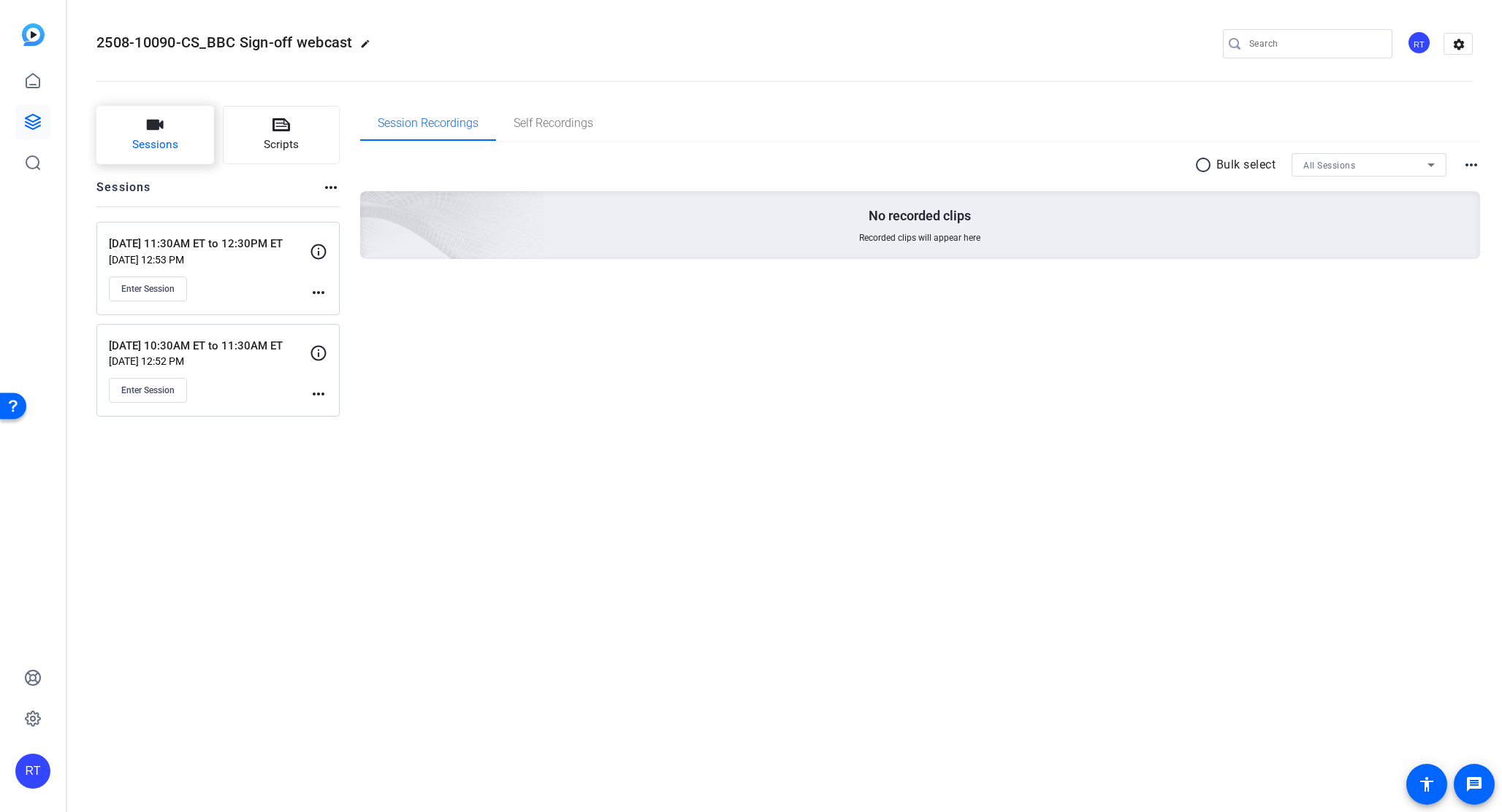
click at [157, 135] on button "Sessions" at bounding box center [155, 135] width 118 height 58
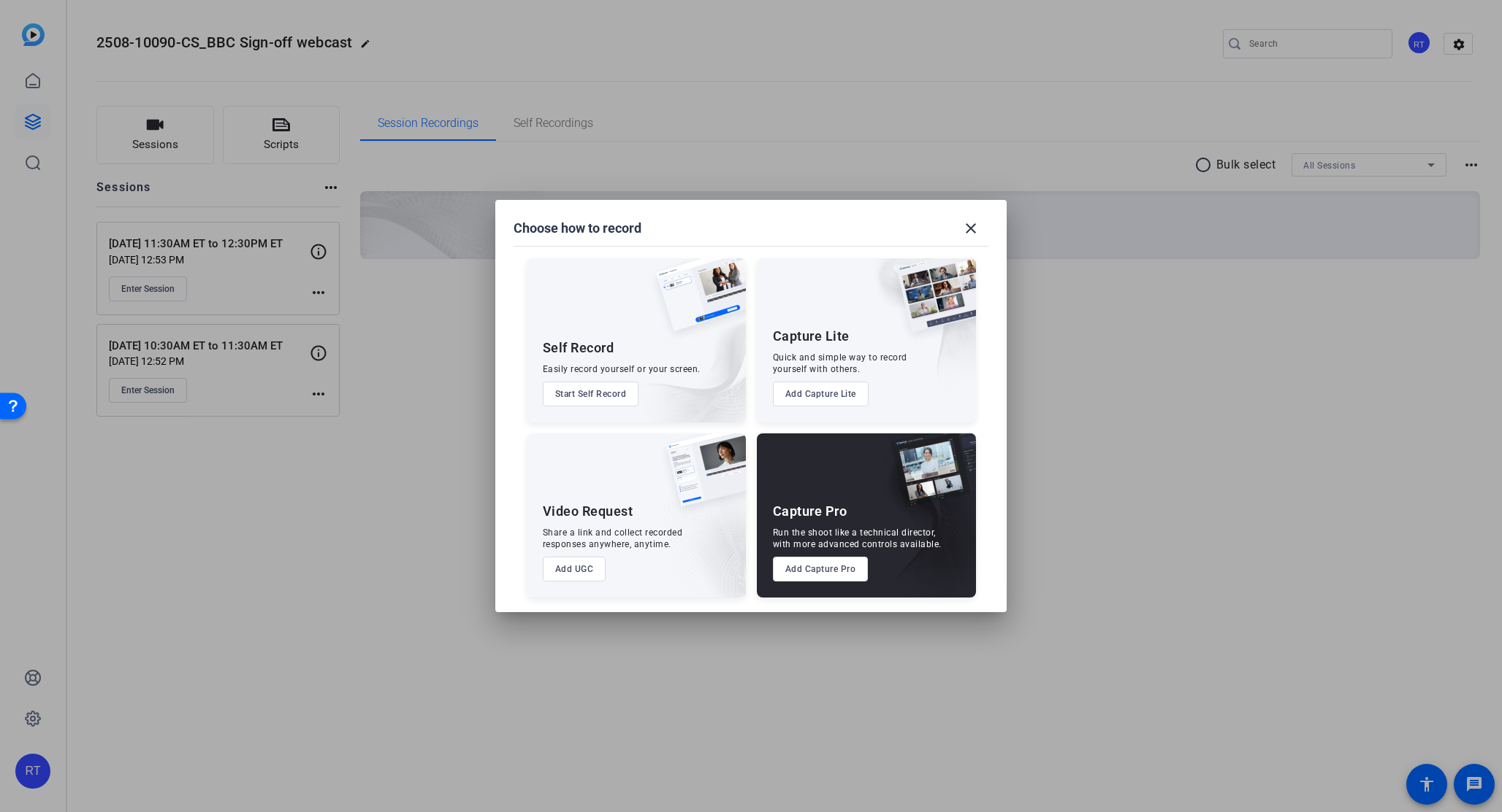
click at [792, 577] on button "Add Capture Pro" at bounding box center [820, 570] width 96 height 25
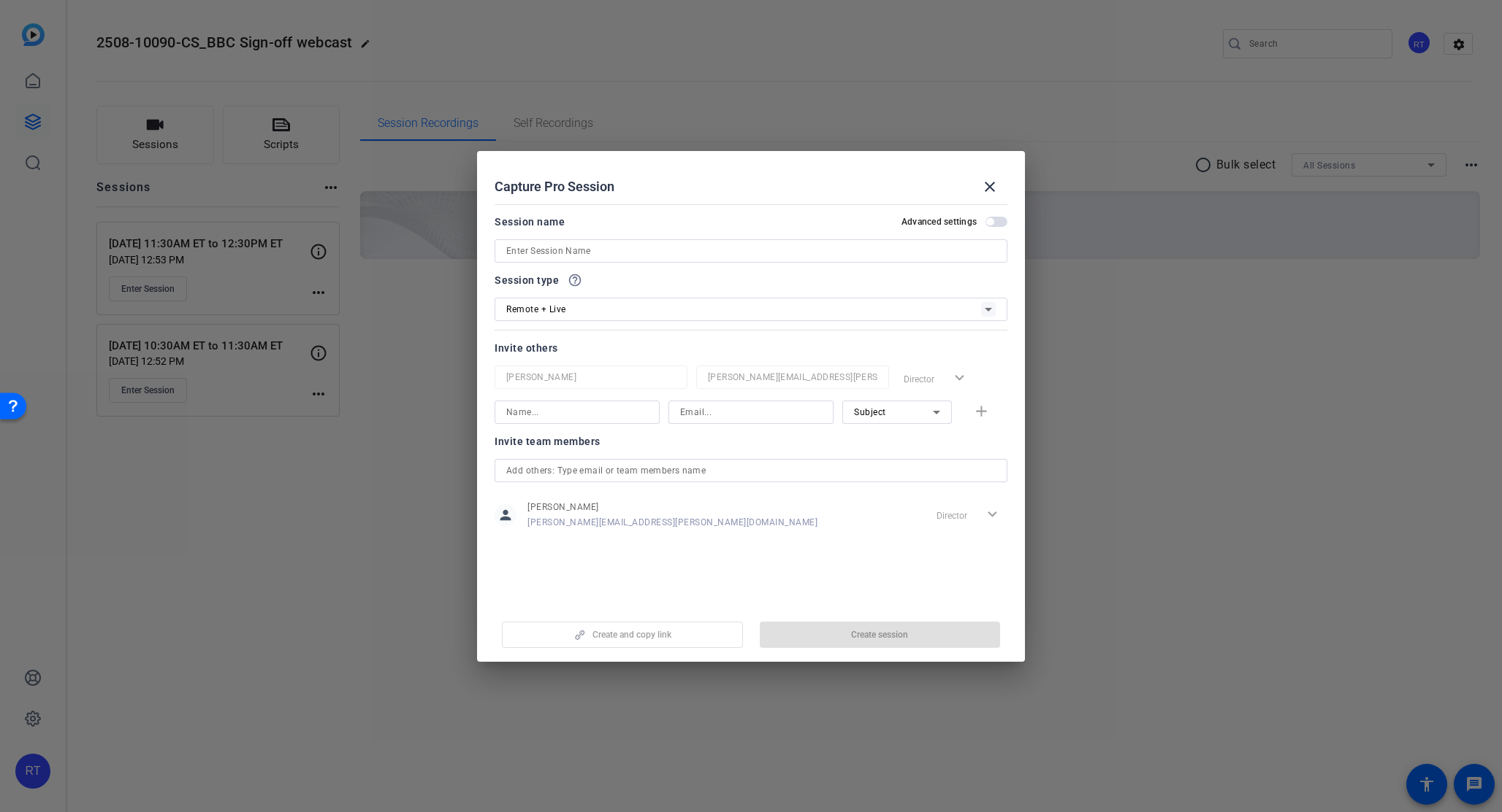
click at [533, 252] on input at bounding box center [750, 251] width 489 height 17
paste input "3:00PM ET to 4:30PM ET"
type input "[DATE] 3:00PM ET to 4:30PM ET"
click at [542, 306] on span "Remote + Live" at bounding box center [536, 310] width 60 height 10
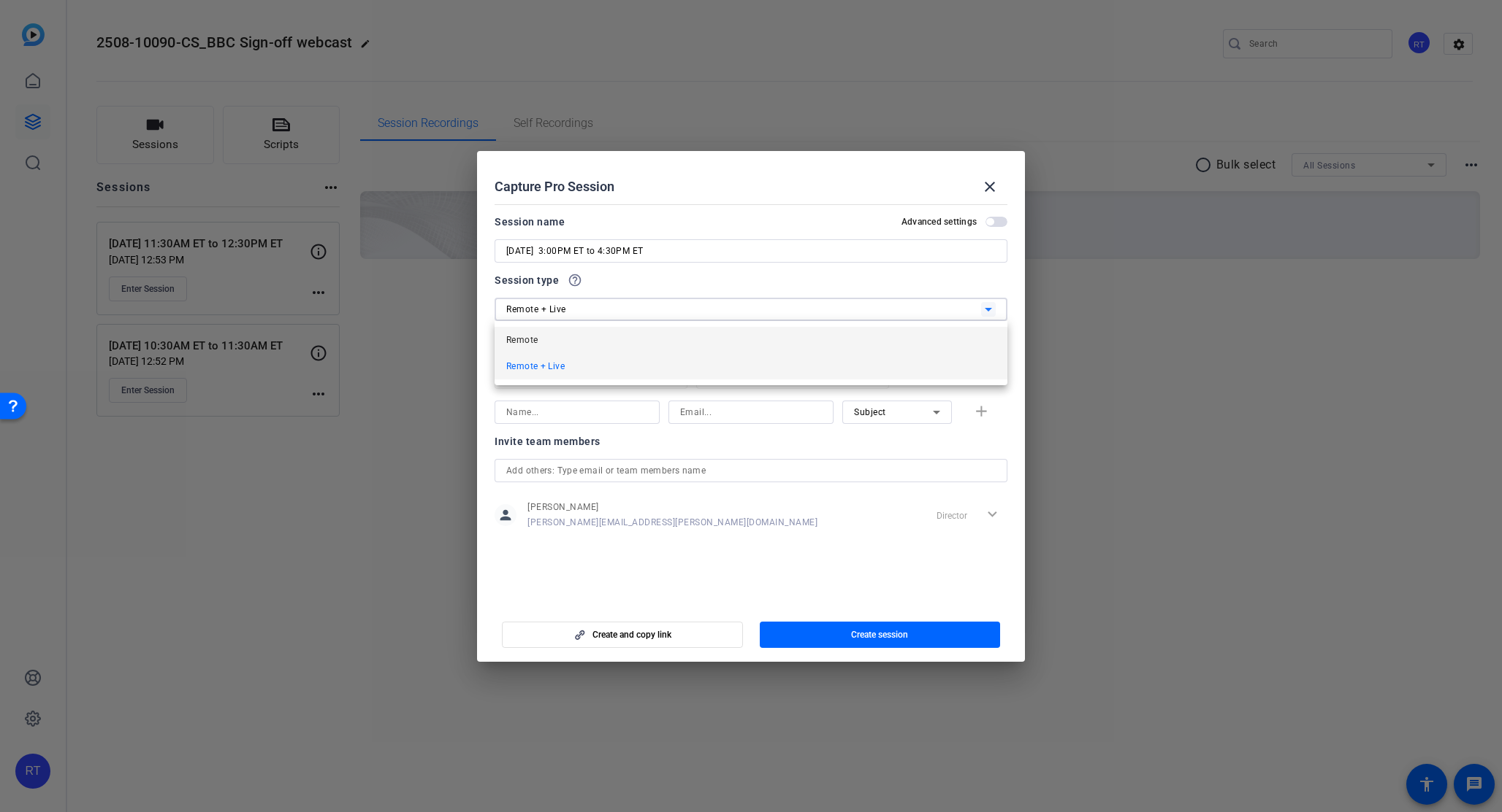
drag, startPoint x: 529, startPoint y: 323, endPoint x: 534, endPoint y: 335, distance: 13.0
click at [534, 335] on div "Remote Remote + Live" at bounding box center [750, 353] width 513 height 64
click at [535, 337] on span "Remote" at bounding box center [522, 340] width 32 height 17
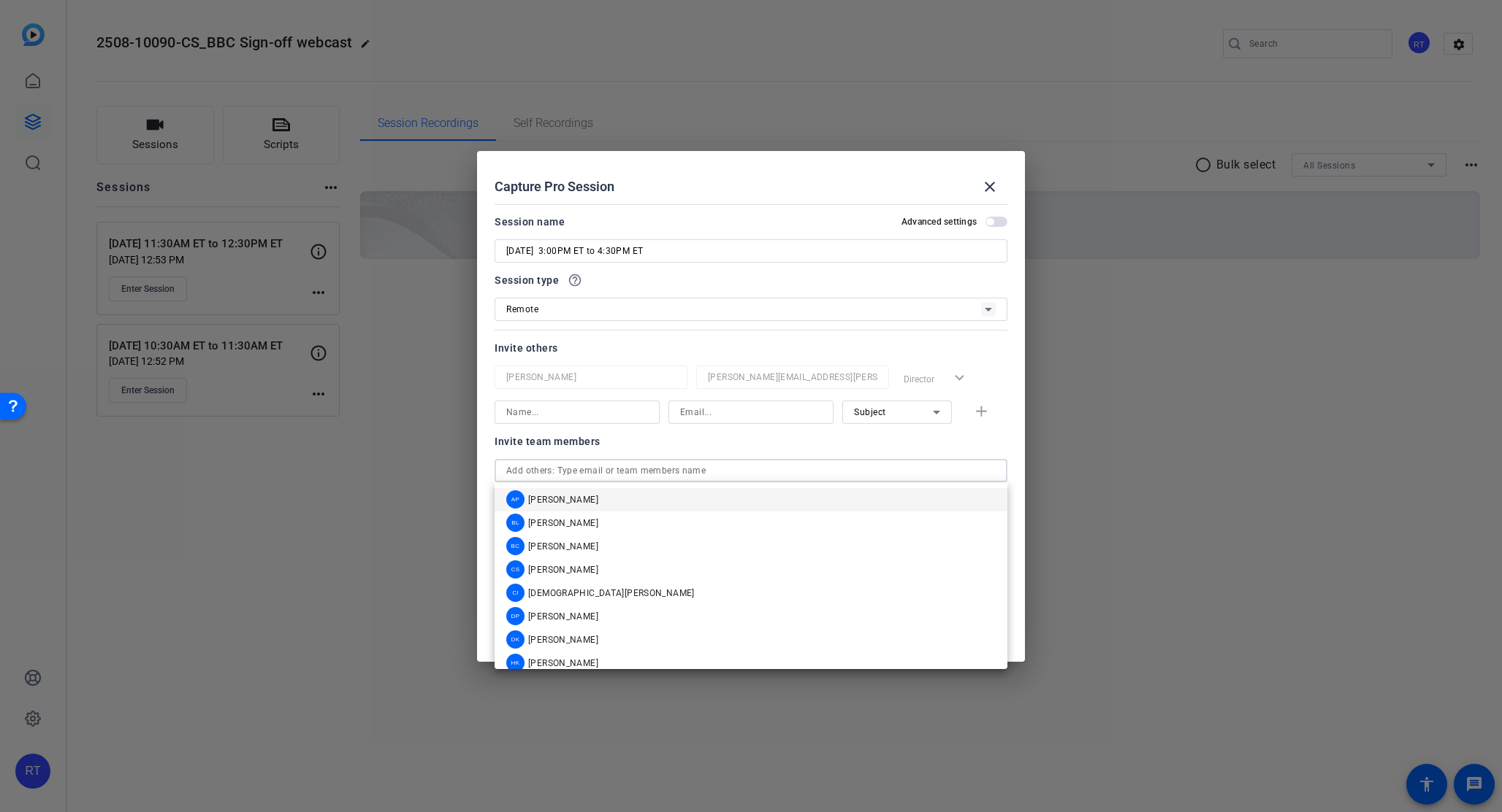
click at [624, 466] on input "text" at bounding box center [750, 470] width 489 height 17
click at [587, 594] on span "[DEMOGRAPHIC_DATA][PERSON_NAME]" at bounding box center [611, 594] width 166 height 12
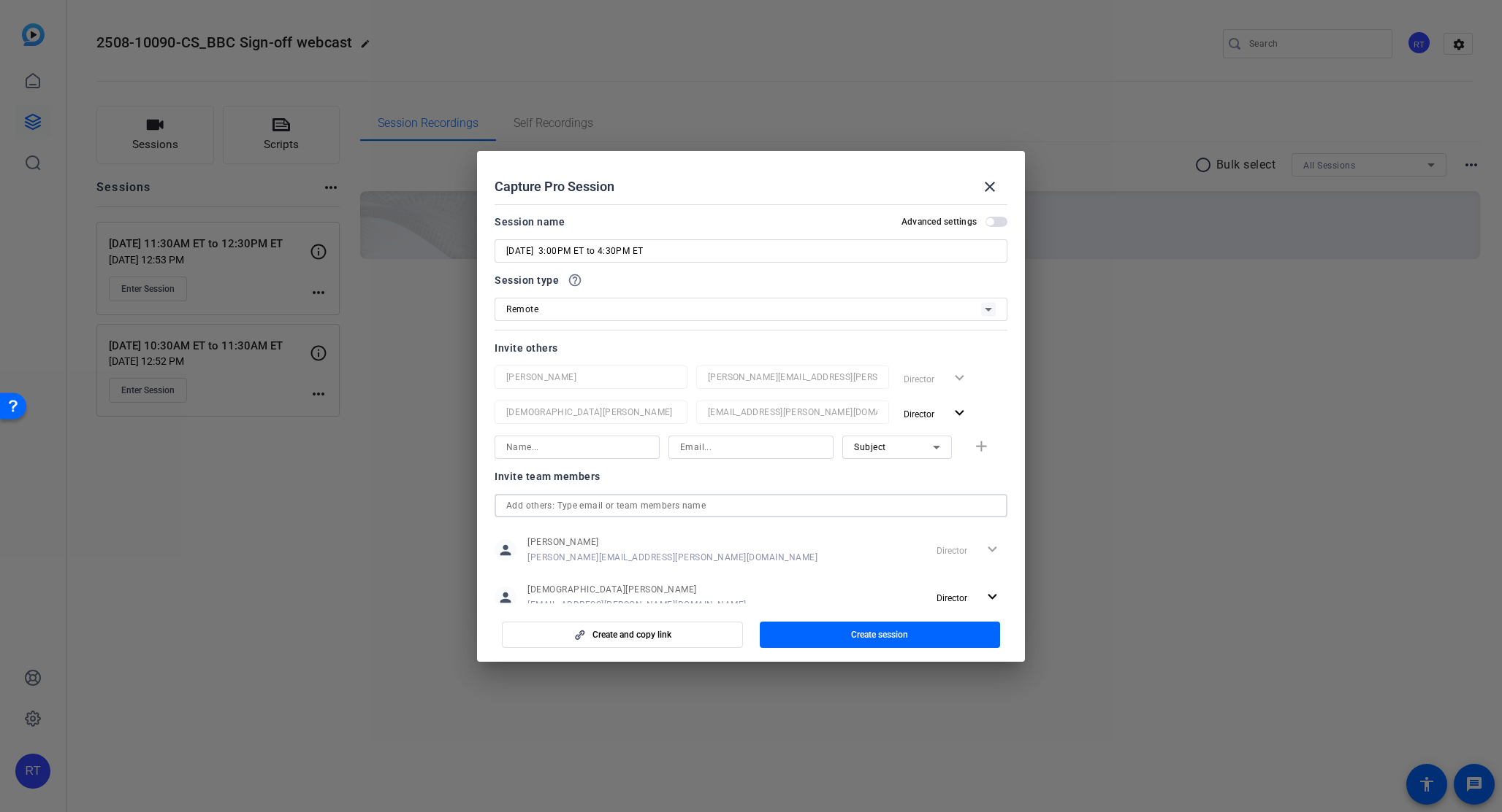
click at [612, 511] on input "text" at bounding box center [750, 506] width 489 height 17
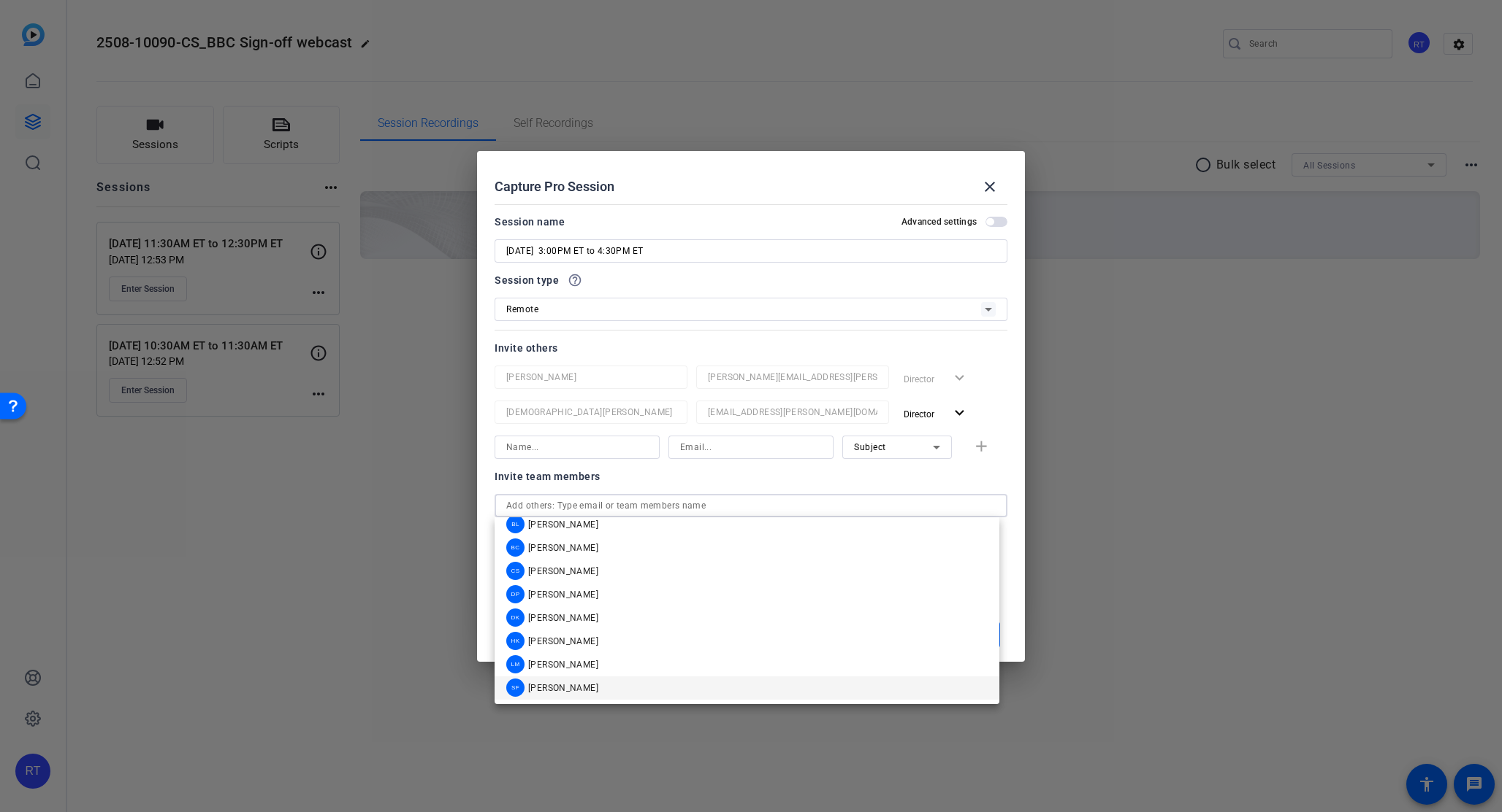
scroll to position [35, 0]
click at [589, 686] on span "[PERSON_NAME]" at bounding box center [563, 687] width 70 height 12
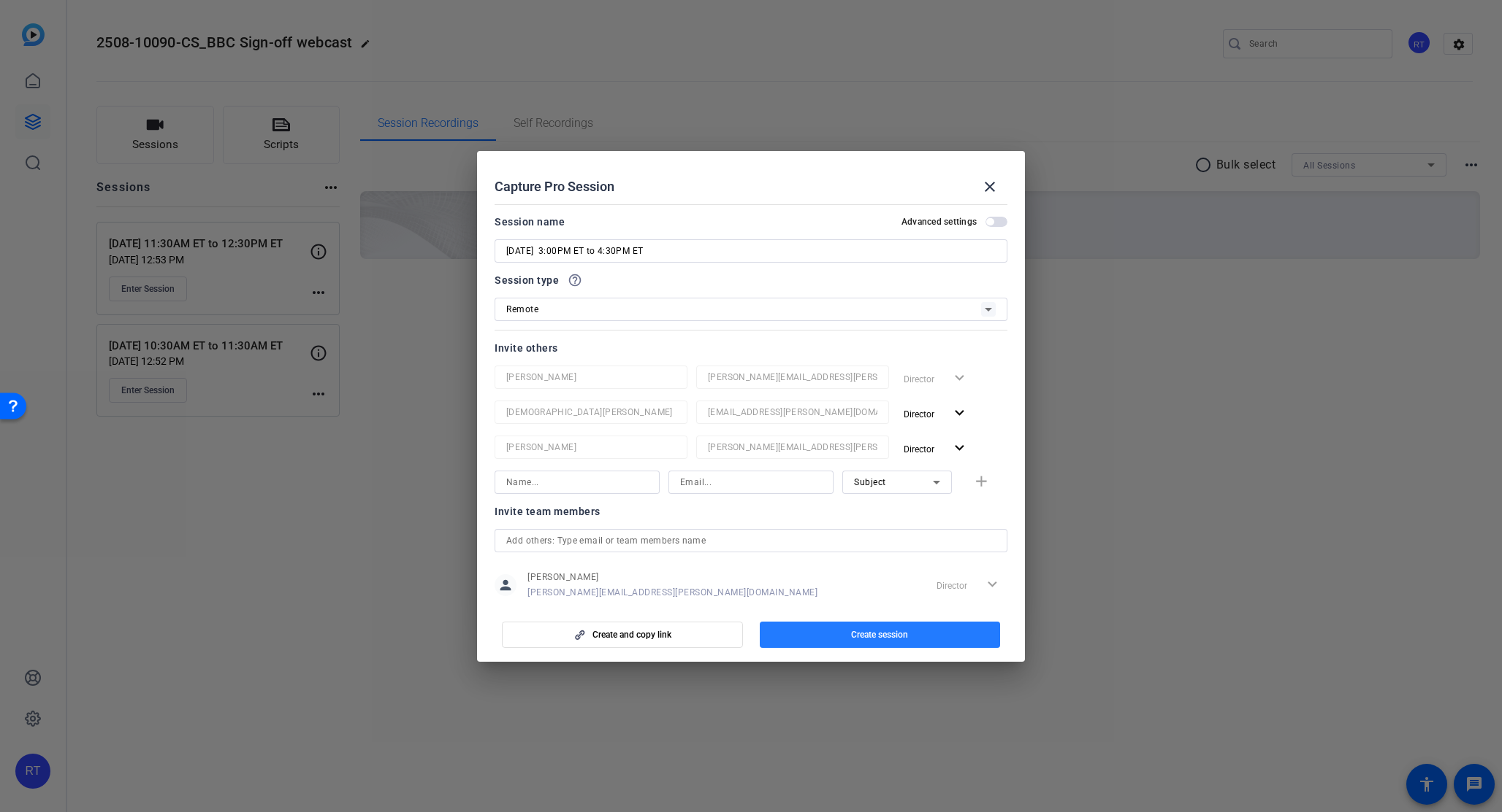
click at [864, 635] on span "Create session" at bounding box center [879, 635] width 57 height 12
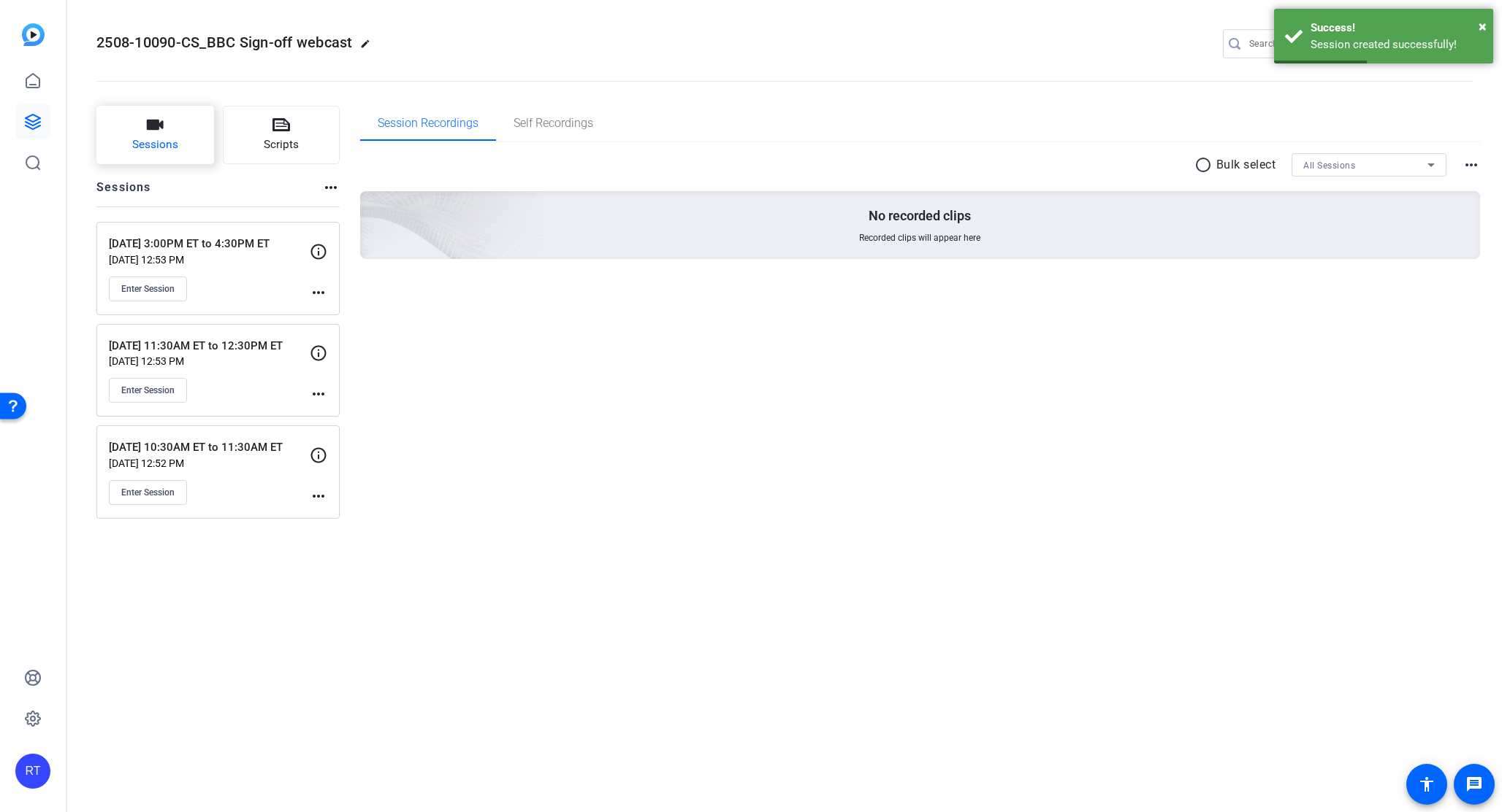
click at [152, 132] on icon "button" at bounding box center [155, 125] width 17 height 17
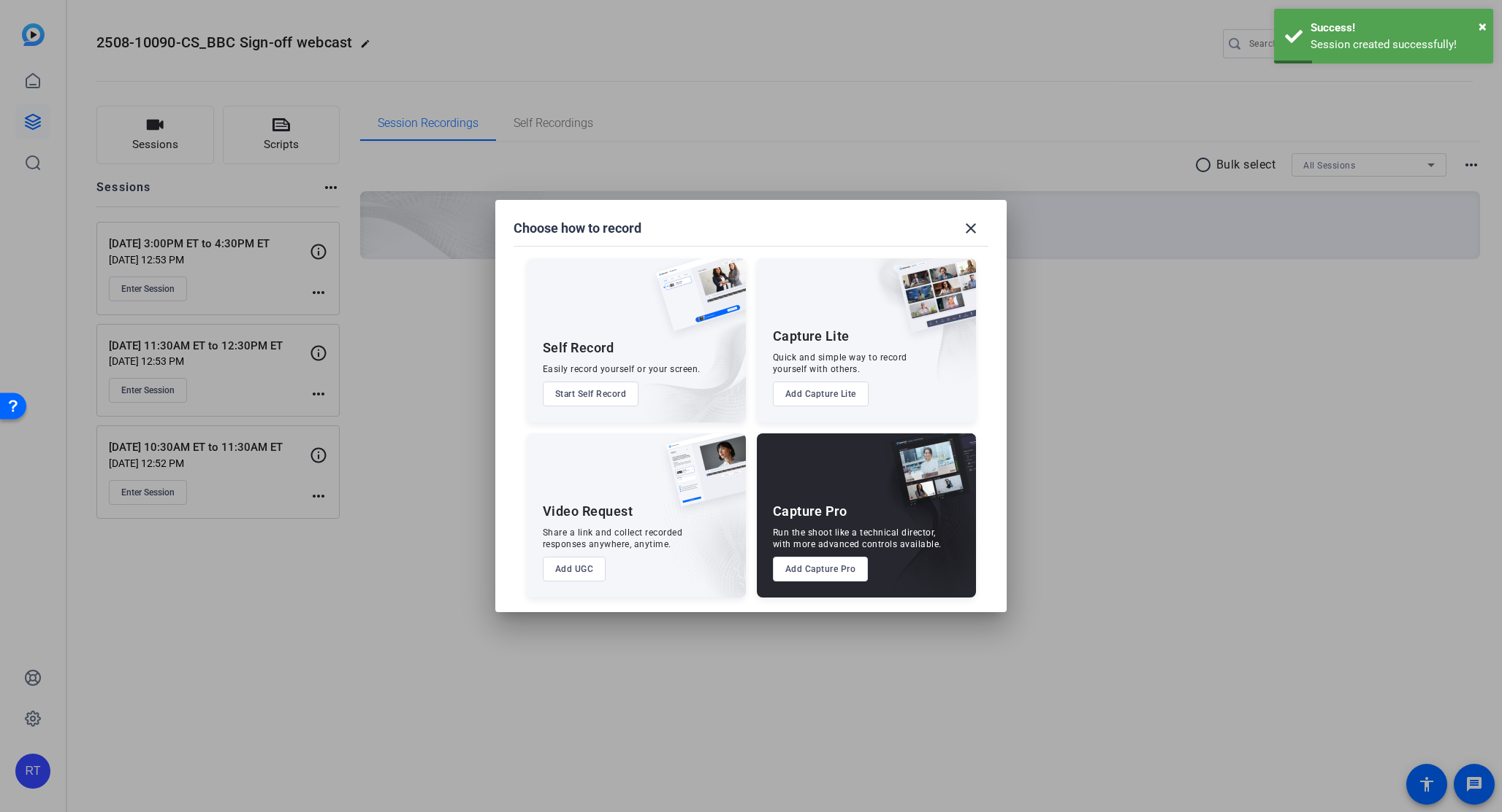
click at [817, 569] on button "Add Capture Pro" at bounding box center [820, 570] width 96 height 25
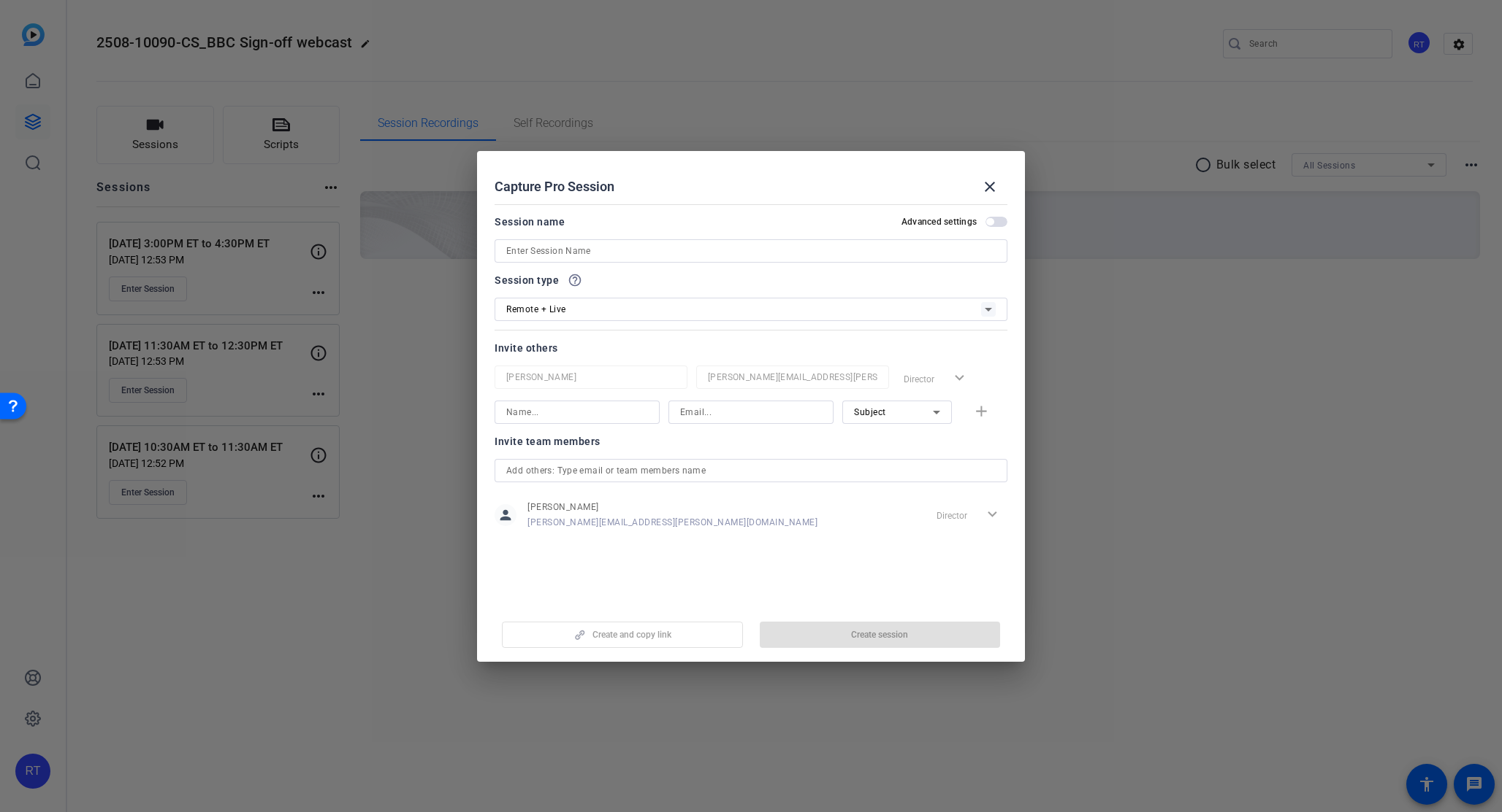
click at [532, 249] on input at bounding box center [750, 251] width 489 height 17
paste input "4:30PM ET to 5:30PM ET"
click at [508, 251] on input "4:30PM ET to 5:30PM ET" at bounding box center [750, 251] width 489 height 17
type input "[DATE] 4:30PM ET to 5:30PM ET"
click at [578, 312] on div "Remote + Live" at bounding box center [743, 309] width 474 height 18
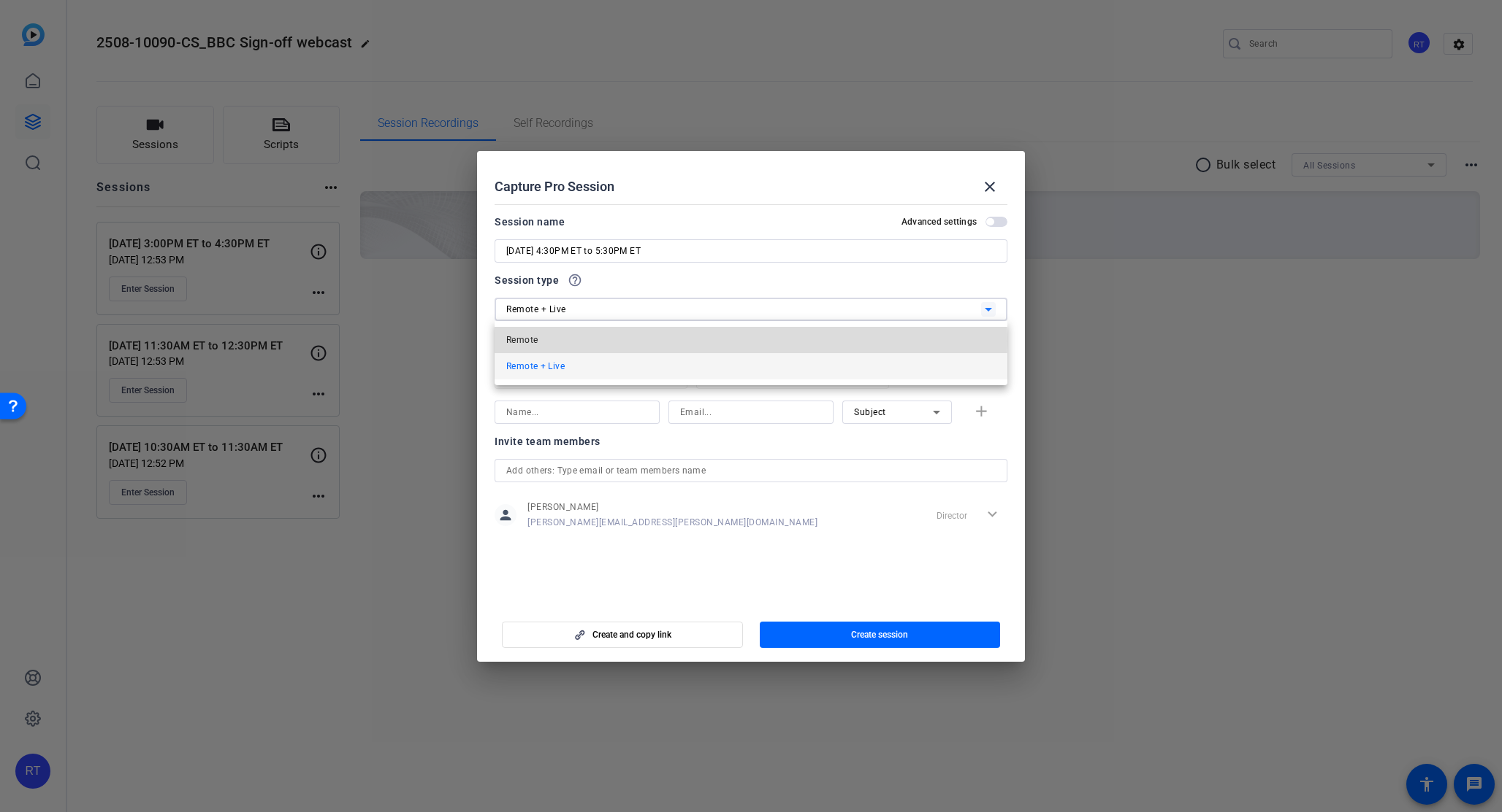
click at [528, 341] on span "Remote" at bounding box center [522, 340] width 32 height 17
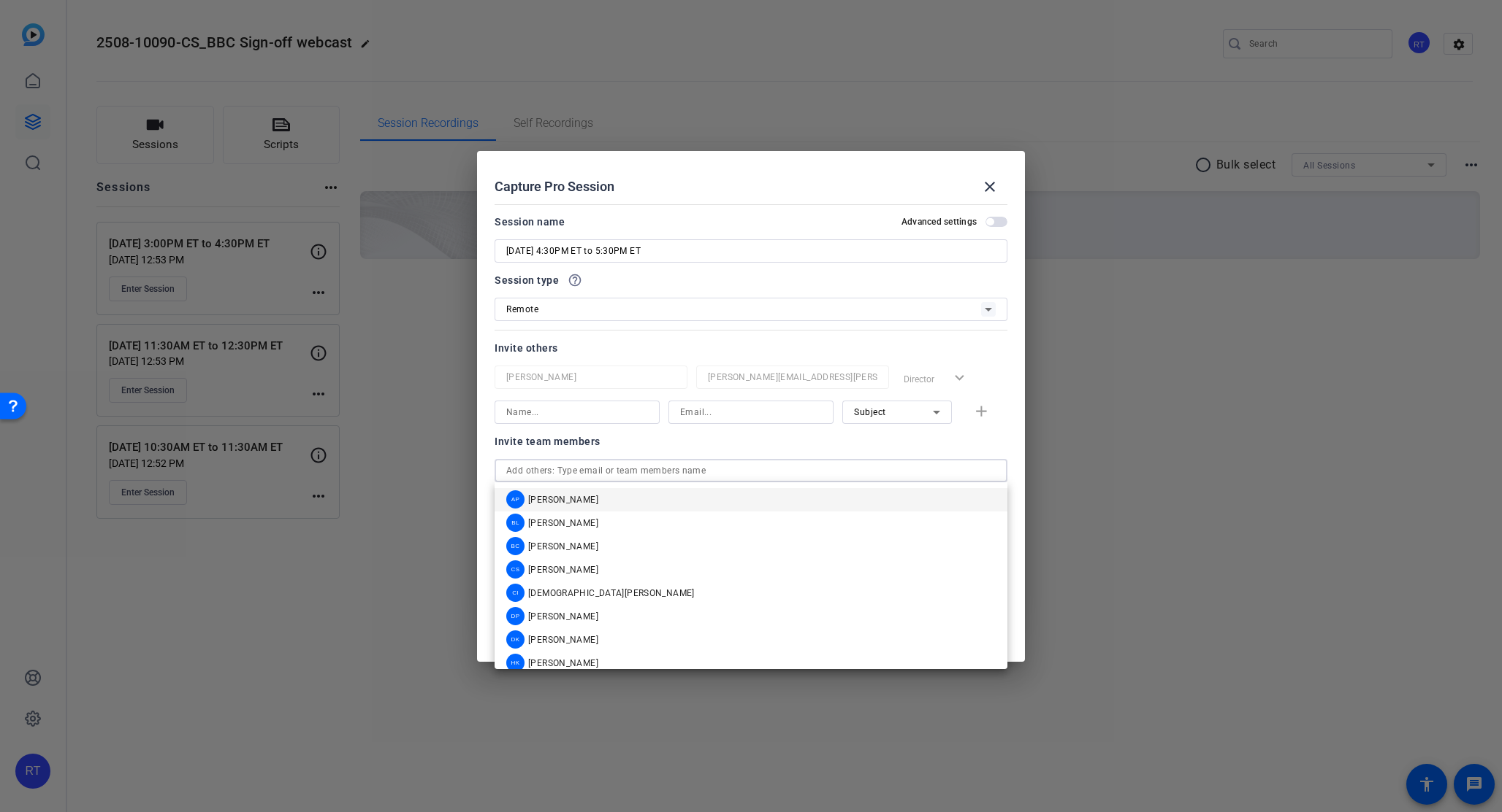
click at [601, 474] on input "text" at bounding box center [750, 470] width 489 height 17
click at [583, 591] on span "[DEMOGRAPHIC_DATA][PERSON_NAME]" at bounding box center [611, 594] width 166 height 12
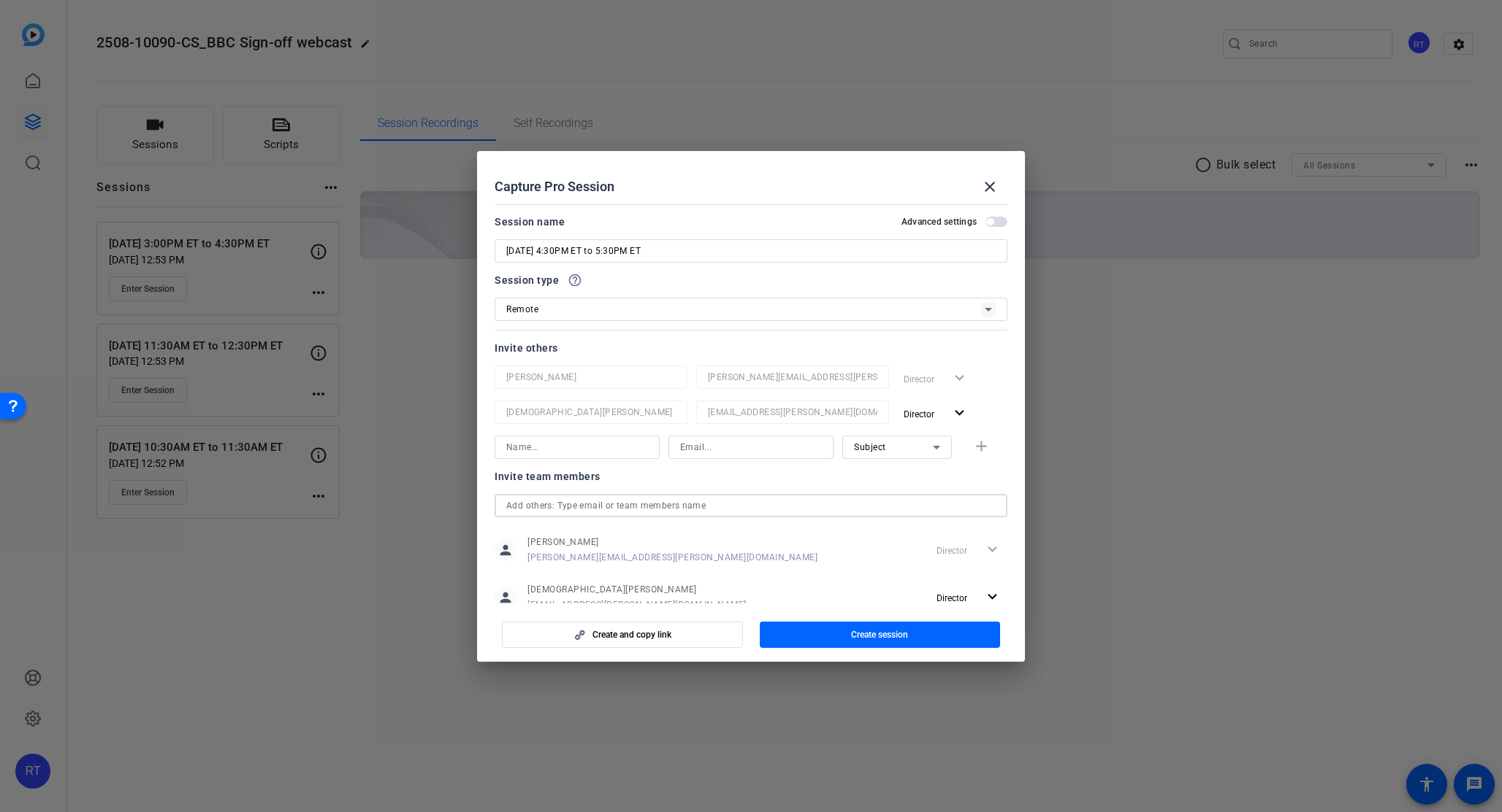
click at [583, 506] on input "text" at bounding box center [750, 506] width 489 height 17
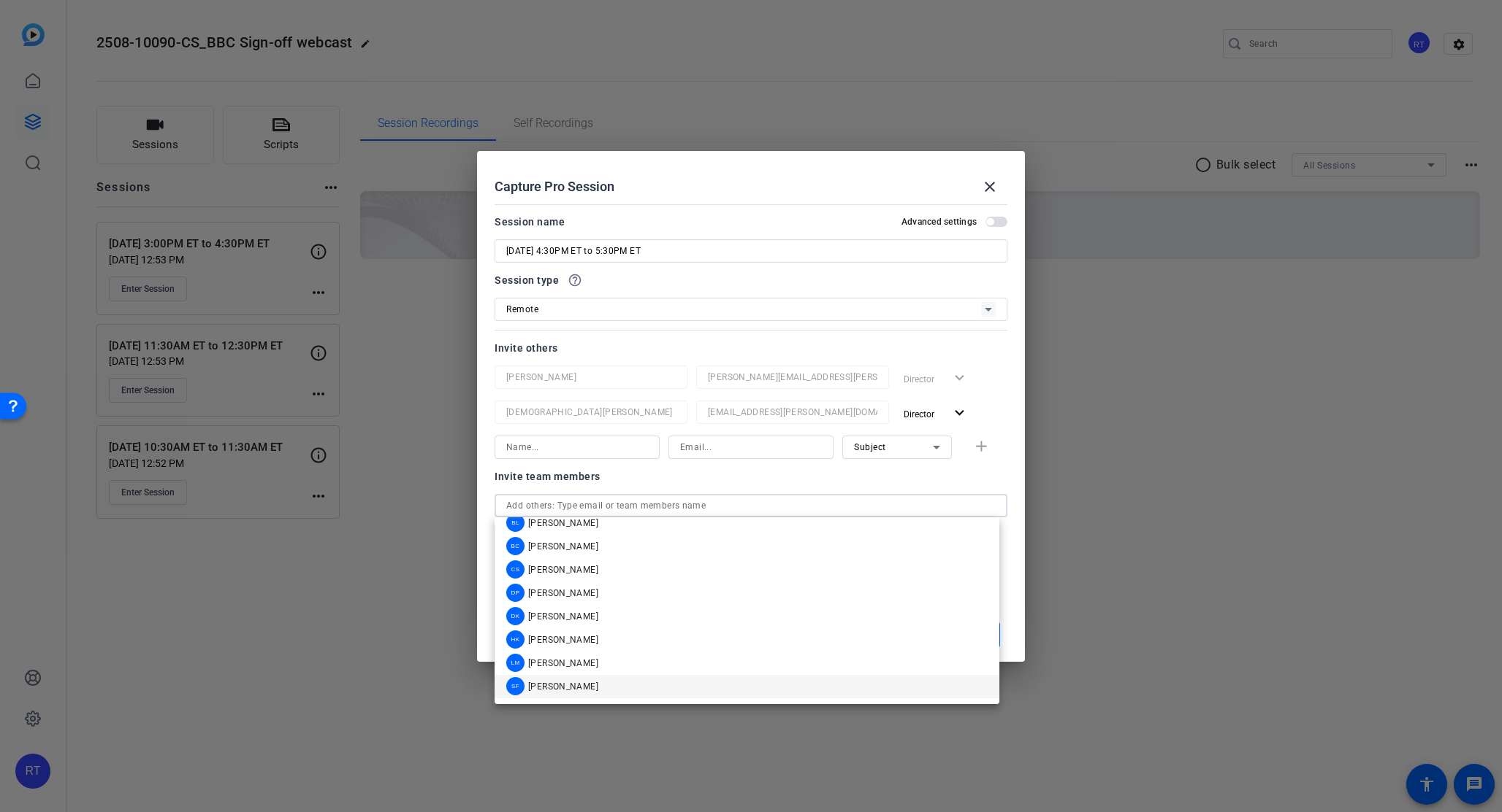
click at [584, 686] on span "[PERSON_NAME]" at bounding box center [563, 687] width 70 height 12
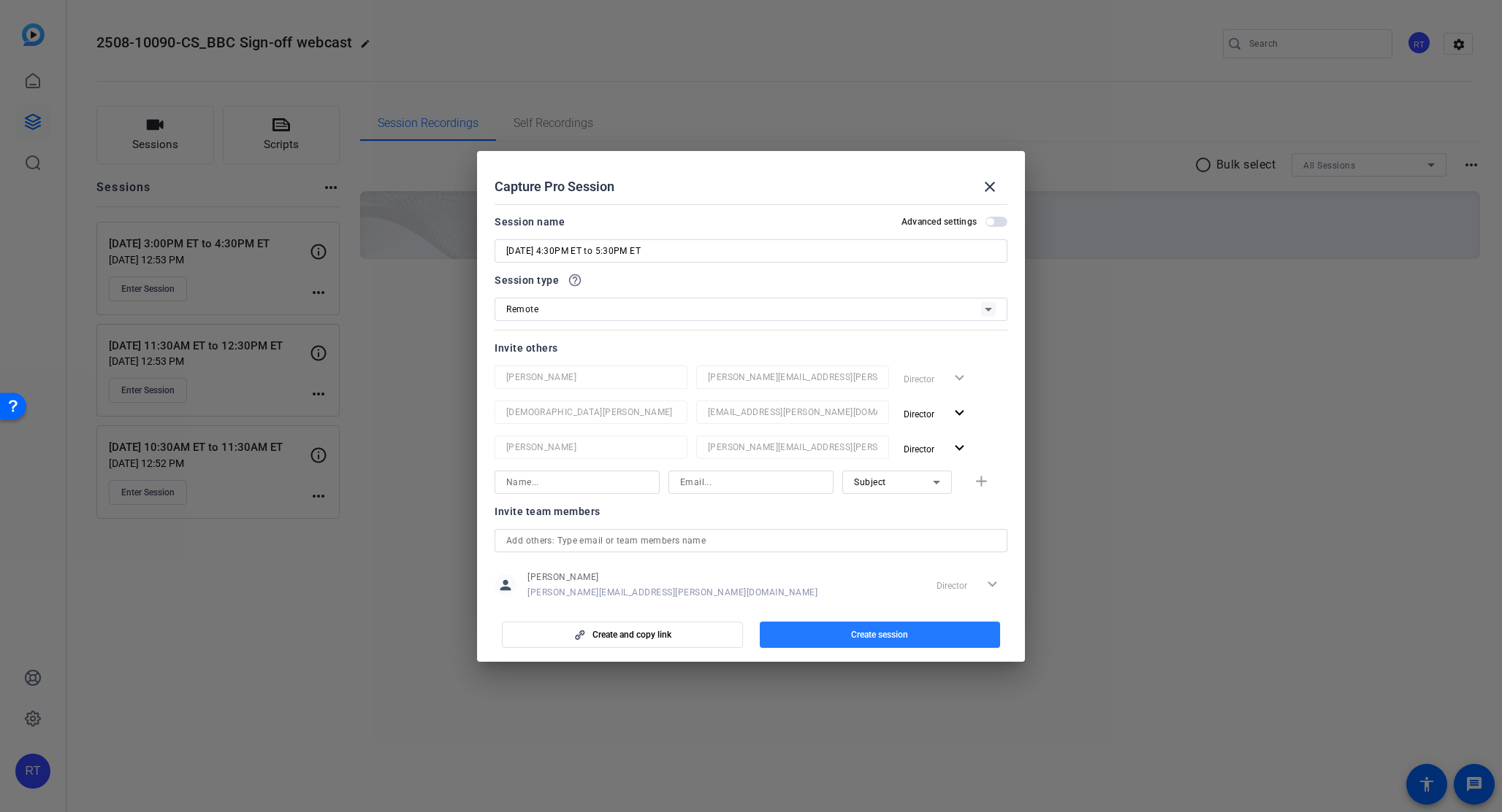
click at [921, 629] on span "button" at bounding box center [880, 635] width 241 height 35
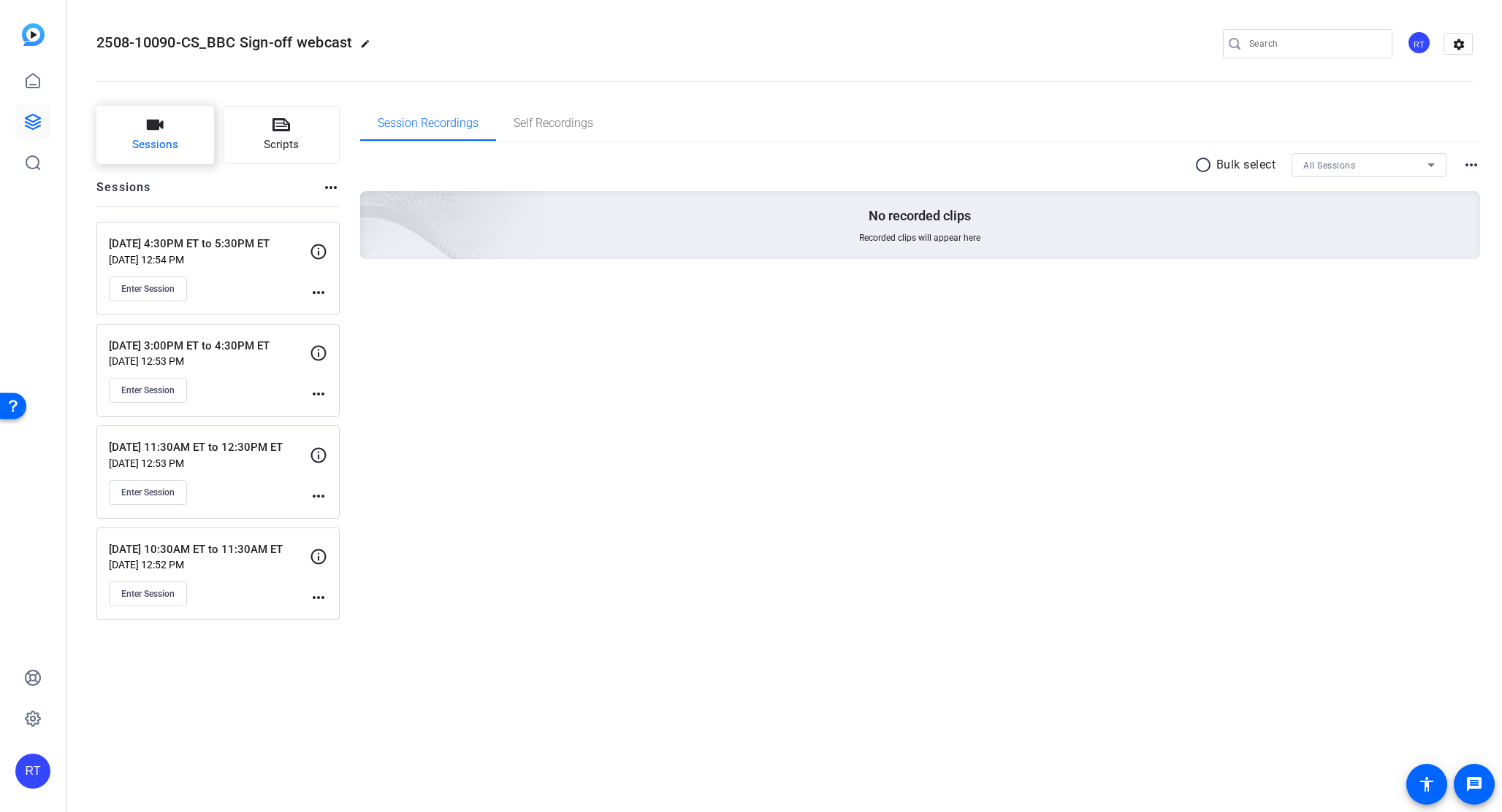
click at [164, 144] on span "Sessions" at bounding box center [155, 144] width 46 height 17
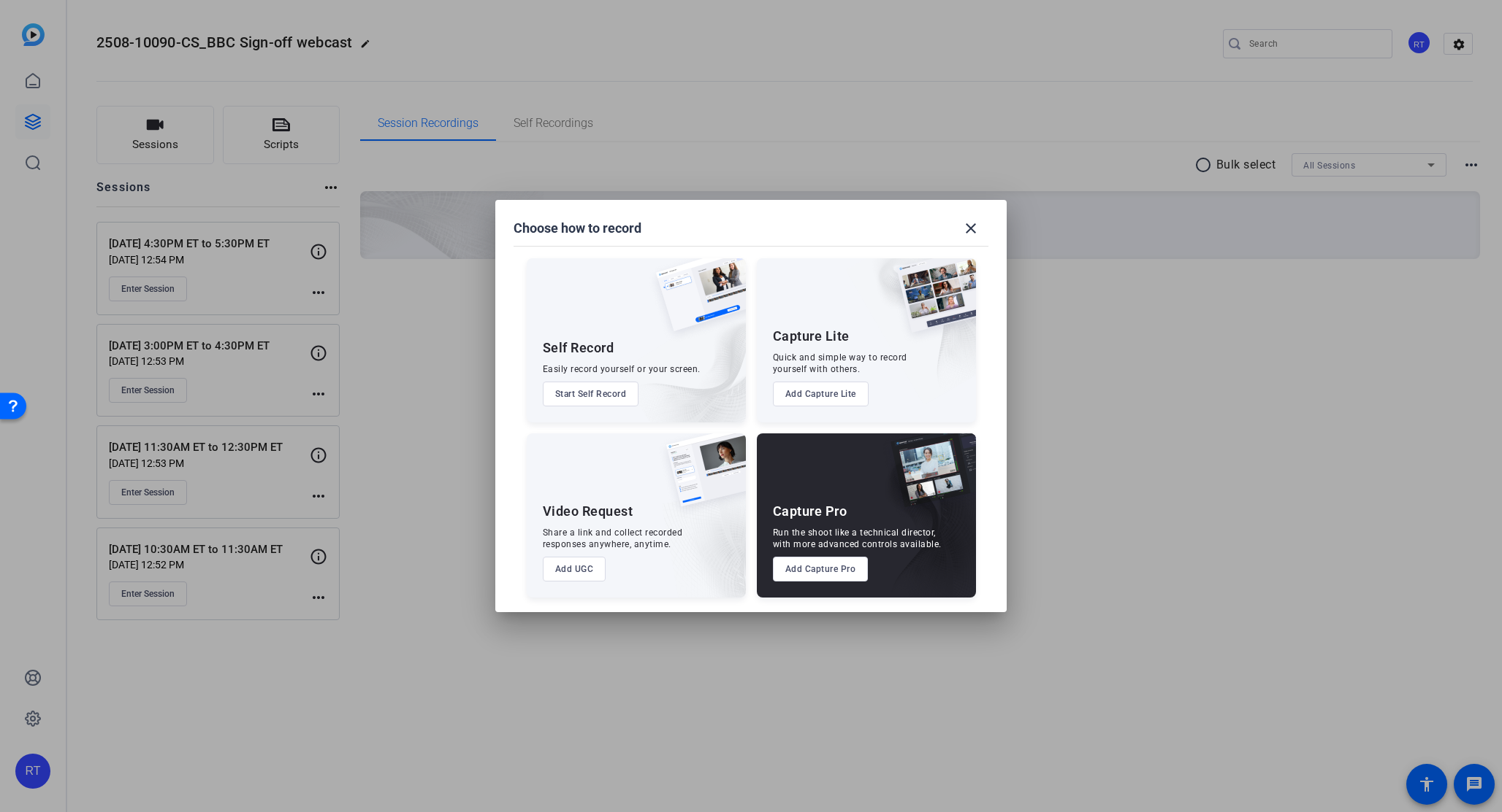
click at [812, 575] on button "Add Capture Pro" at bounding box center [820, 570] width 96 height 25
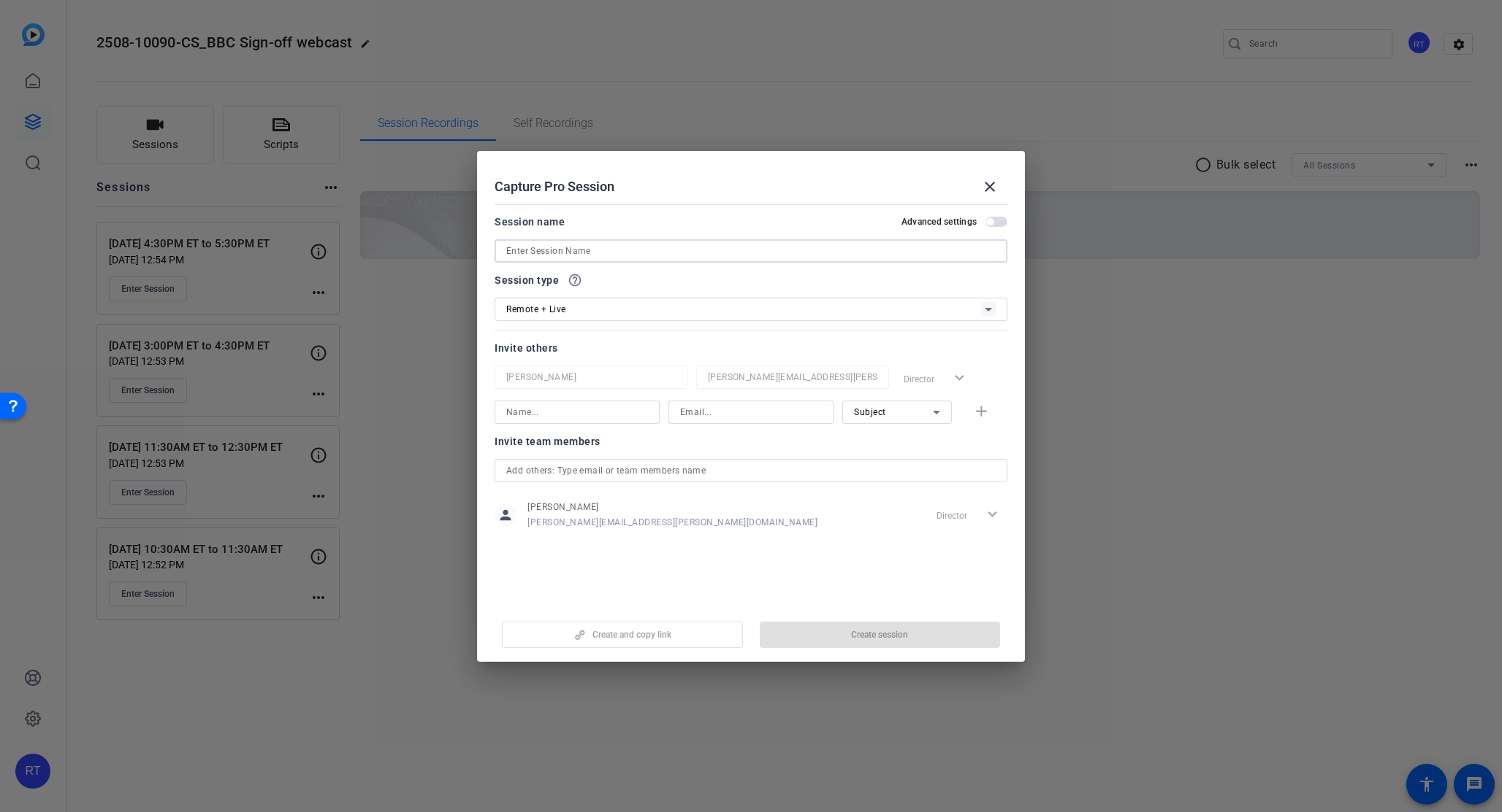
click at [551, 249] on input at bounding box center [750, 251] width 489 height 17
paste input "12:00PM ET to 1:00PM ET"
type input "[DATE] 12:00PM ET to 1:00PM ET"
click at [536, 310] on span "Remote + Live" at bounding box center [536, 310] width 60 height 10
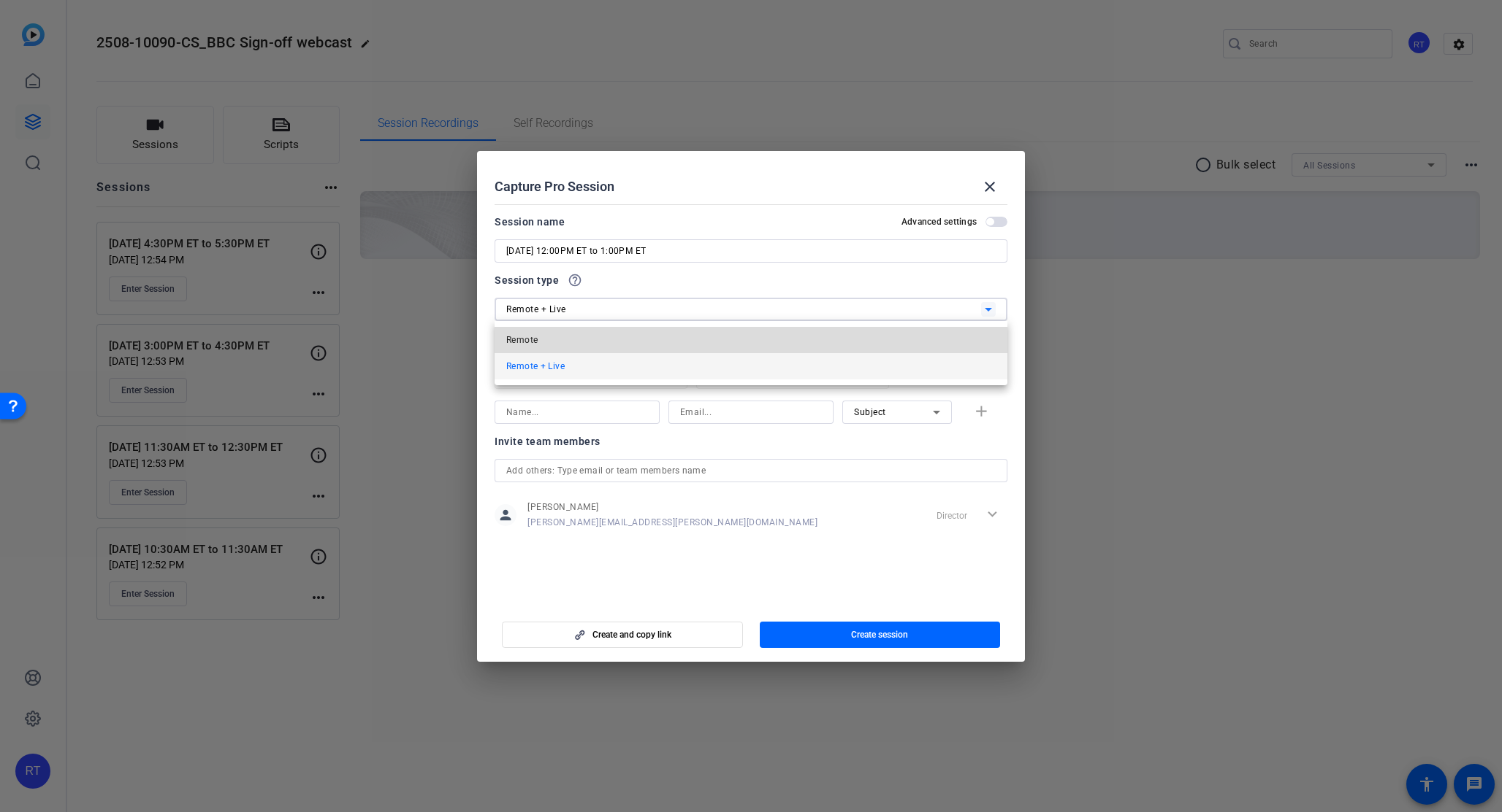
click at [535, 331] on span "Remote" at bounding box center [522, 340] width 32 height 17
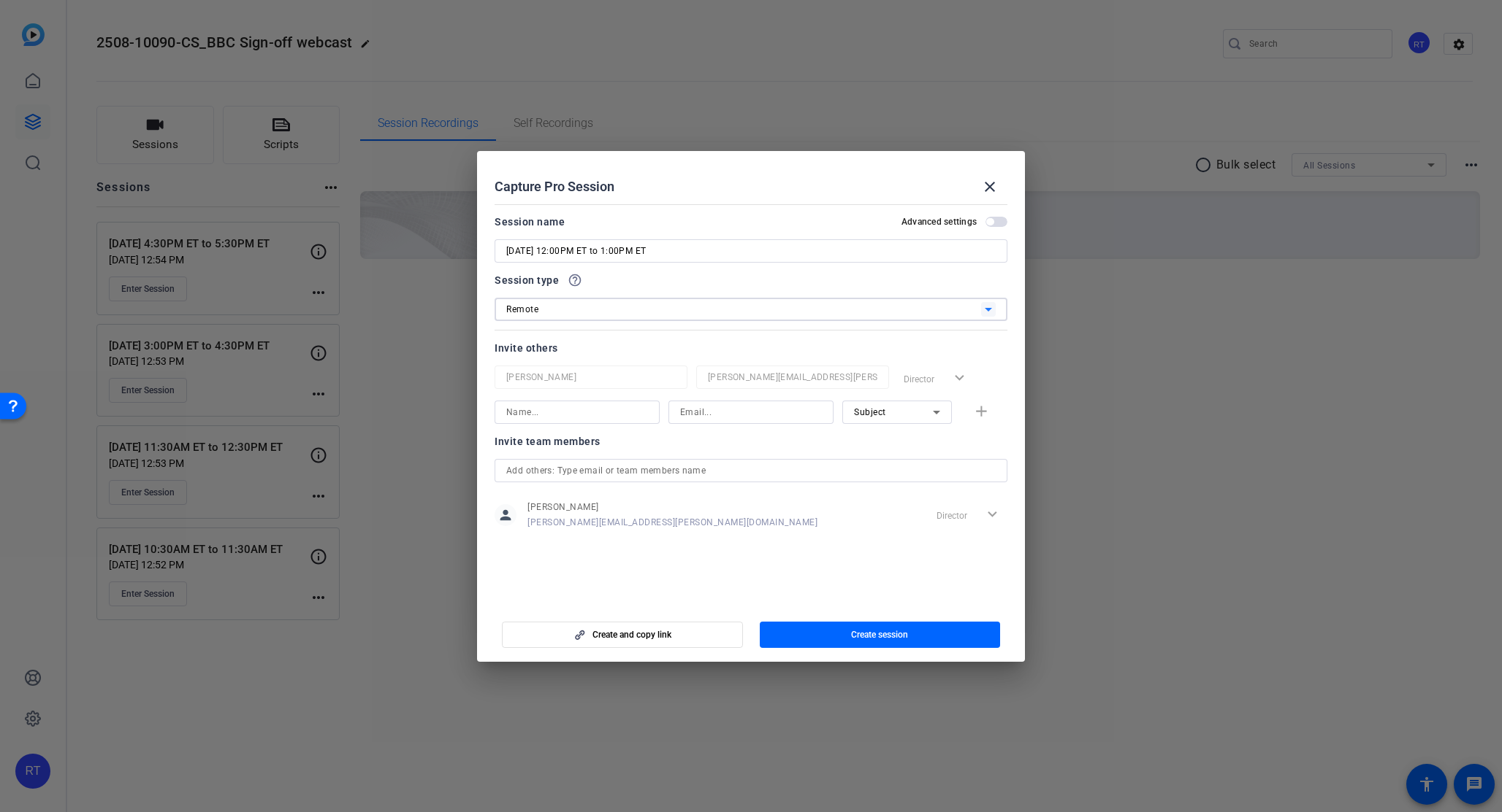
click at [572, 472] on input "text" at bounding box center [750, 470] width 489 height 17
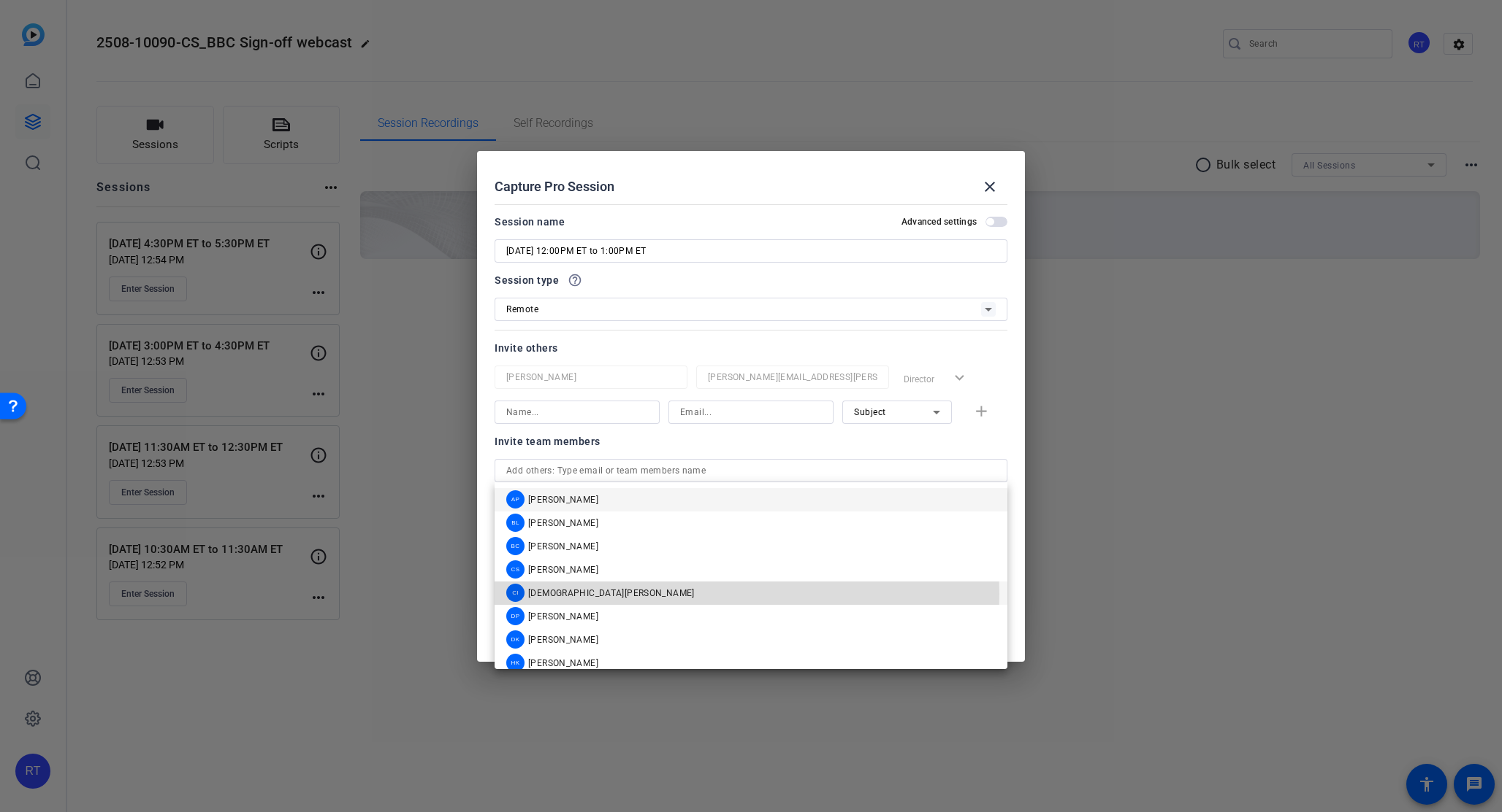
click at [562, 594] on span "[DEMOGRAPHIC_DATA][PERSON_NAME]" at bounding box center [611, 594] width 166 height 12
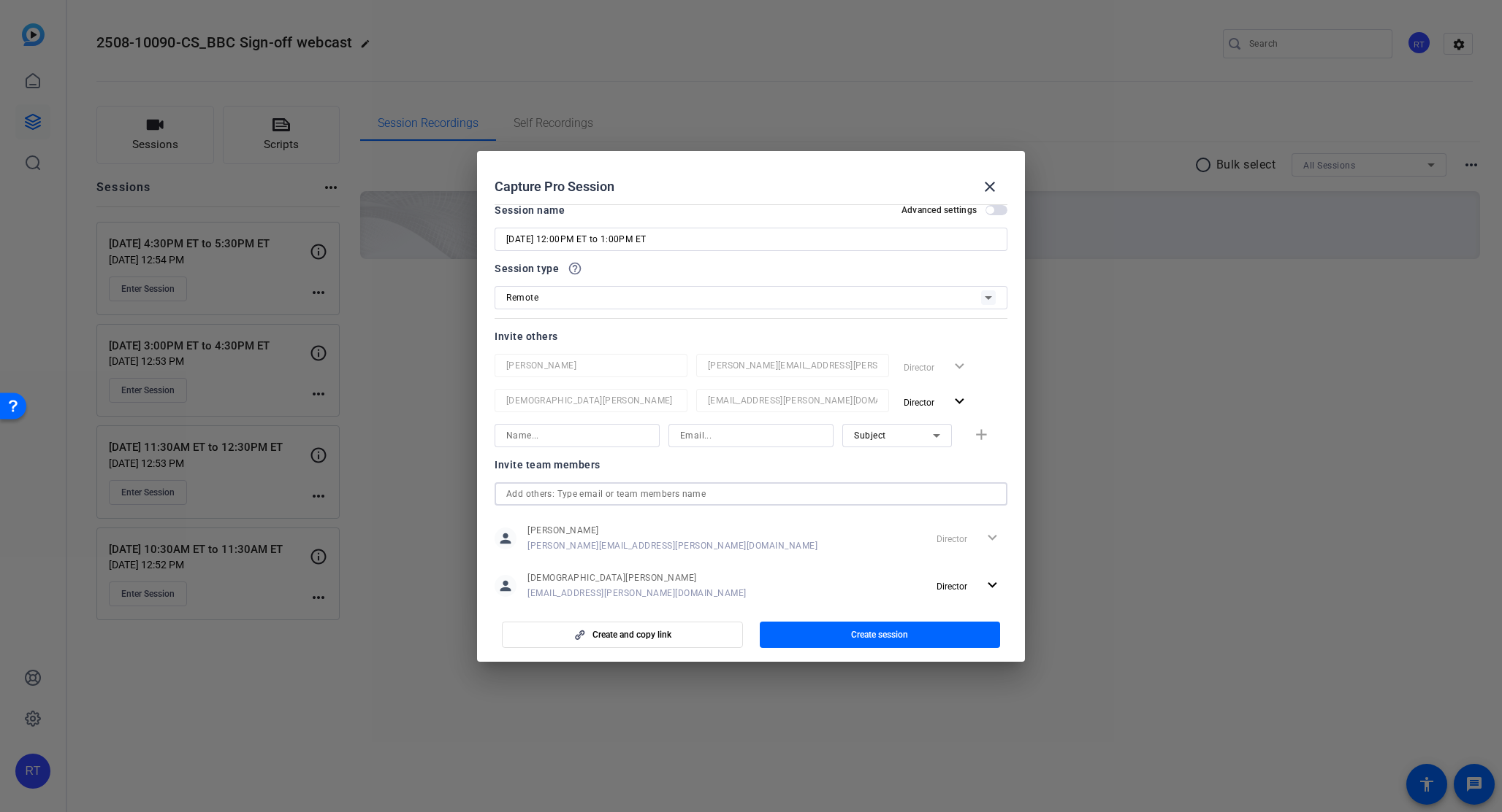
scroll to position [43, 0]
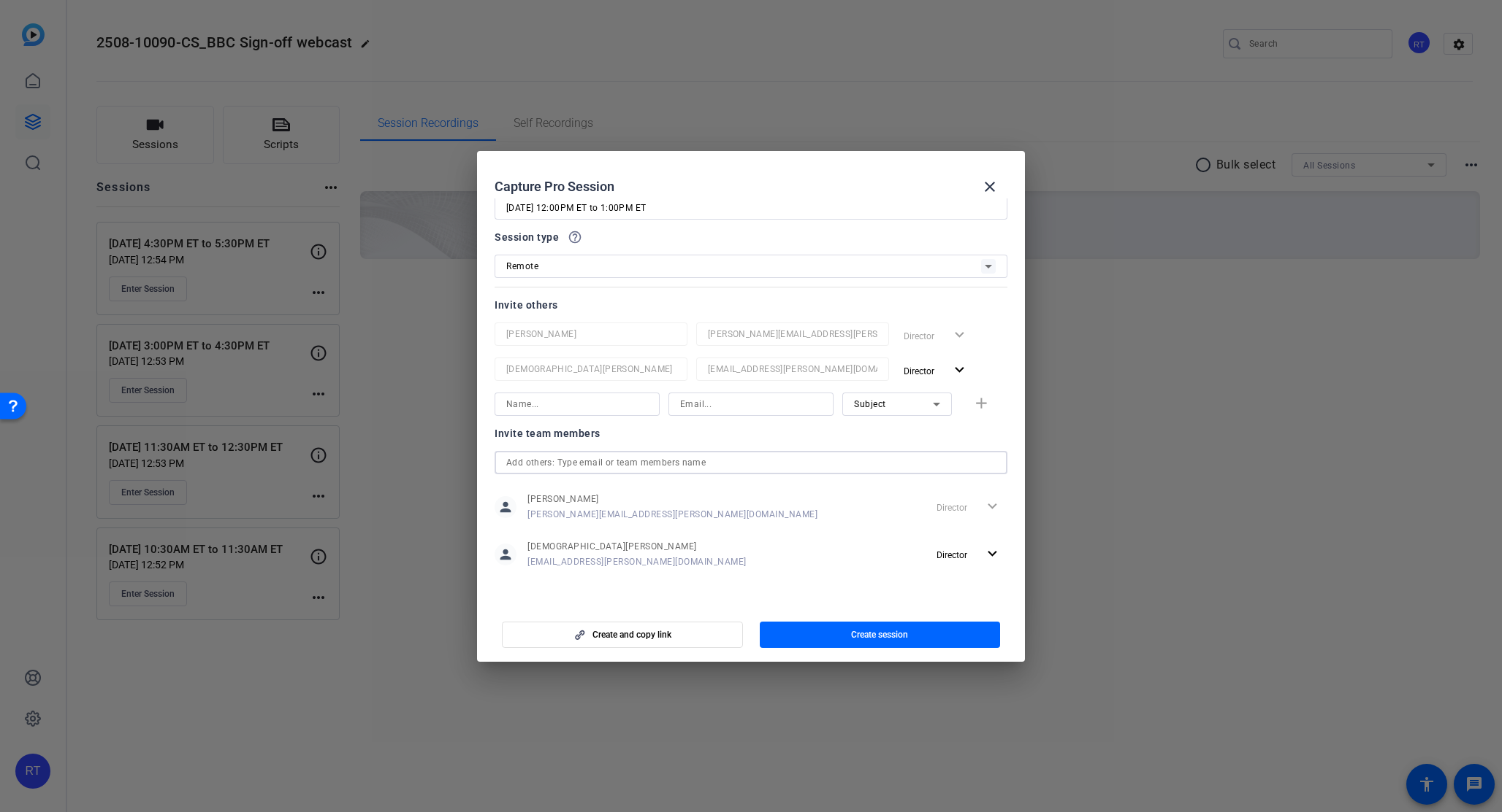
click at [577, 465] on input "text" at bounding box center [750, 462] width 489 height 17
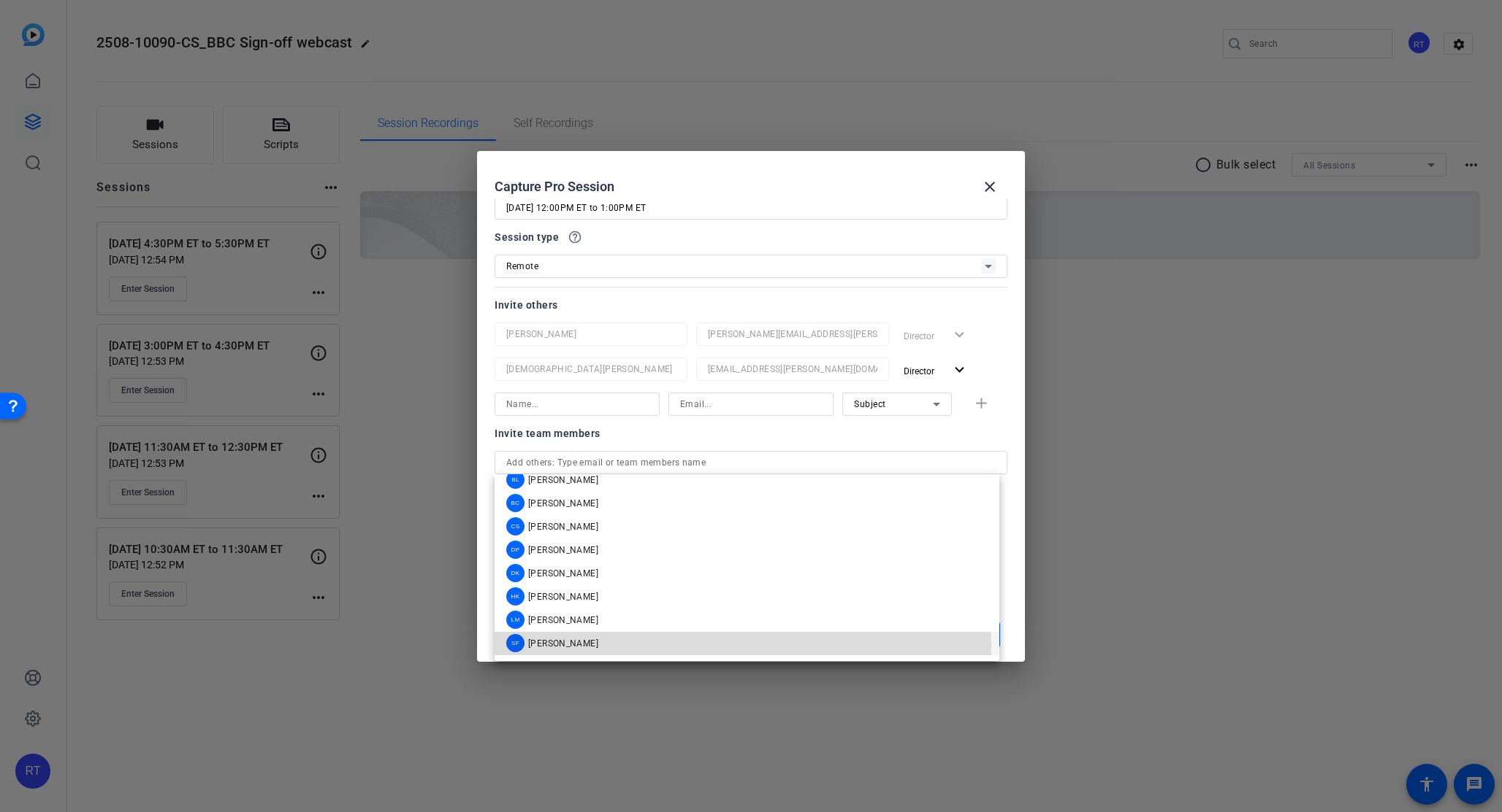
click at [577, 645] on span "[PERSON_NAME]" at bounding box center [563, 643] width 70 height 12
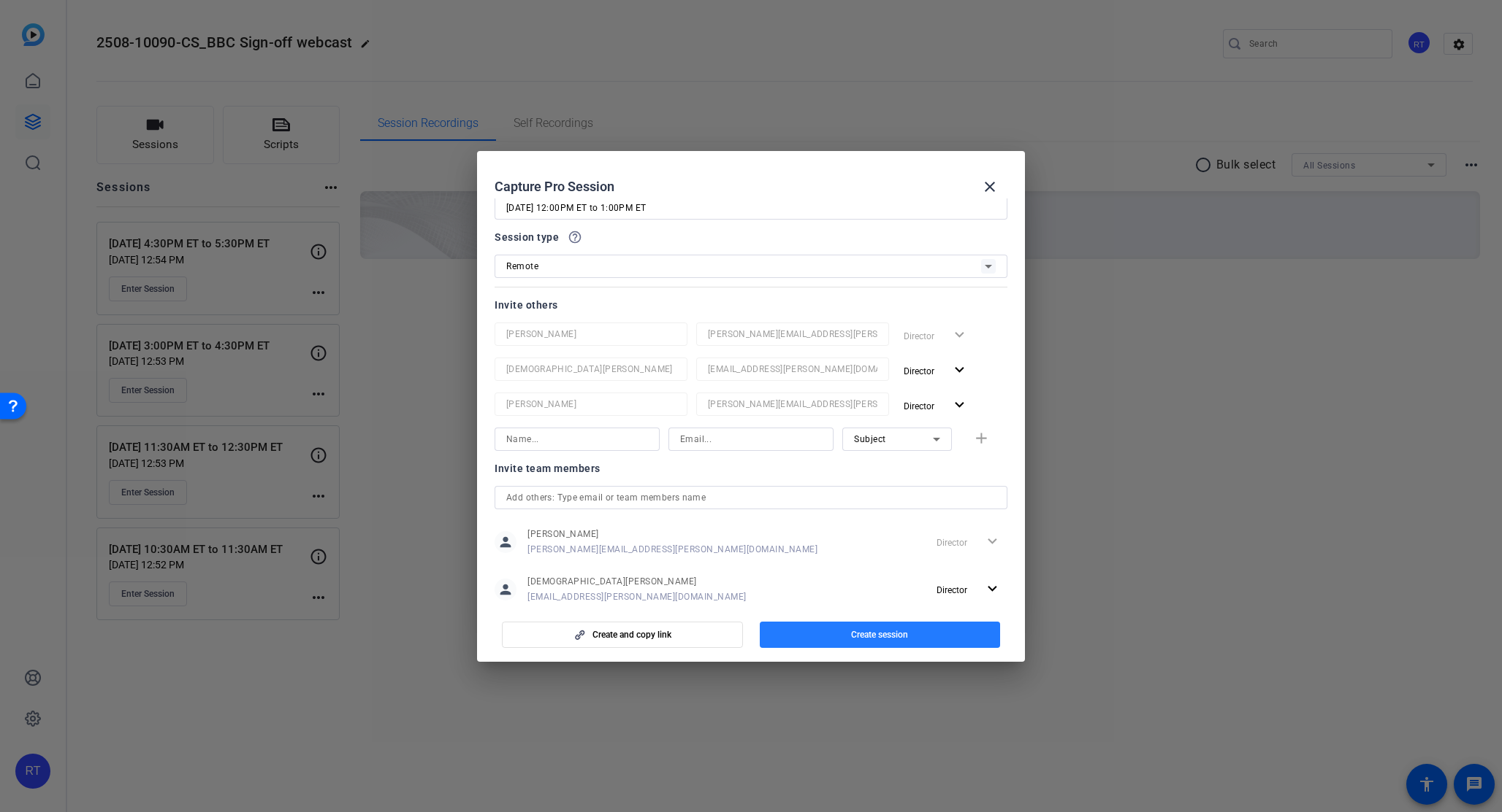
click at [805, 636] on span "button" at bounding box center [880, 635] width 241 height 35
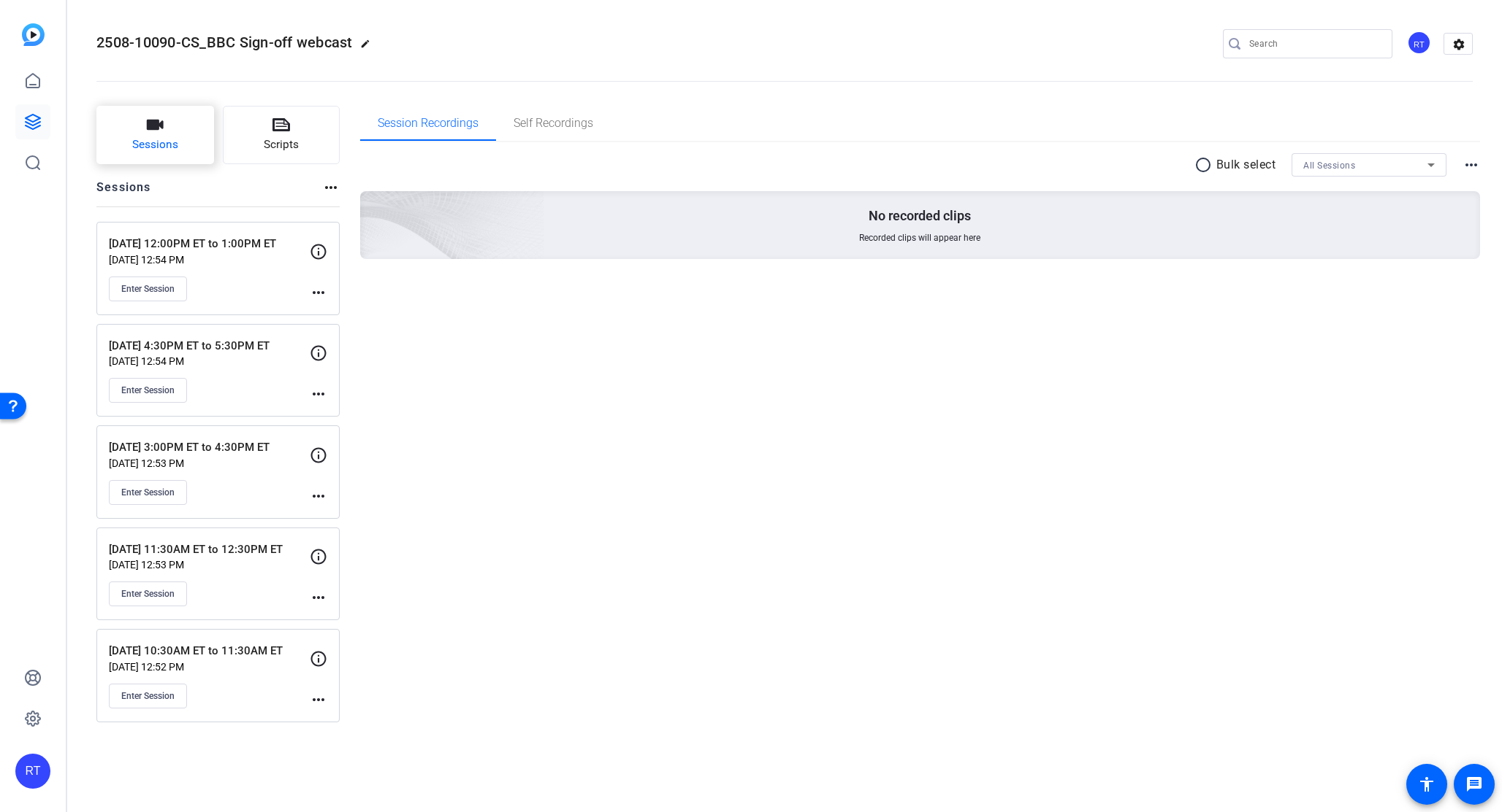
click at [155, 142] on span "Sessions" at bounding box center [155, 144] width 46 height 17
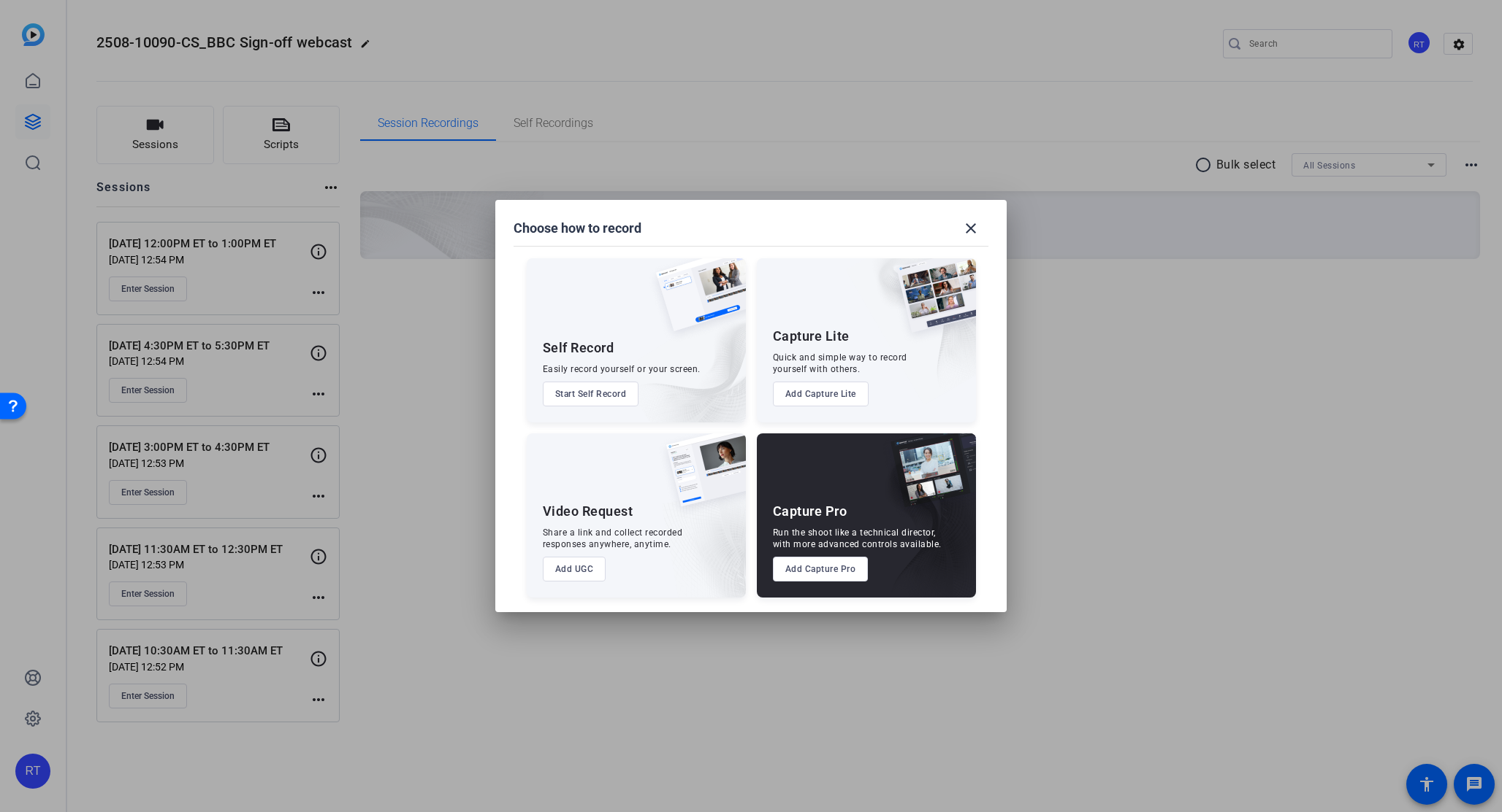
click at [827, 574] on button "Add Capture Pro" at bounding box center [820, 570] width 96 height 25
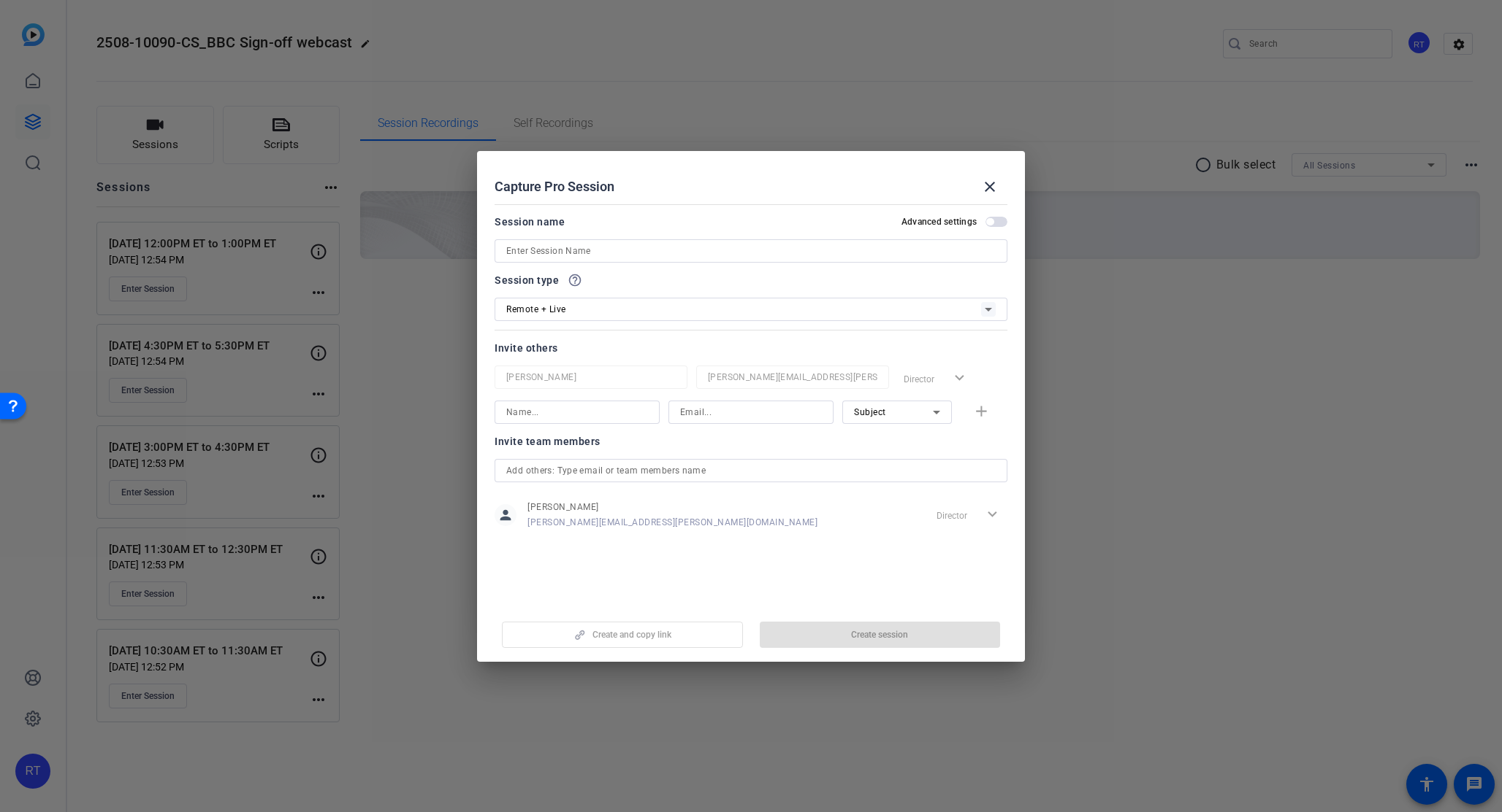
click at [527, 251] on input at bounding box center [750, 251] width 489 height 17
paste input "2:00PM ET to 3:00PM ET"
type input "[DATE] 2:00PM ET to 3:00PM ET"
click at [535, 311] on span "Remote + Live" at bounding box center [536, 310] width 60 height 10
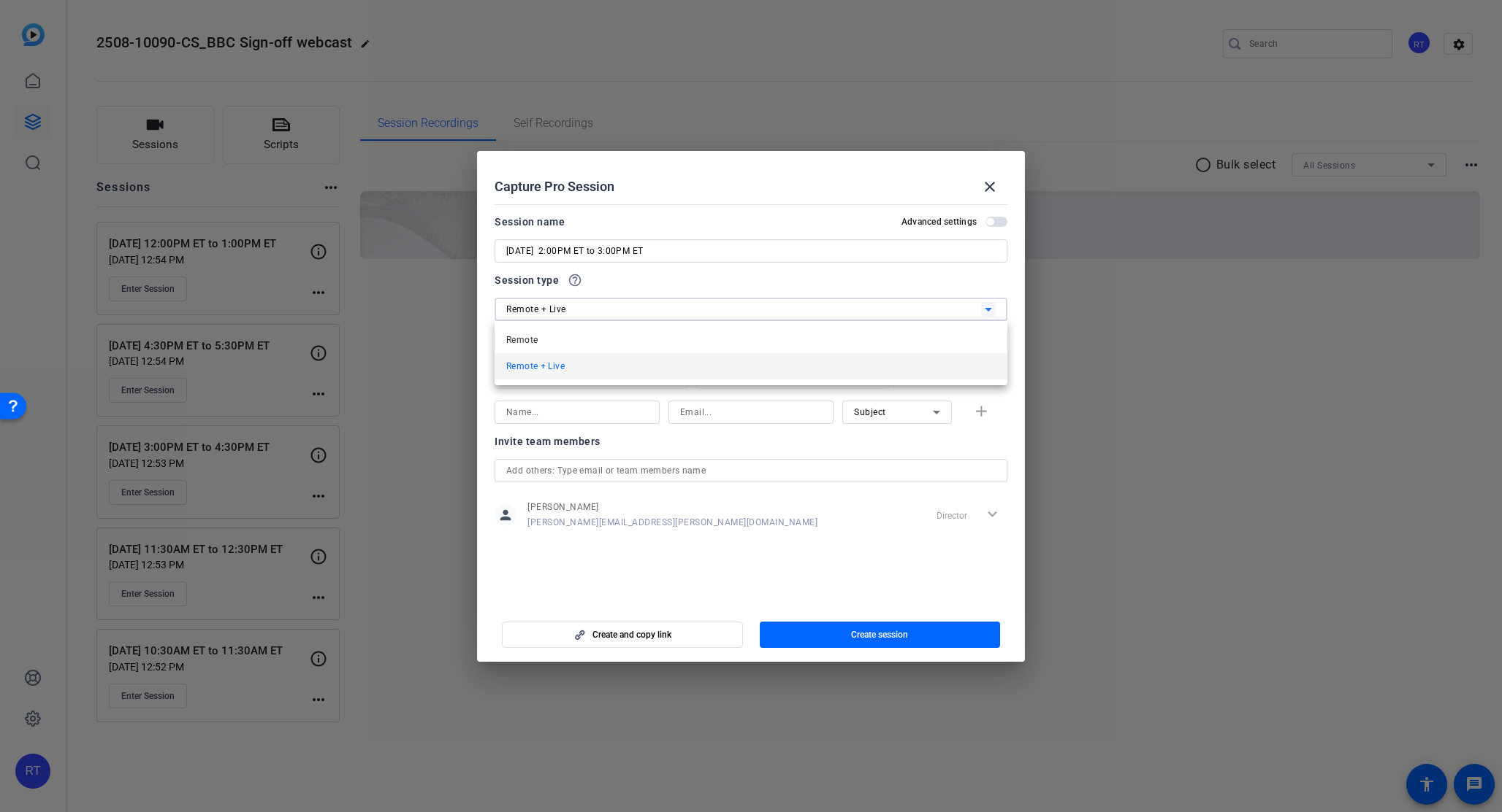
click at [525, 341] on span "Remote" at bounding box center [522, 340] width 32 height 17
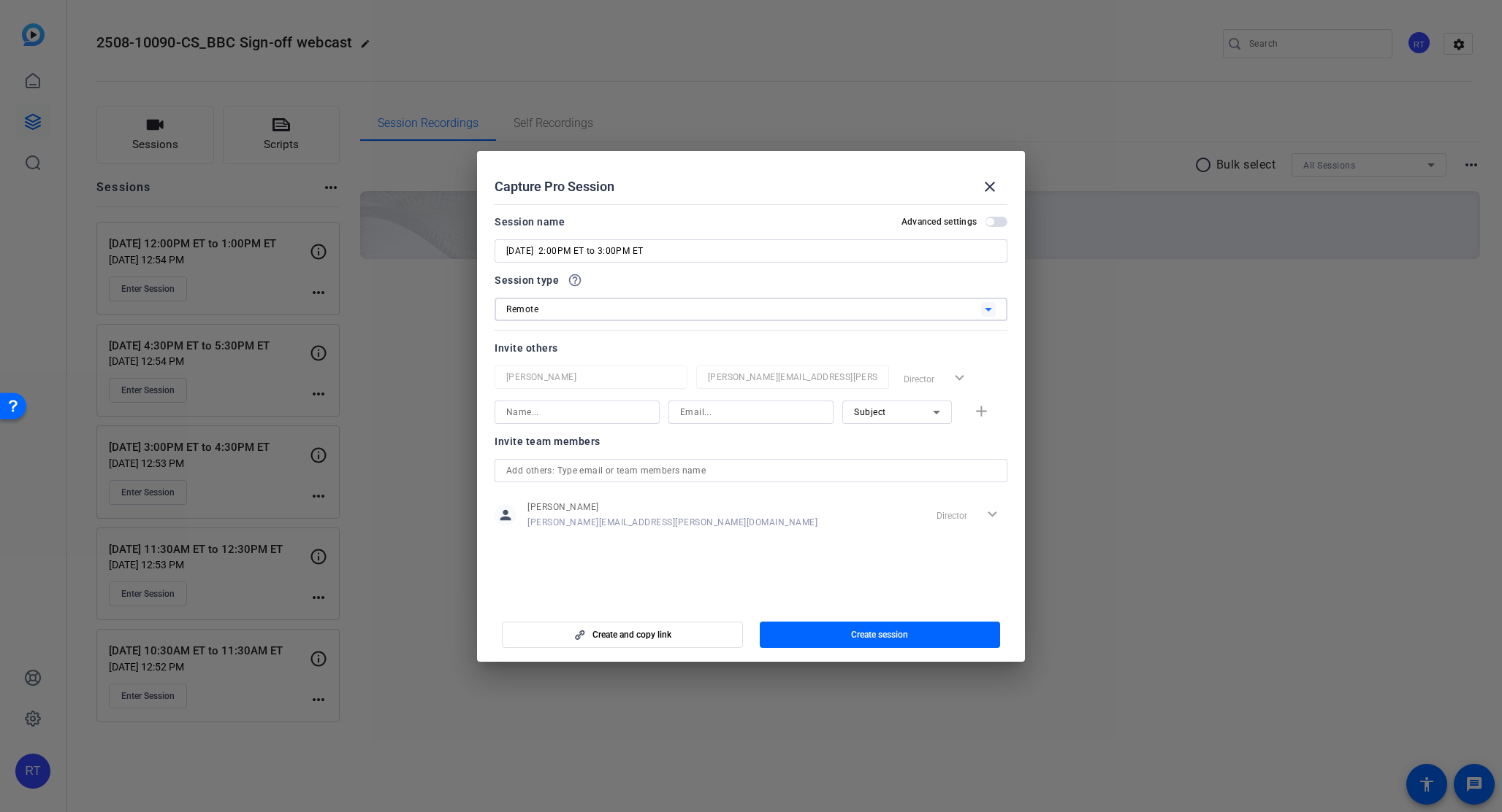
click at [621, 475] on input "text" at bounding box center [750, 470] width 489 height 17
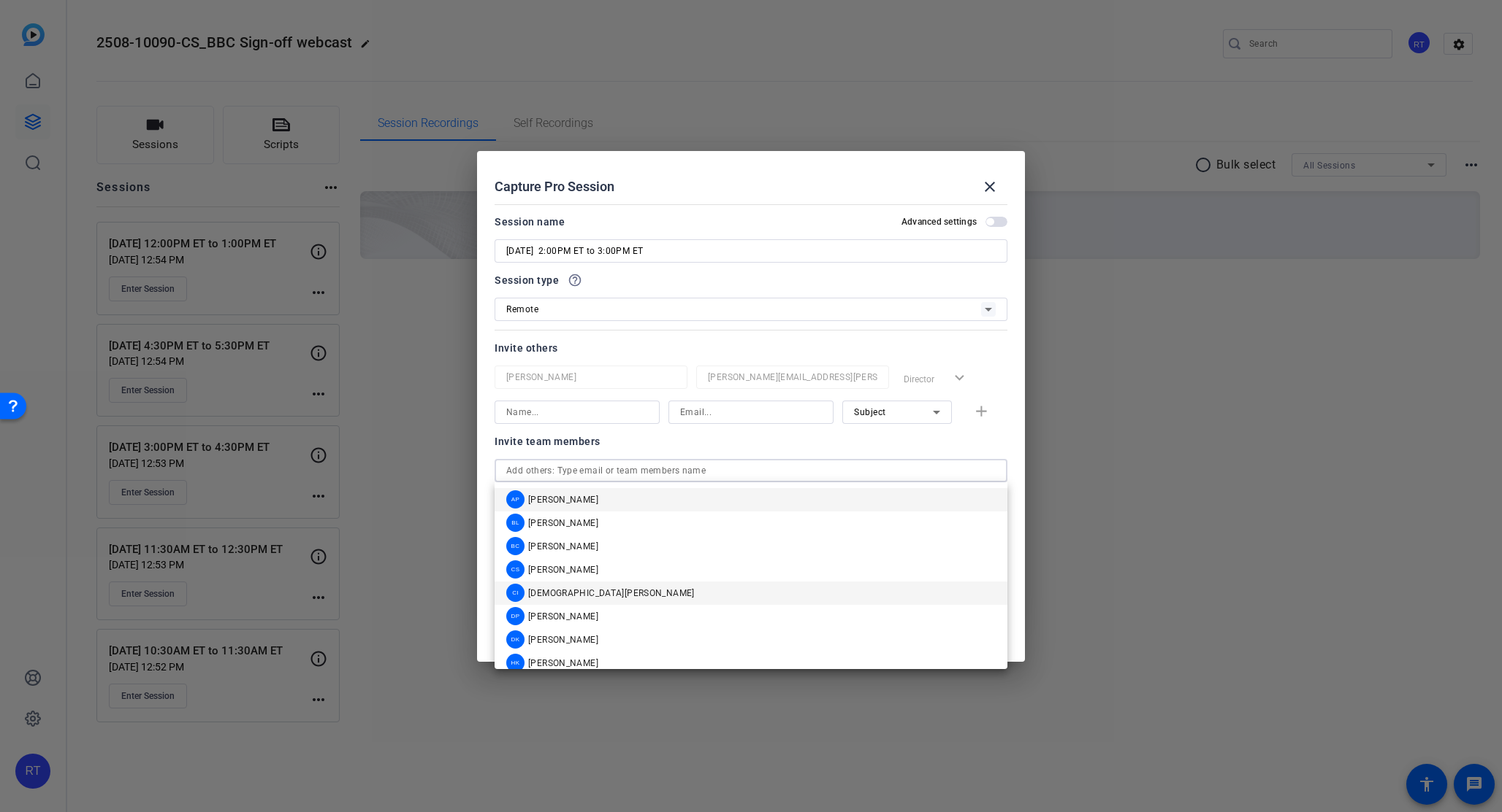
click at [585, 593] on span "[DEMOGRAPHIC_DATA][PERSON_NAME]" at bounding box center [611, 594] width 166 height 12
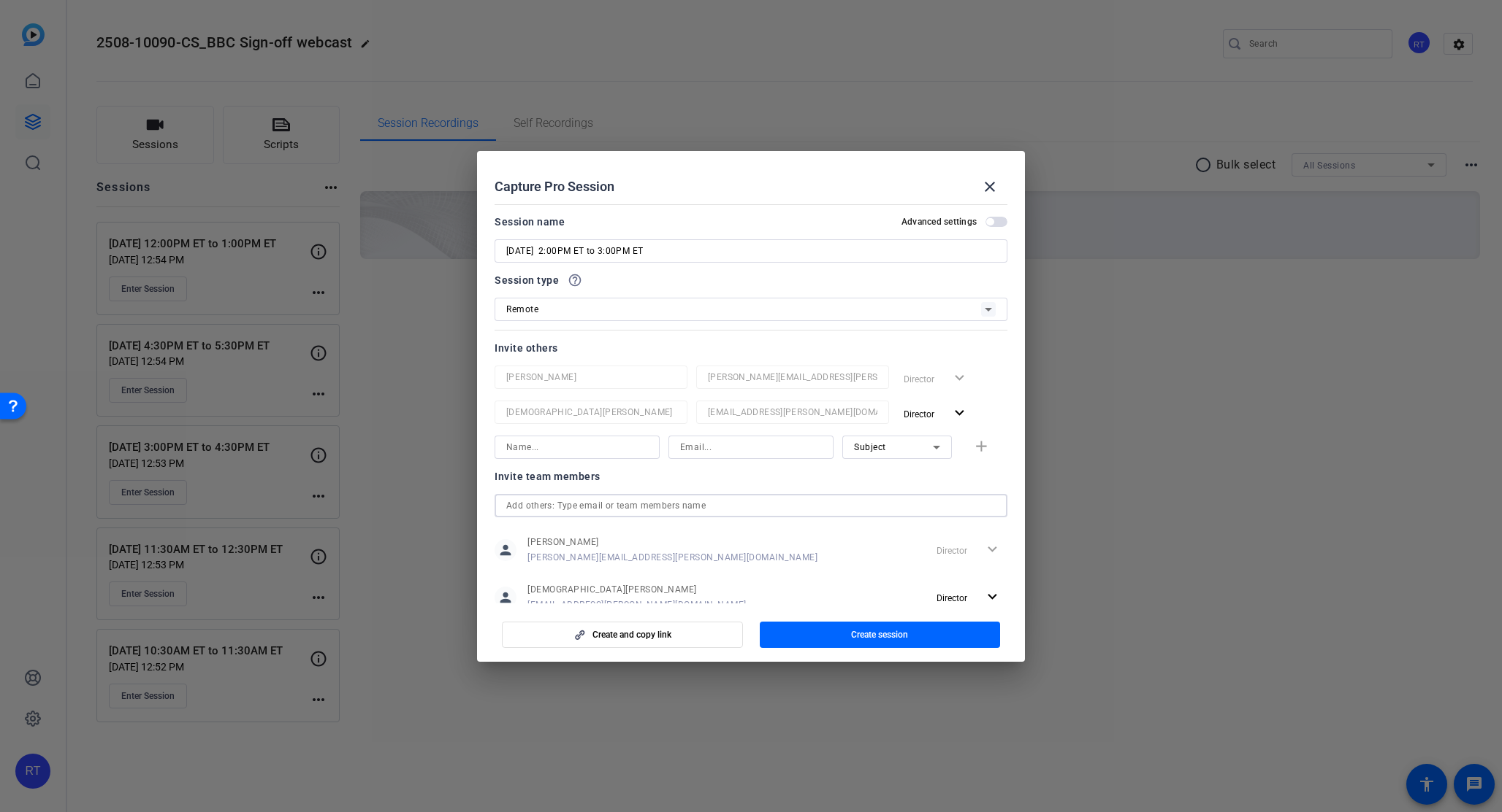
click at [710, 506] on input "text" at bounding box center [750, 506] width 489 height 17
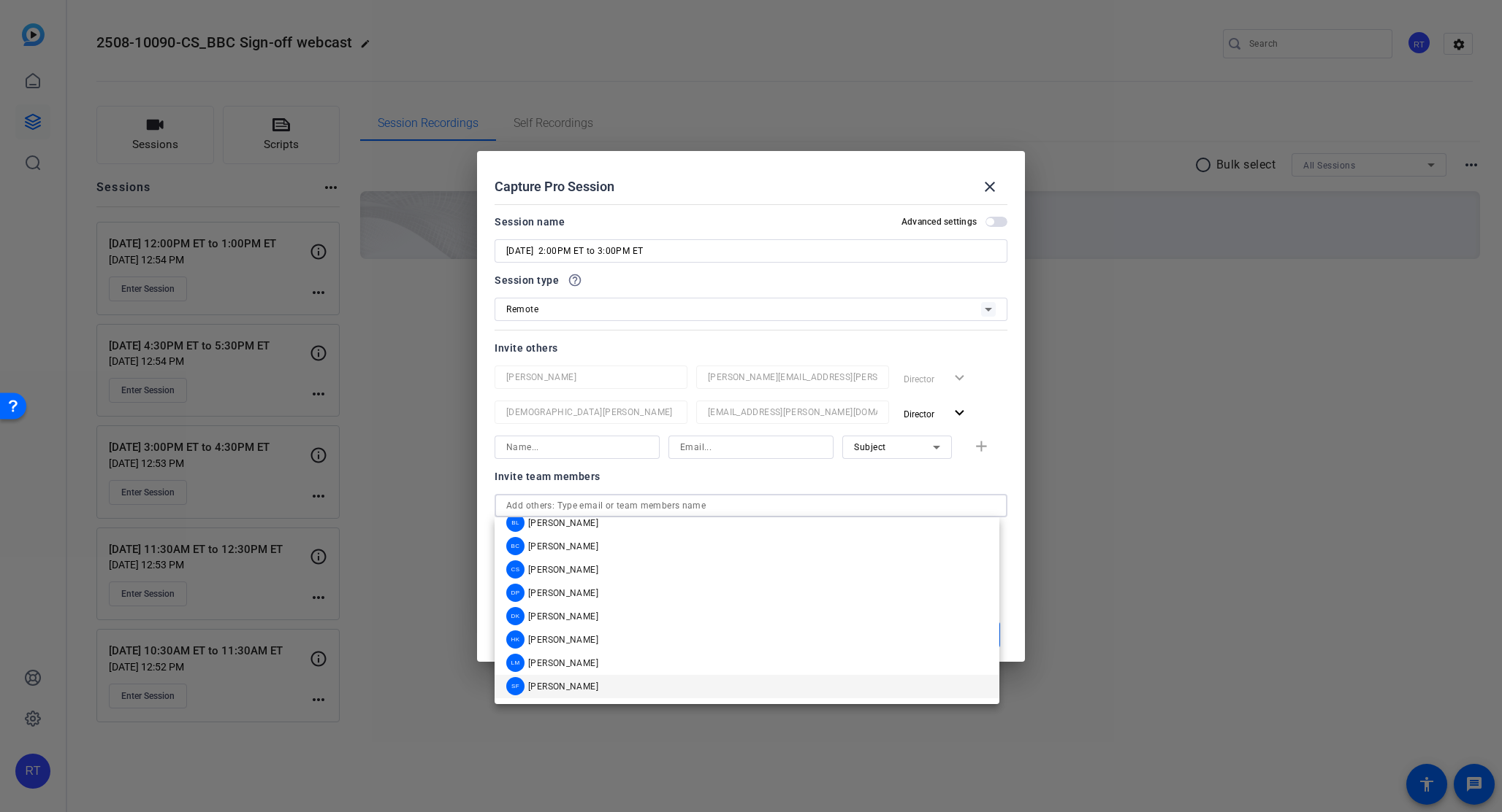
click at [595, 688] on mat-option "SF [PERSON_NAME]" at bounding box center [746, 687] width 504 height 23
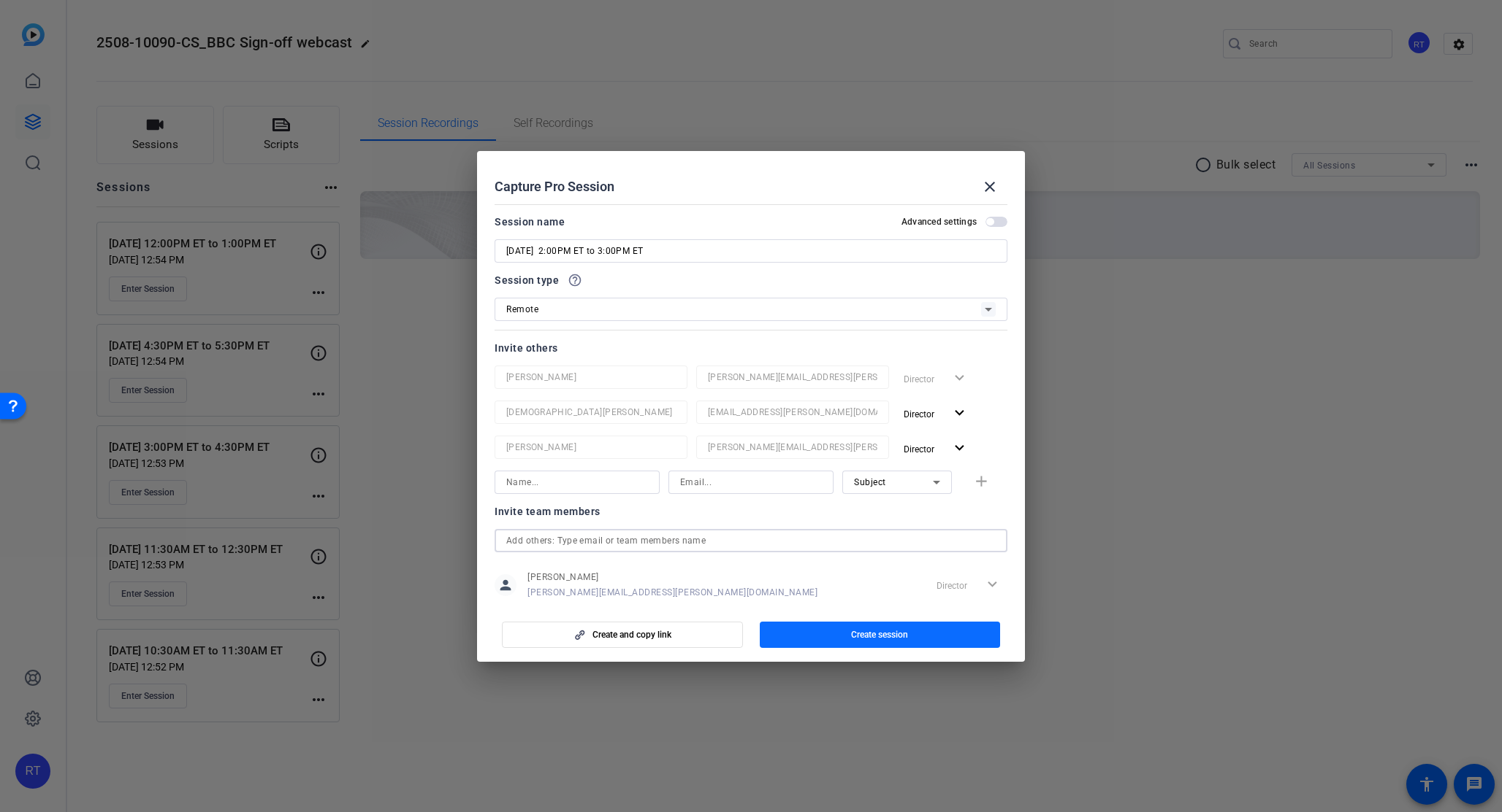
click at [865, 635] on span "Create session" at bounding box center [879, 635] width 57 height 12
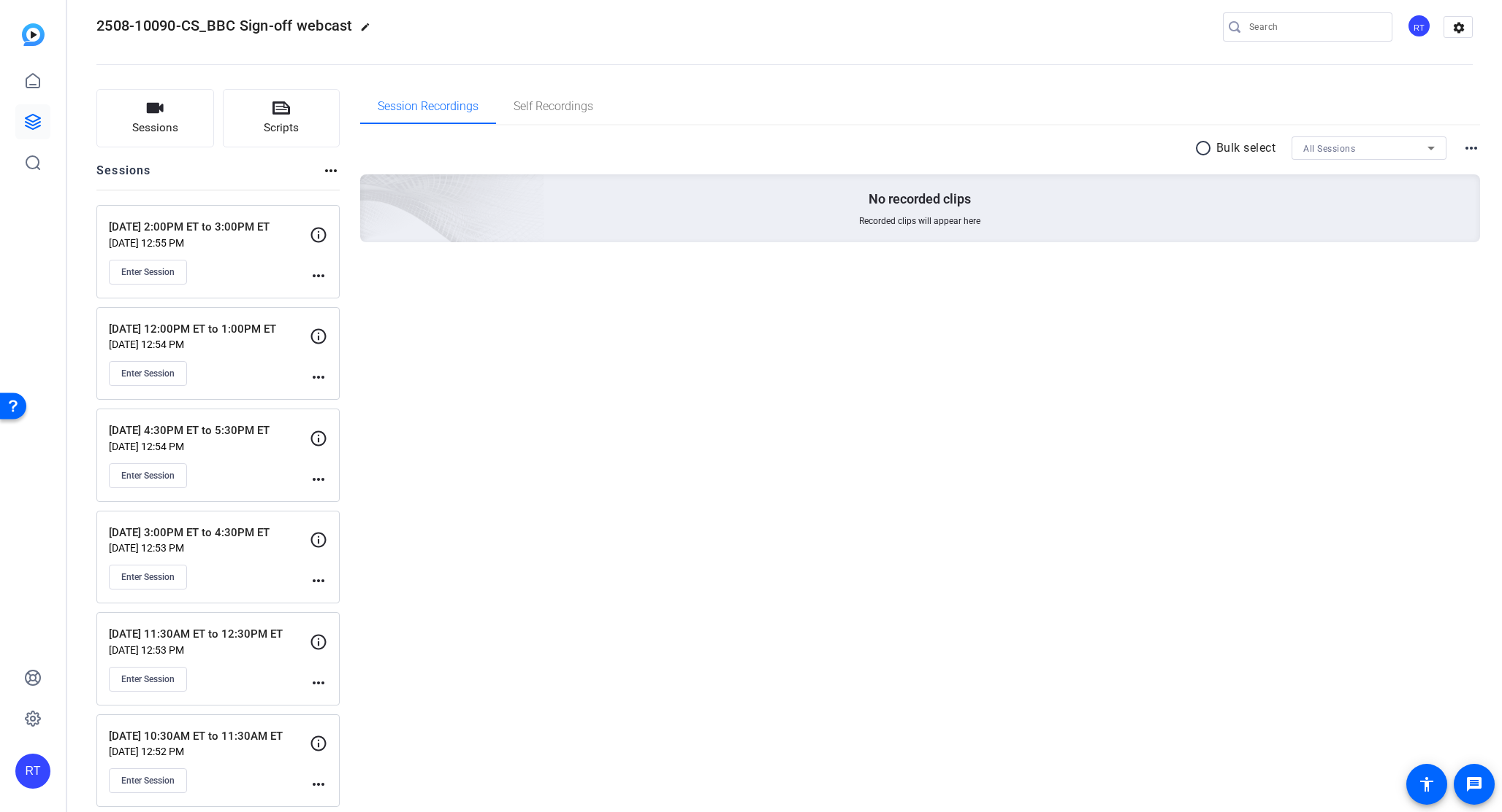
scroll to position [30, 0]
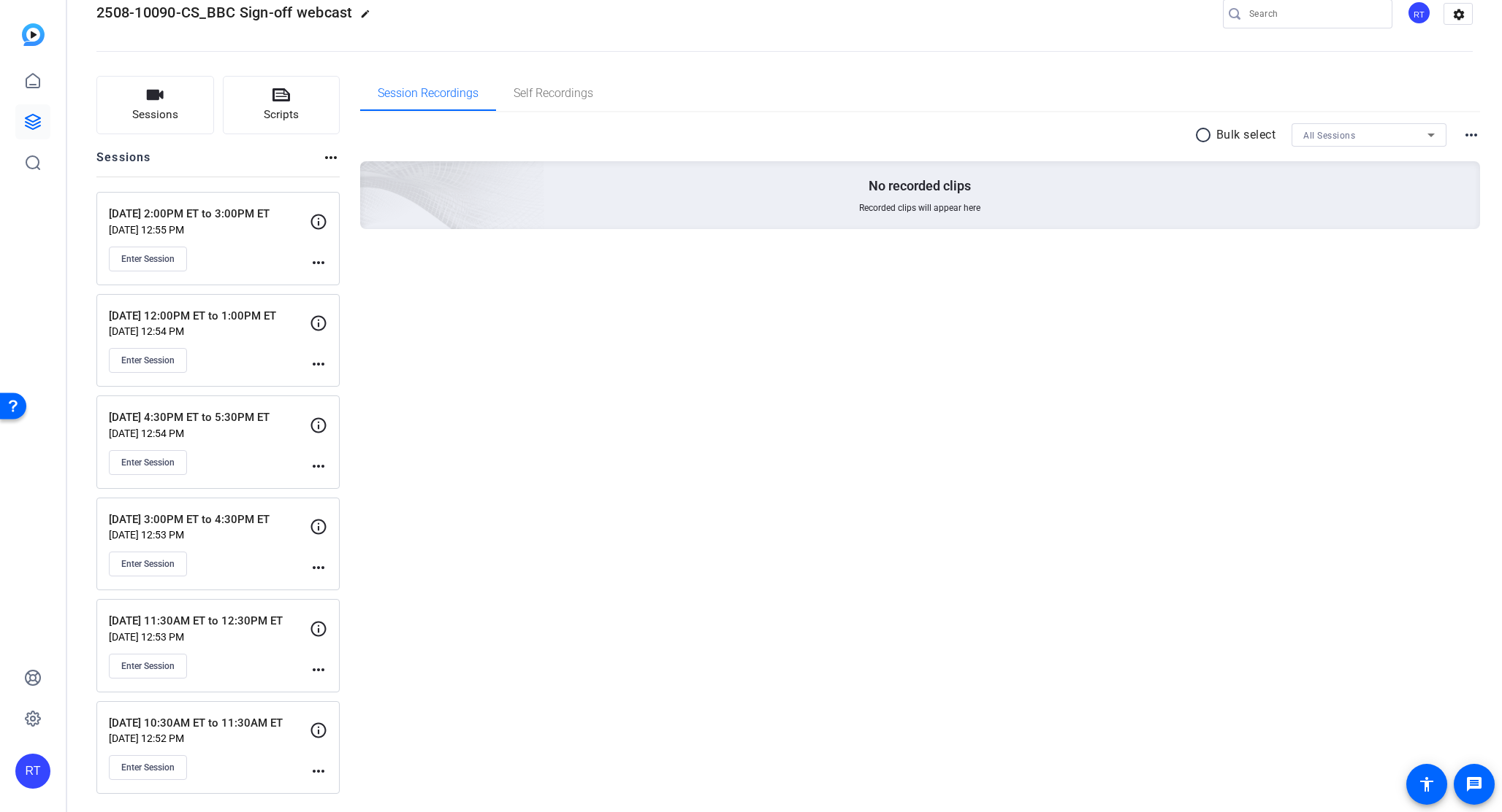
click at [317, 770] on mat-icon "more_horiz" at bounding box center [318, 771] width 17 height 17
click at [317, 770] on body "Accessibility Screen-Reader Guide, Feedback, and Issue Reporting | New window R…" at bounding box center [751, 406] width 1502 height 812
click at [336, 737] on span "Edit Session" at bounding box center [355, 731] width 66 height 17
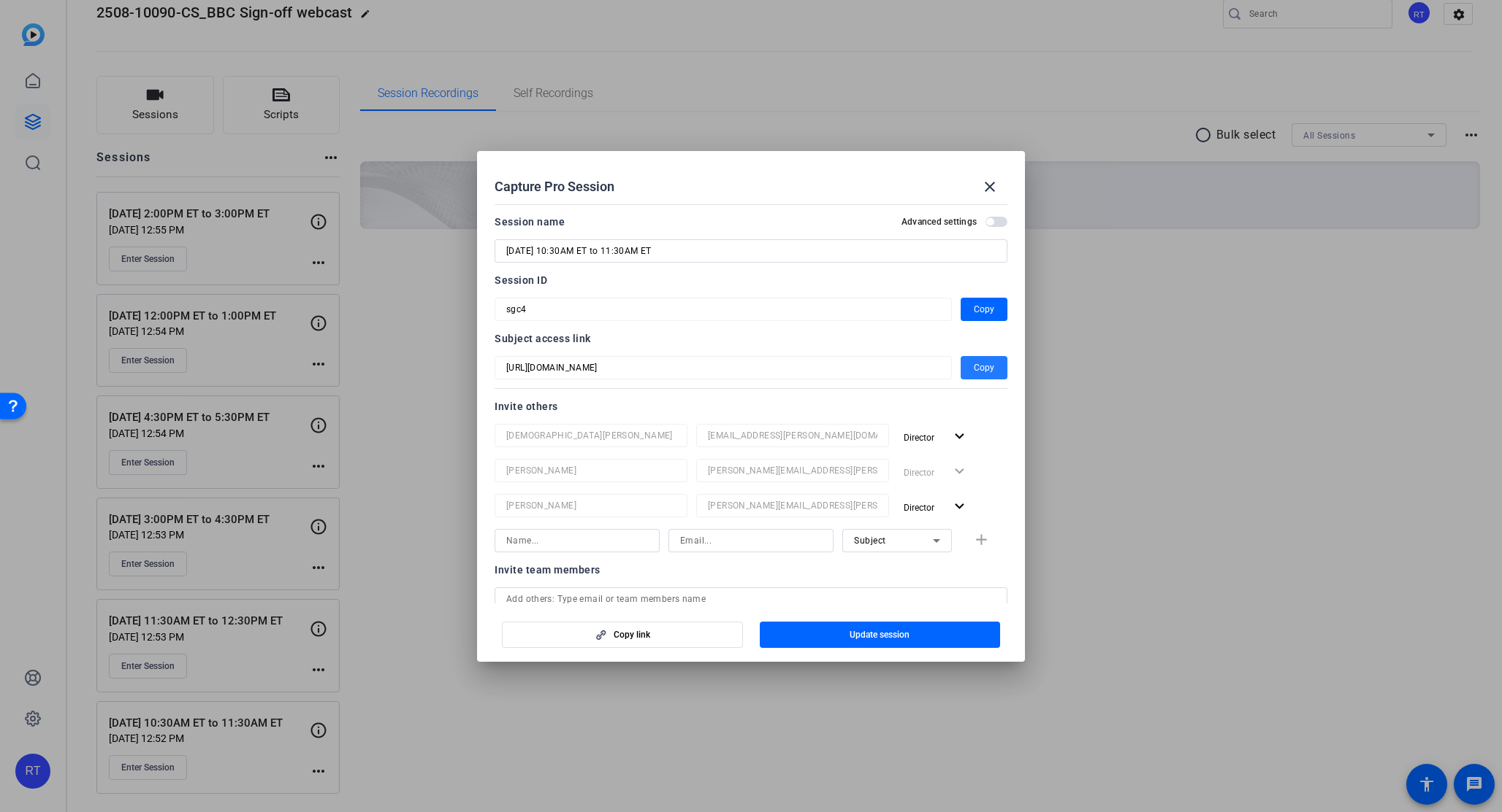
click at [982, 369] on span "Copy" at bounding box center [984, 368] width 21 height 17
click at [976, 310] on span "Copy" at bounding box center [984, 309] width 21 height 17
click at [991, 185] on mat-icon "close" at bounding box center [989, 187] width 17 height 17
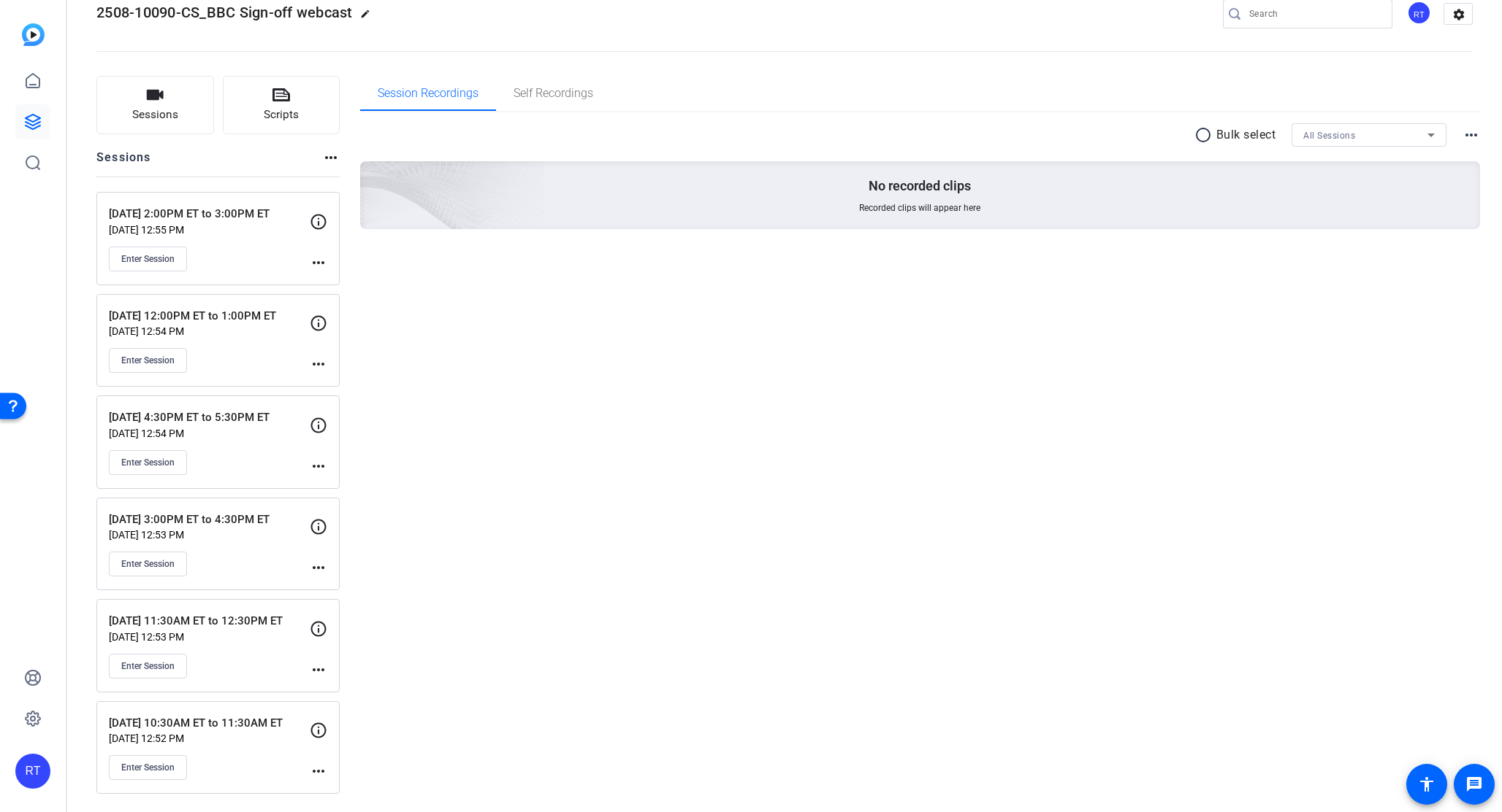
click at [317, 670] on mat-icon "more_horiz" at bounding box center [318, 669] width 17 height 17
click at [354, 693] on span "Edit Session" at bounding box center [355, 691] width 66 height 17
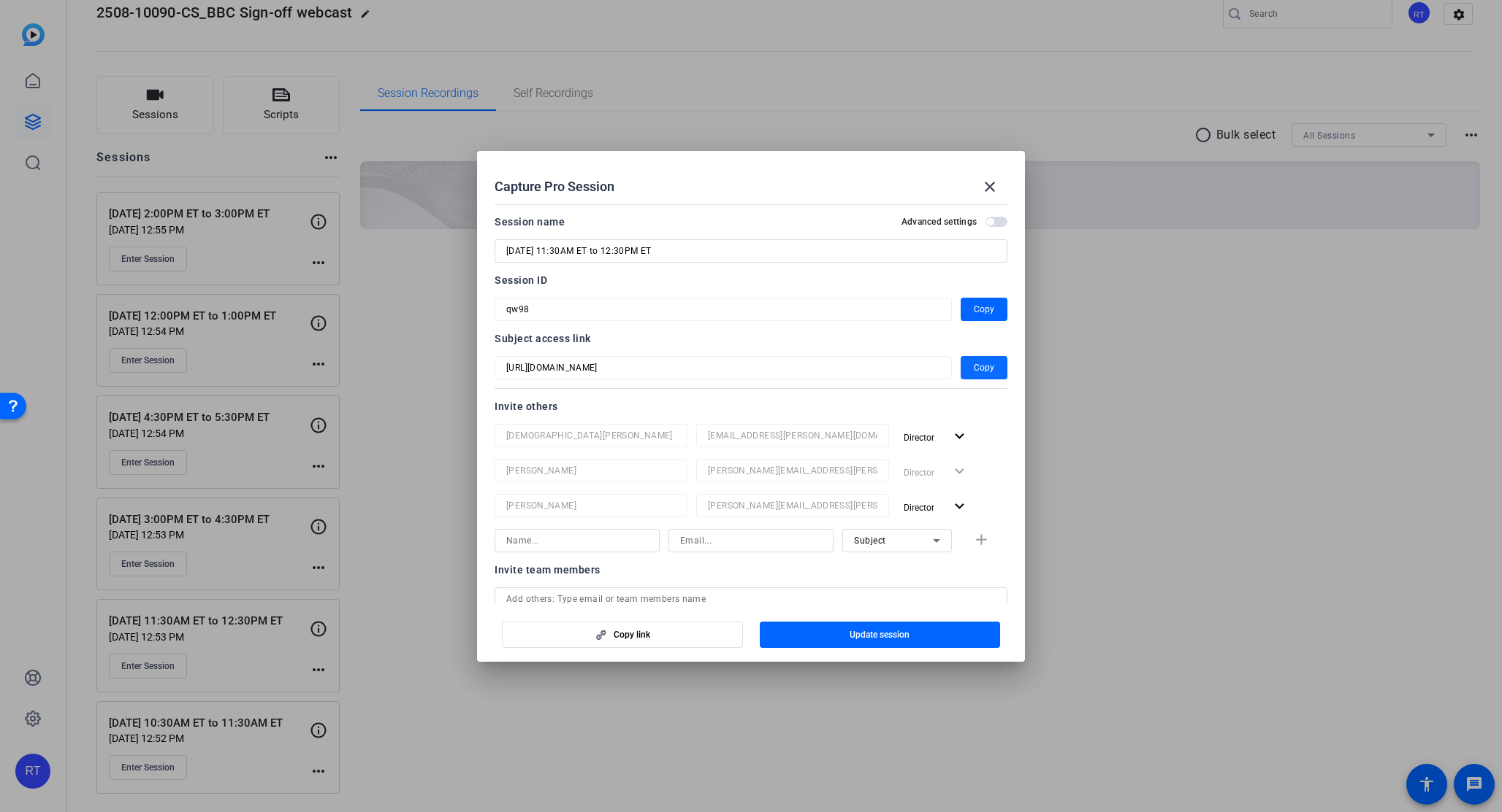
click at [979, 369] on span "Copy" at bounding box center [984, 368] width 21 height 17
click at [980, 369] on span "Copy" at bounding box center [984, 368] width 21 height 17
click at [974, 308] on span "Copy" at bounding box center [984, 309] width 21 height 17
click at [990, 183] on mat-icon "close" at bounding box center [989, 187] width 17 height 17
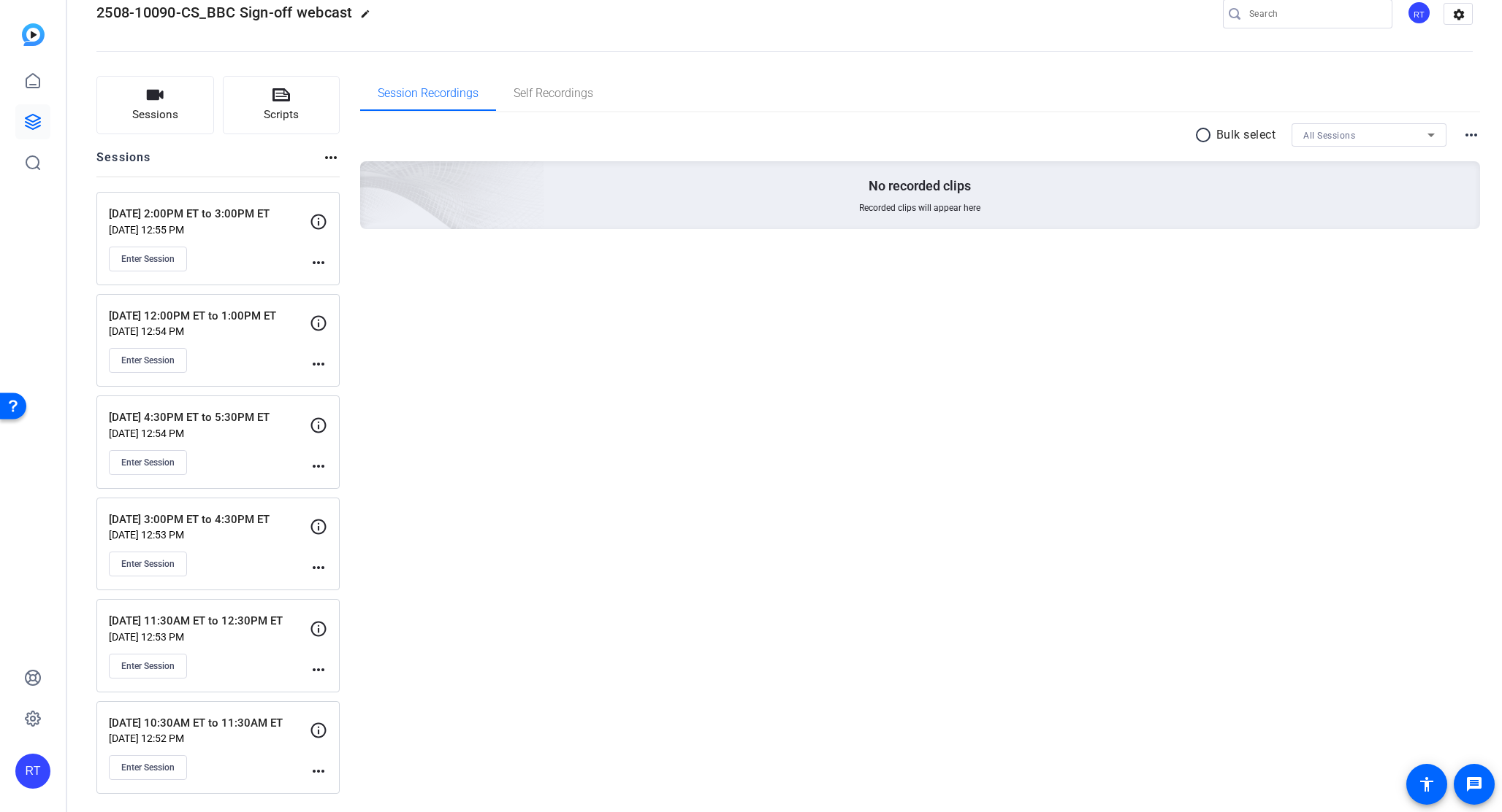
click at [321, 567] on mat-icon "more_horiz" at bounding box center [318, 567] width 17 height 17
click at [360, 589] on span "Edit Session" at bounding box center [355, 589] width 66 height 17
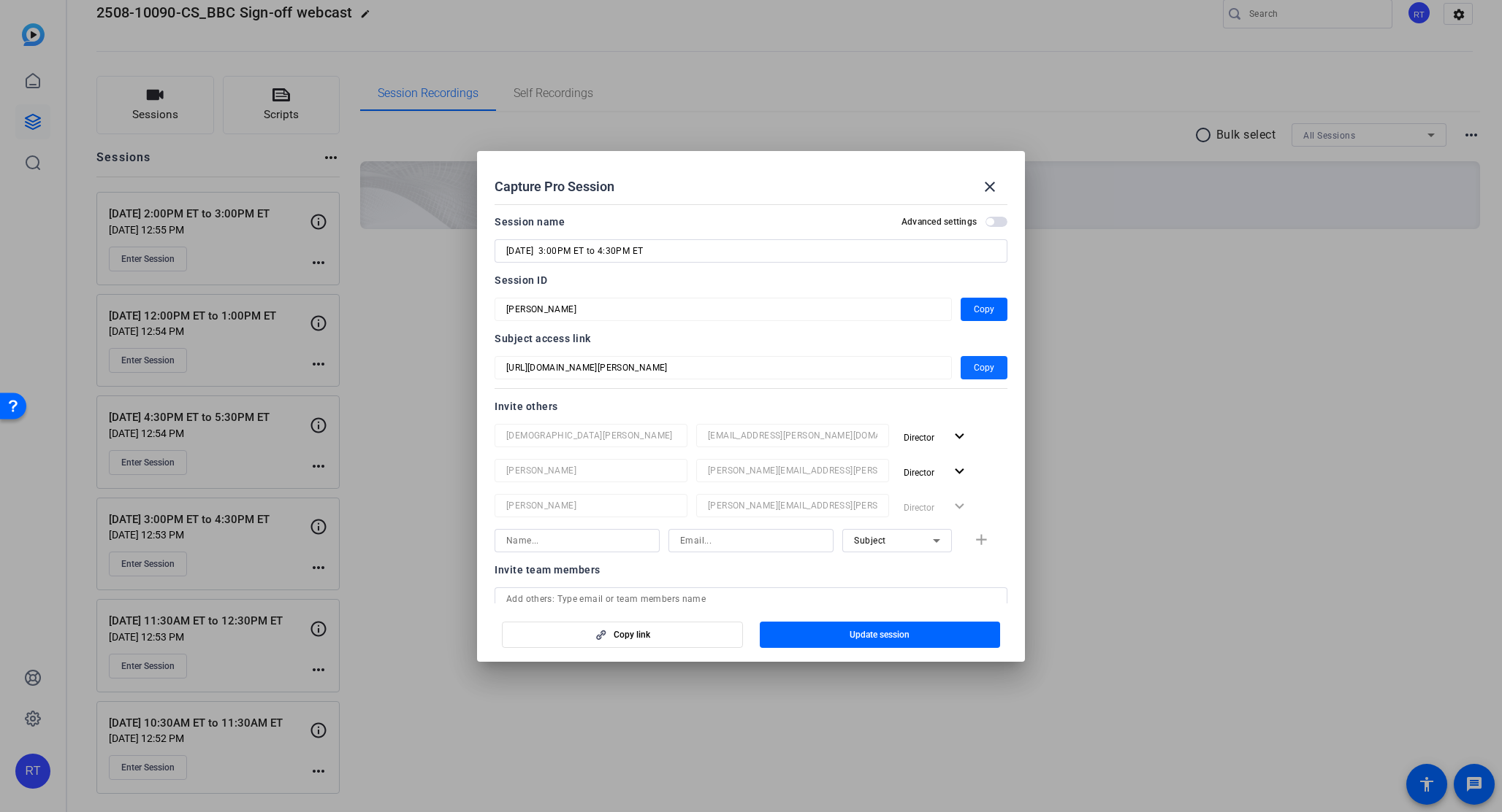
click at [982, 368] on span "Copy" at bounding box center [984, 368] width 21 height 17
click at [985, 311] on span "button" at bounding box center [984, 310] width 47 height 35
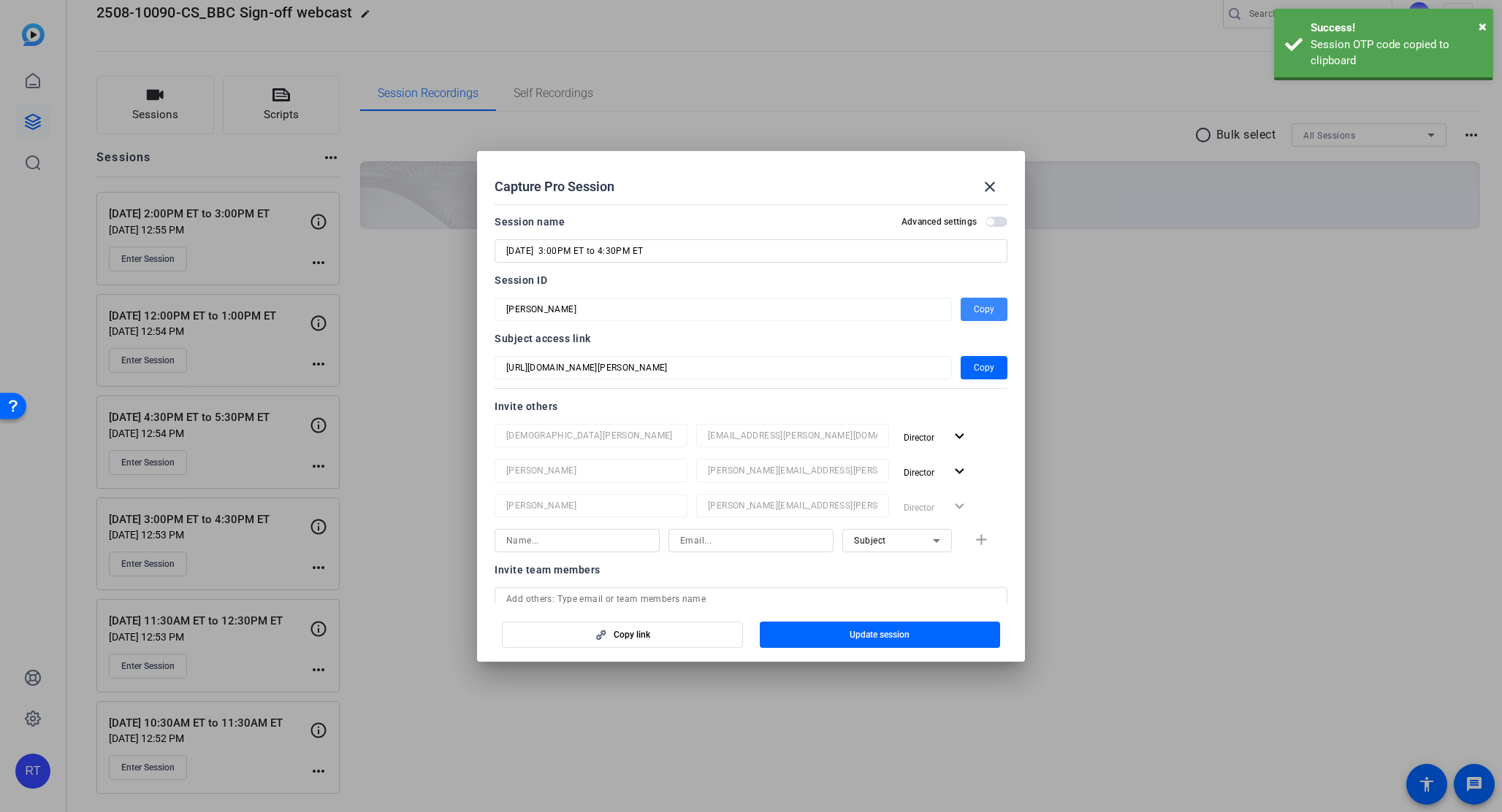
click at [985, 311] on button "Copy" at bounding box center [984, 310] width 47 height 23
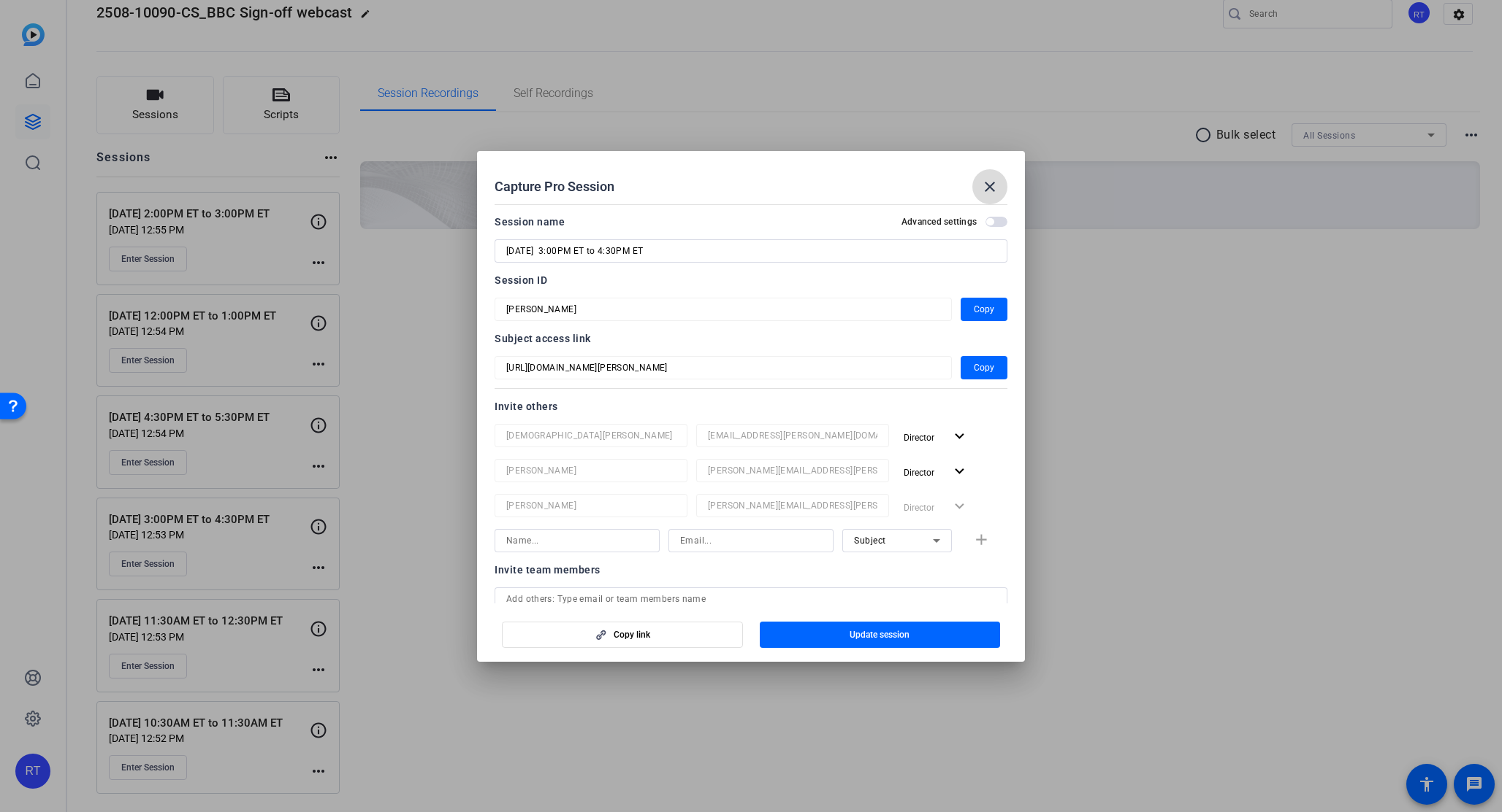
click at [992, 188] on mat-icon "close" at bounding box center [989, 187] width 17 height 17
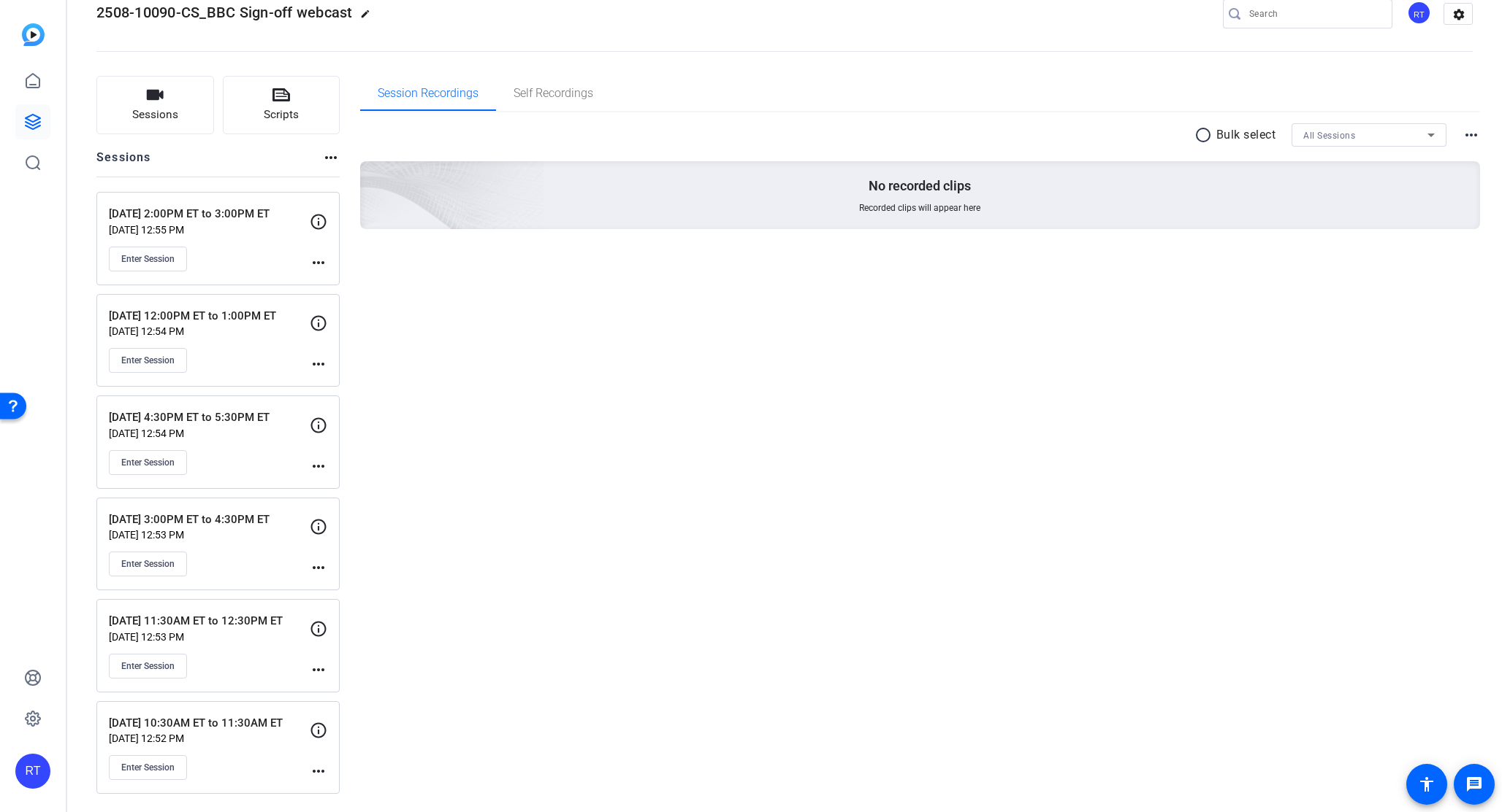
click at [322, 464] on mat-icon "more_horiz" at bounding box center [318, 466] width 17 height 17
click at [350, 485] on span "Edit Session" at bounding box center [355, 487] width 66 height 17
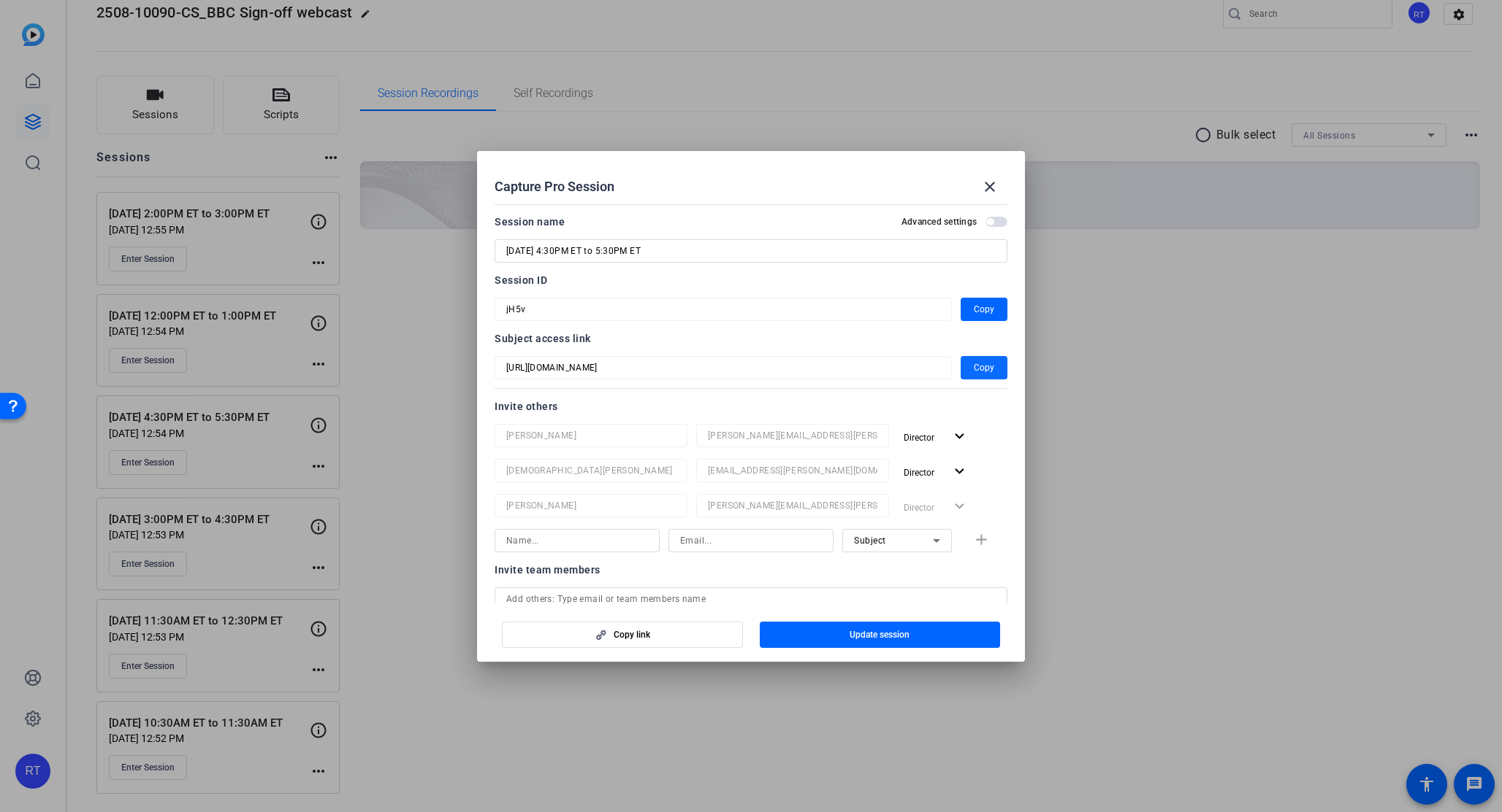
click at [989, 367] on span "button" at bounding box center [984, 368] width 47 height 35
click at [964, 313] on span "button" at bounding box center [984, 310] width 47 height 35
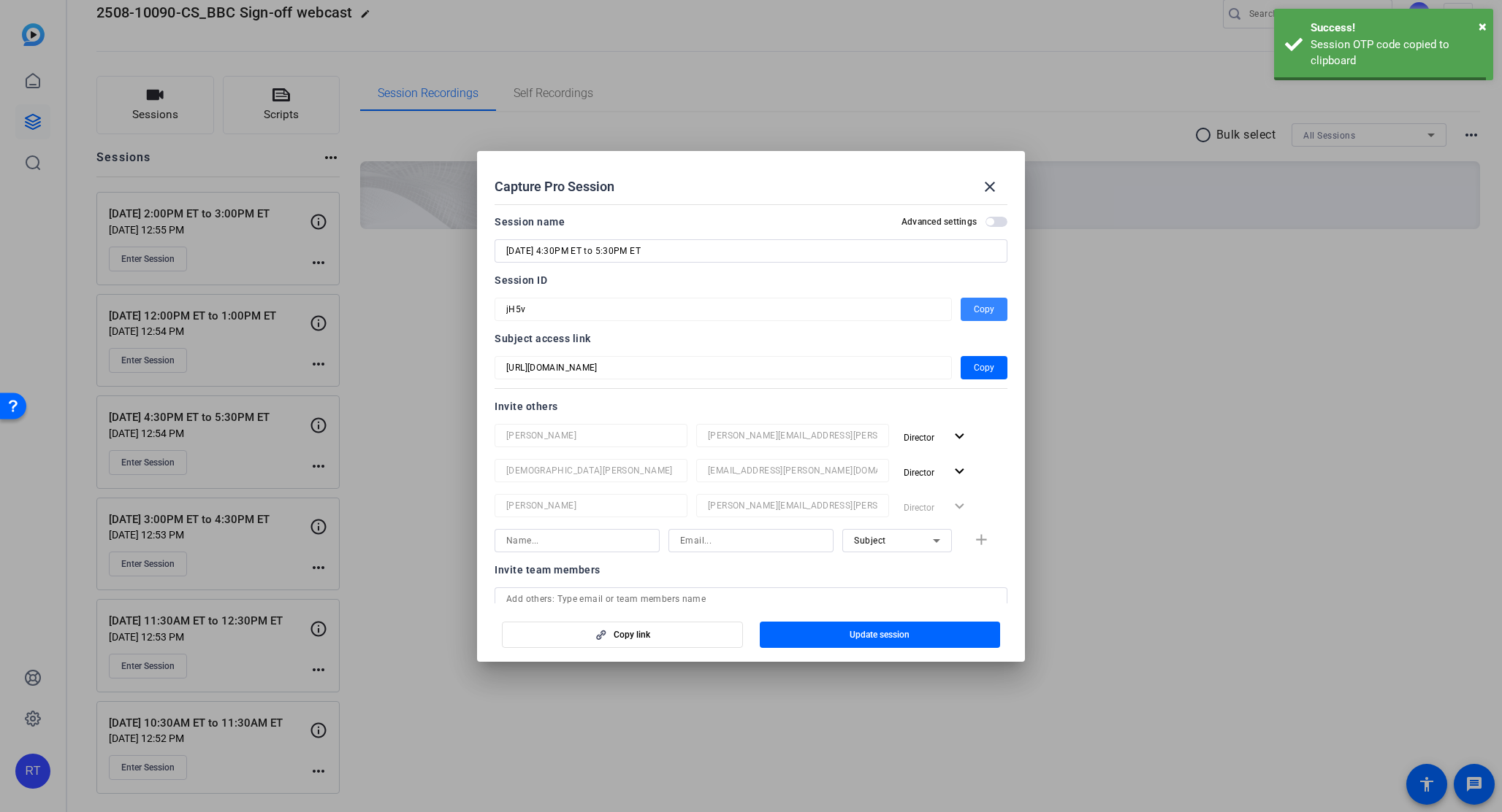
click at [964, 313] on span "button" at bounding box center [984, 310] width 47 height 35
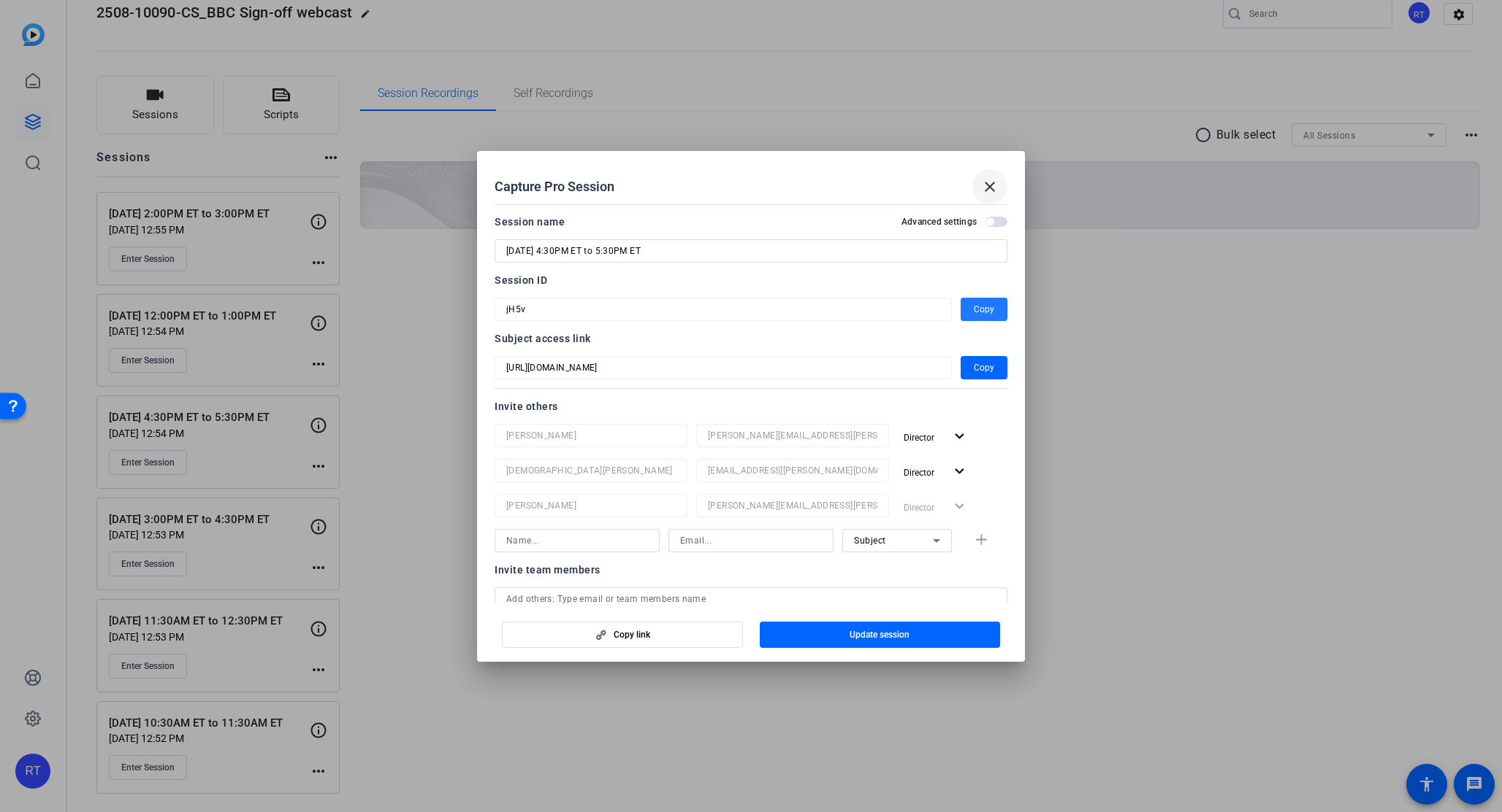
click at [990, 184] on mat-icon "close" at bounding box center [989, 187] width 17 height 17
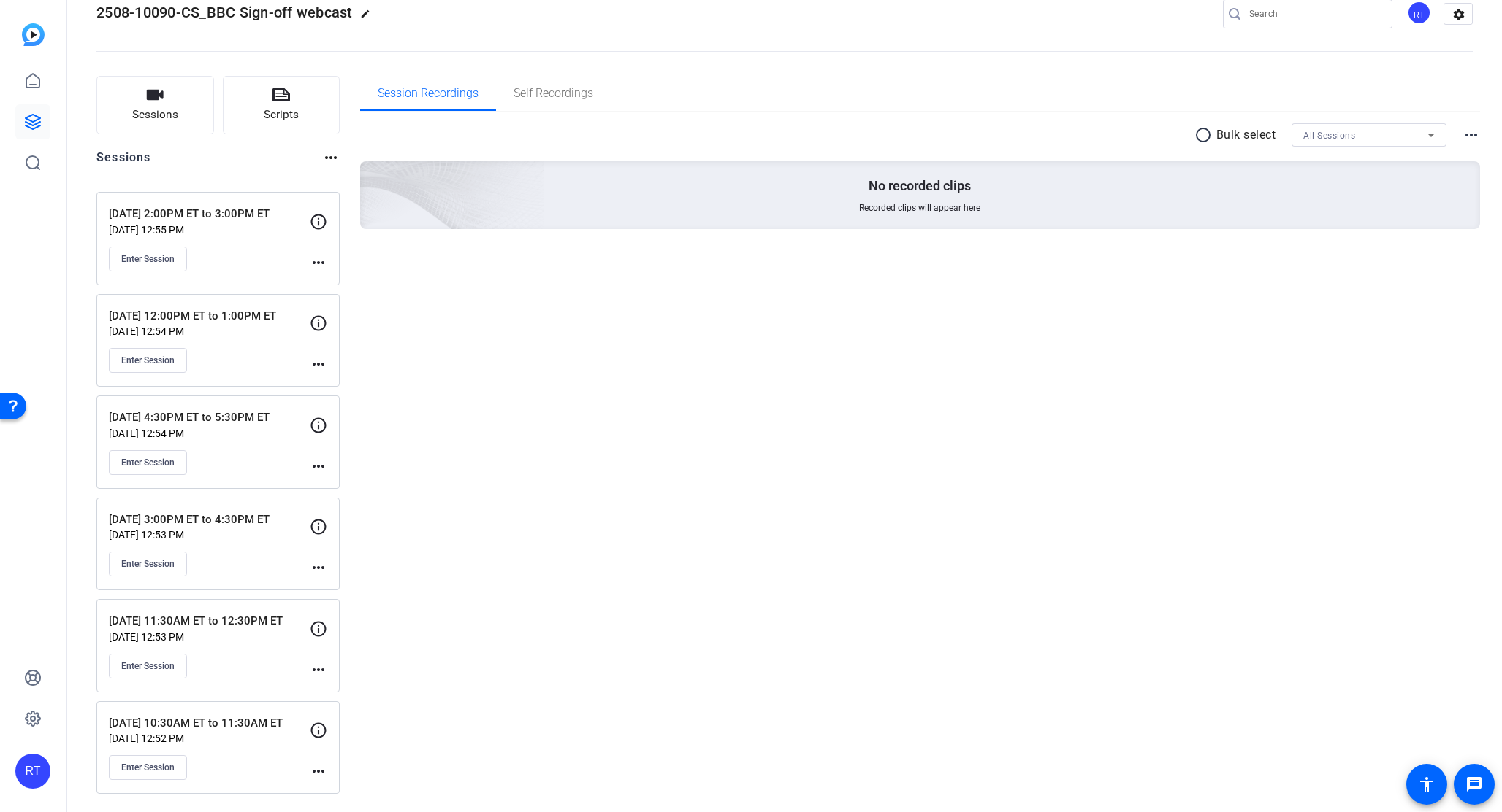
click at [321, 360] on mat-icon "more_horiz" at bounding box center [318, 364] width 17 height 17
click at [363, 389] on span "Edit Session" at bounding box center [355, 386] width 66 height 17
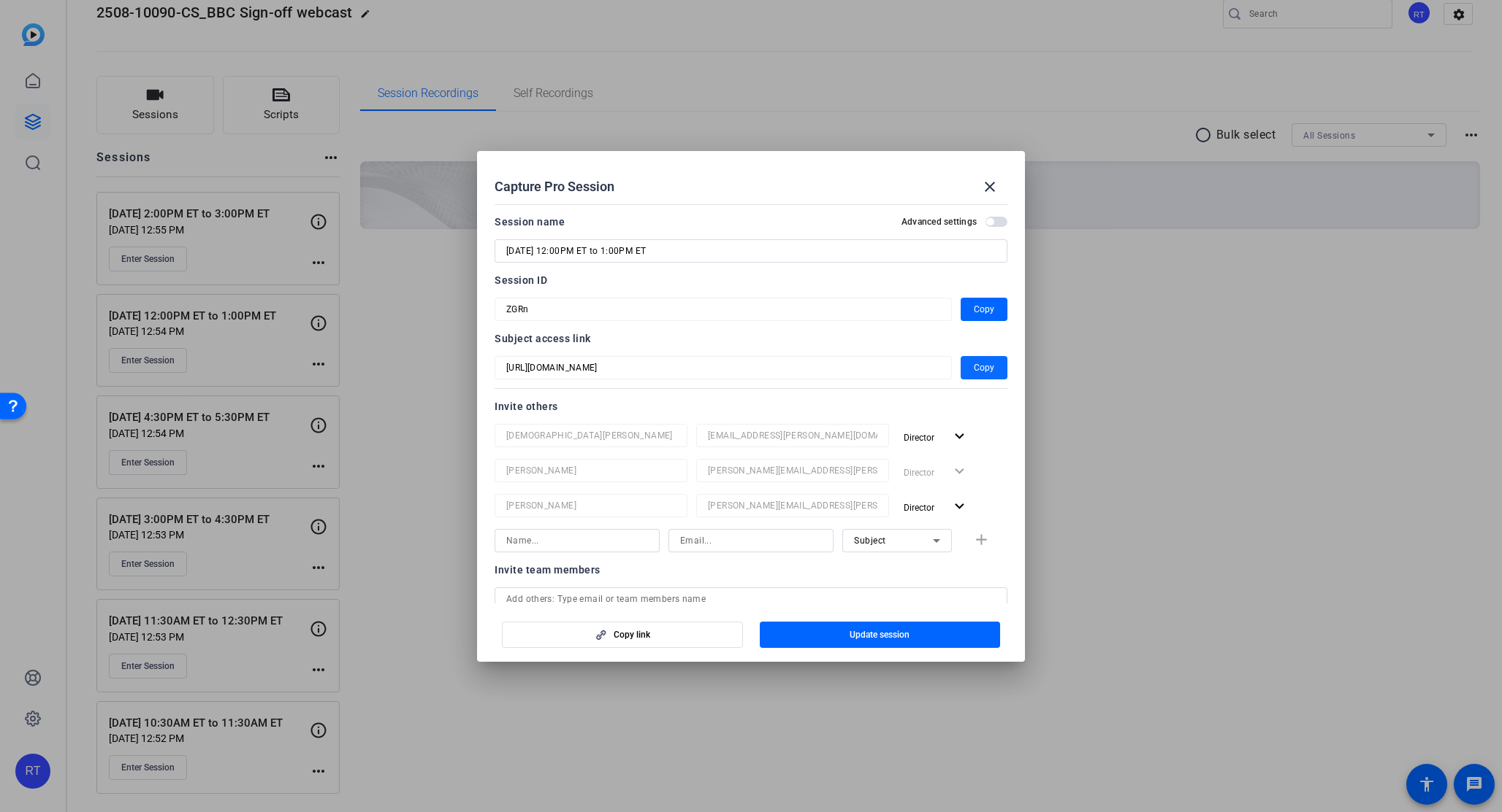
click at [983, 369] on span "Copy" at bounding box center [984, 368] width 21 height 17
click at [980, 310] on span "Copy" at bounding box center [984, 309] width 21 height 17
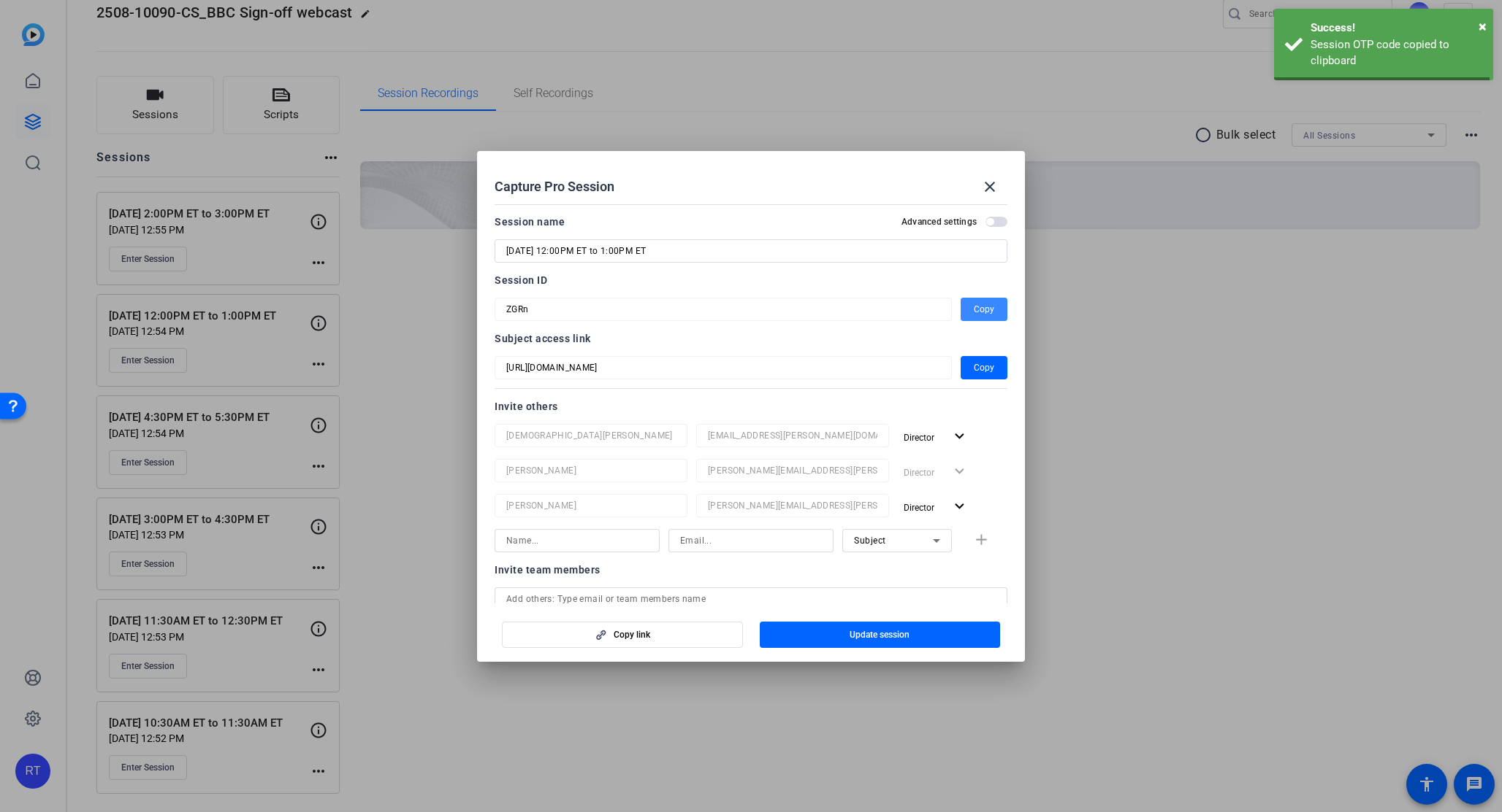
click at [980, 310] on span "Copy" at bounding box center [984, 309] width 21 height 17
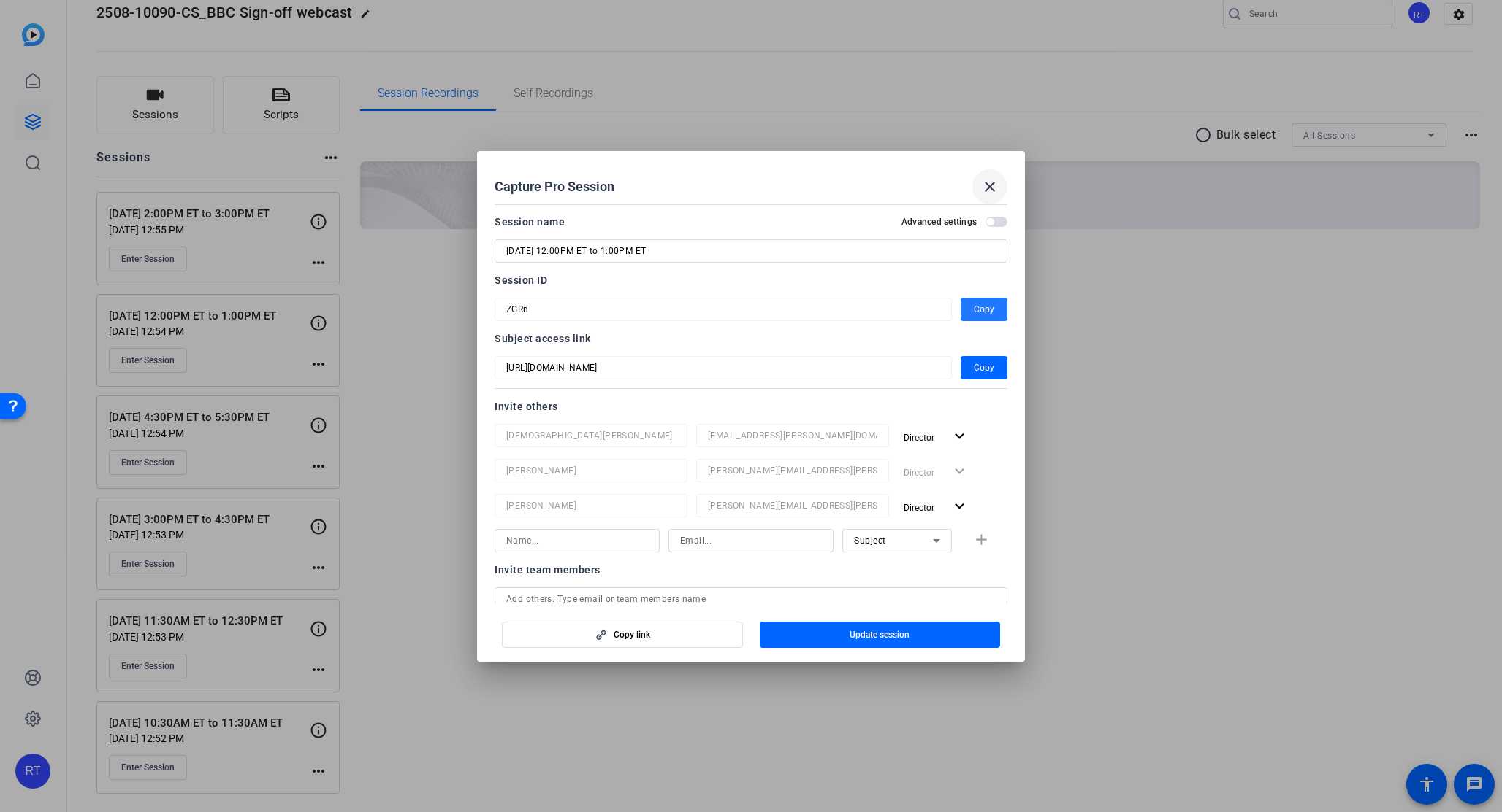
click at [988, 186] on mat-icon "close" at bounding box center [989, 187] width 17 height 17
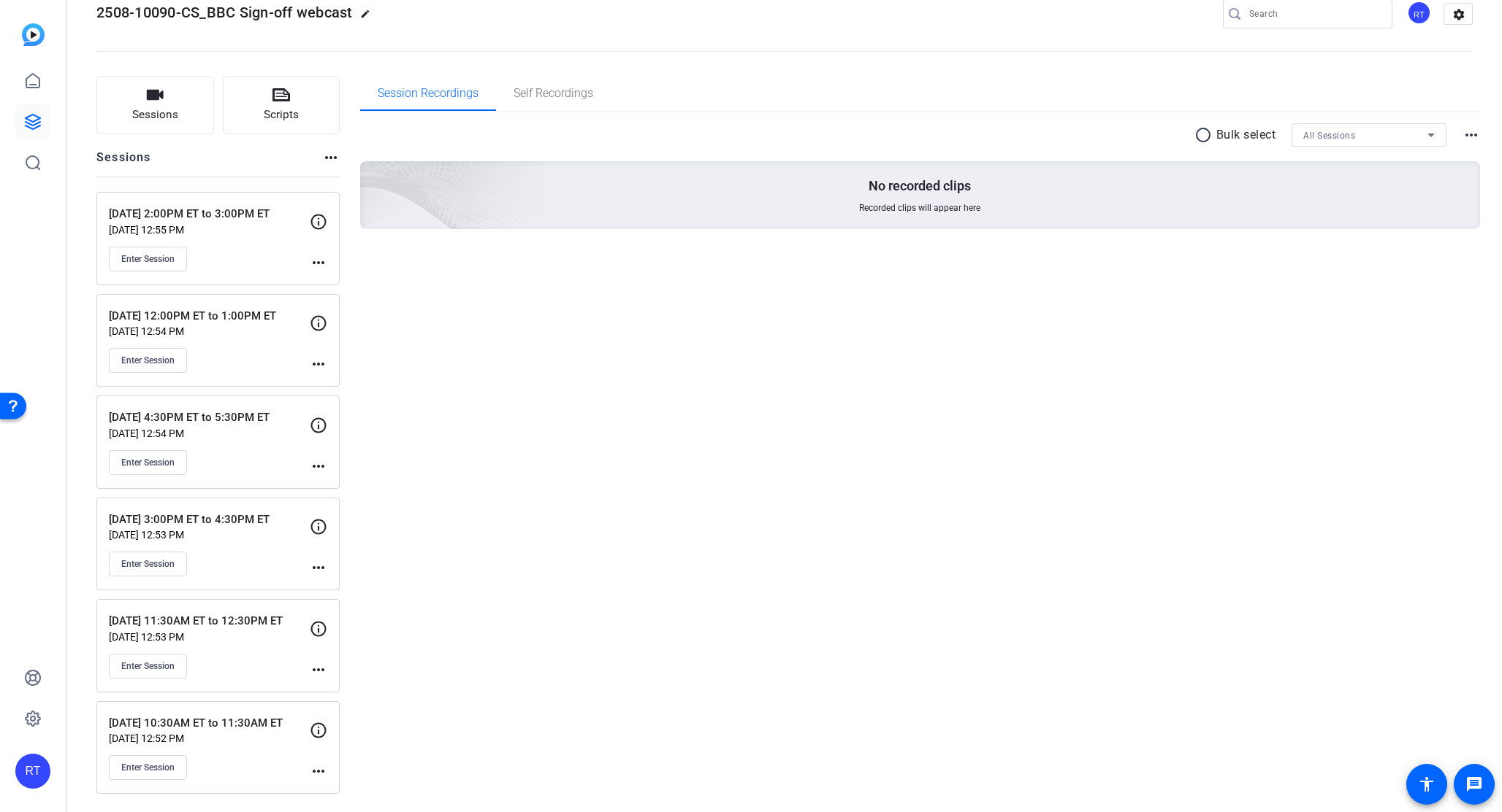
click at [317, 262] on mat-icon "more_horiz" at bounding box center [318, 262] width 17 height 17
click at [341, 283] on span "Edit Session" at bounding box center [355, 283] width 66 height 17
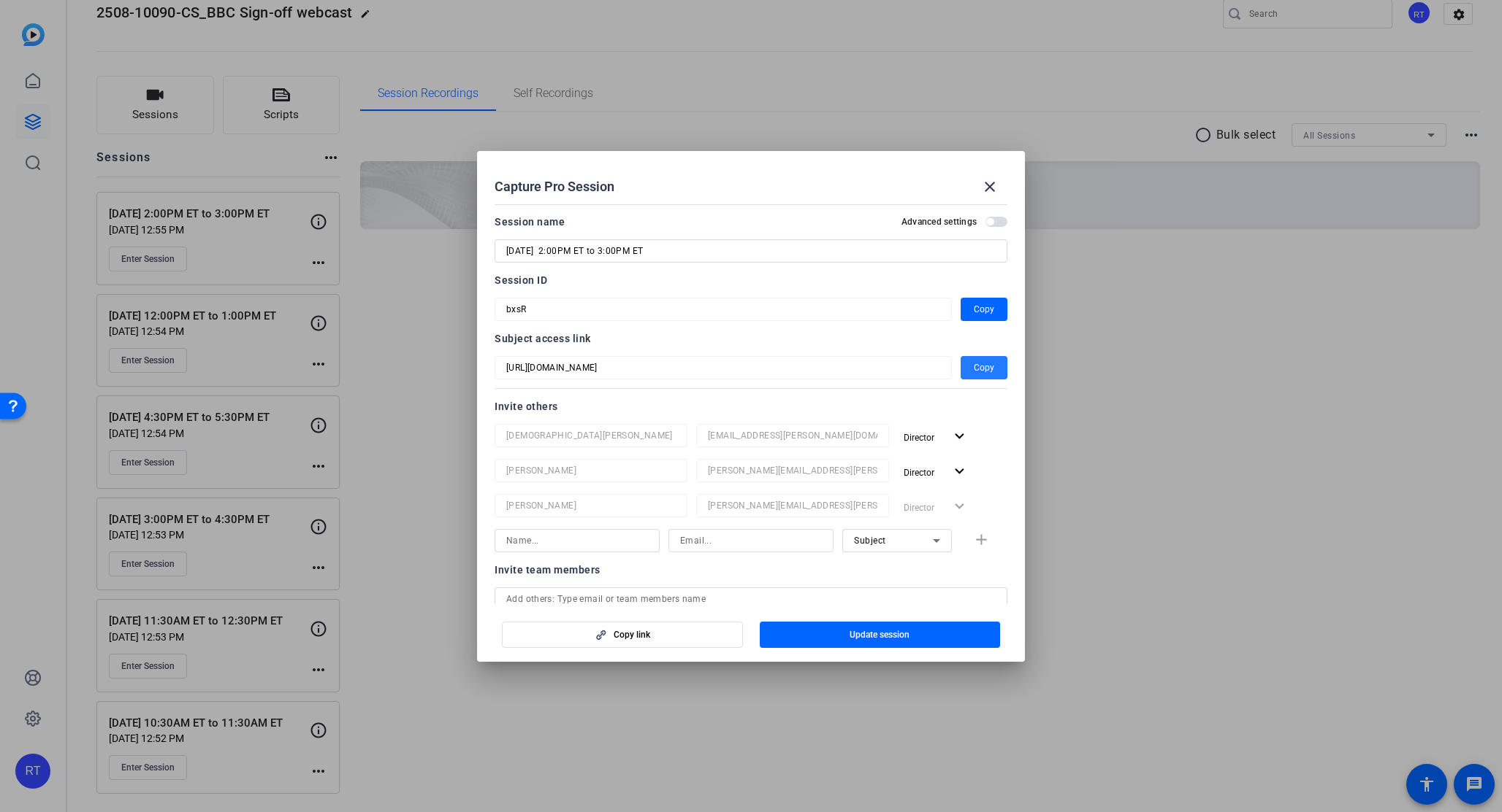
click at [984, 369] on span "Copy" at bounding box center [984, 368] width 21 height 17
click at [976, 367] on span "Copy" at bounding box center [984, 368] width 21 height 17
click at [976, 307] on span "Copy" at bounding box center [984, 309] width 21 height 17
click at [993, 183] on mat-icon "close" at bounding box center [989, 187] width 17 height 17
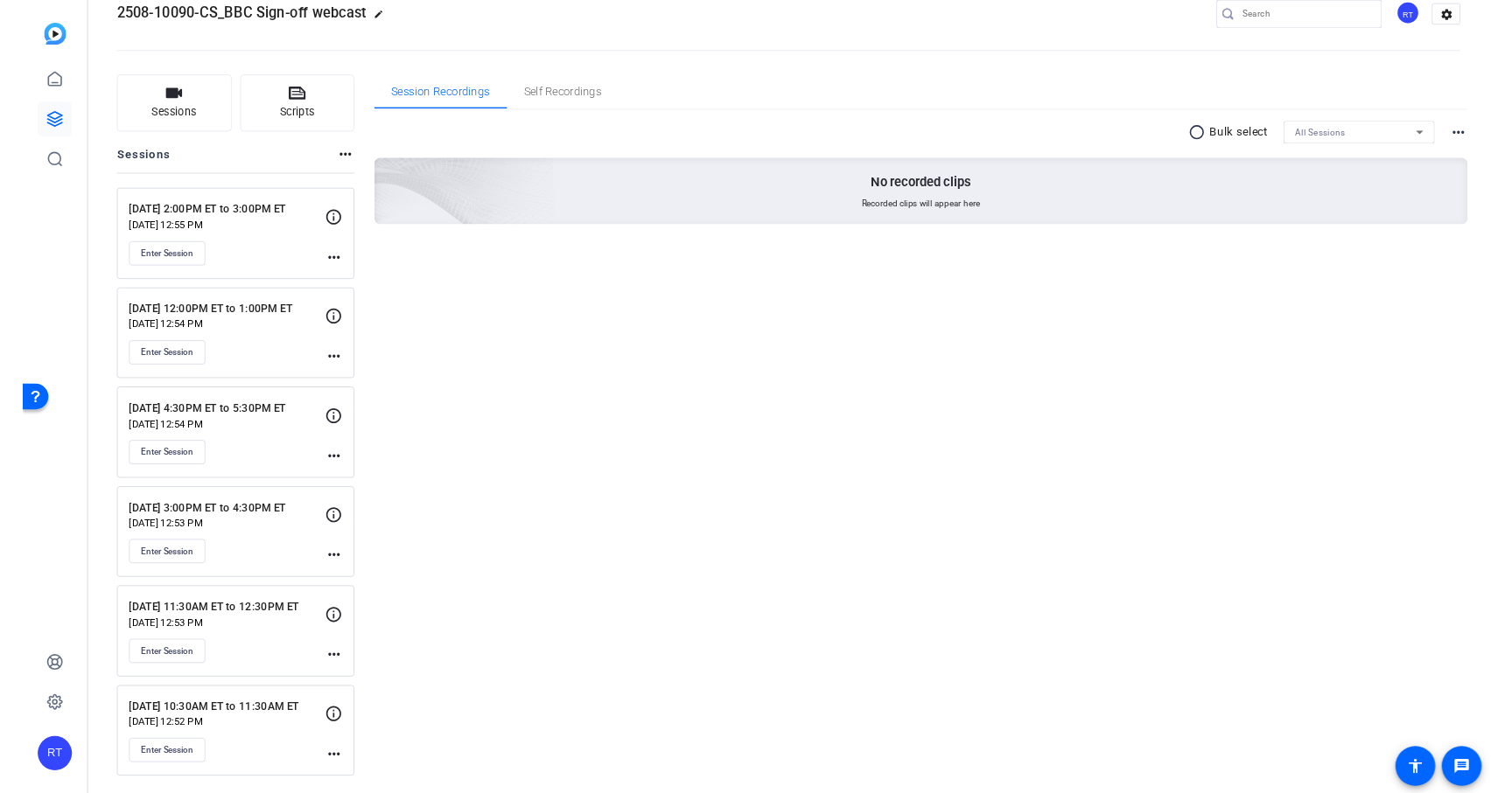
scroll to position [33, 0]
